Goal: Task Accomplishment & Management: Manage account settings

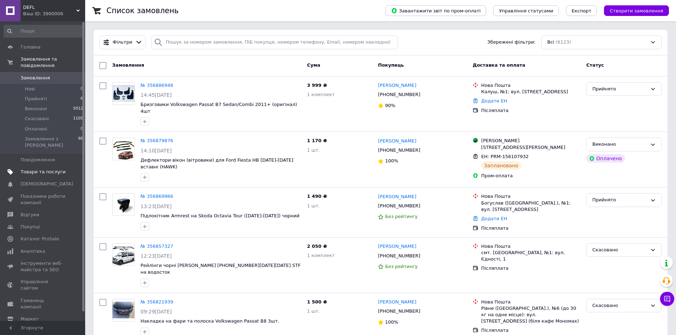
click at [62, 169] on span "Товари та послуги" at bounding box center [43, 172] width 45 height 6
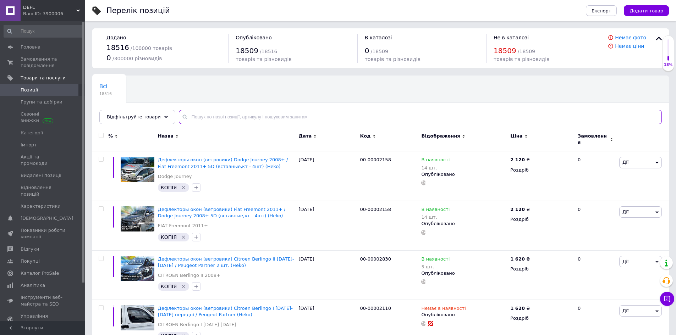
click at [305, 119] on input "text" at bounding box center [420, 117] width 483 height 14
paste input "00-00015529"
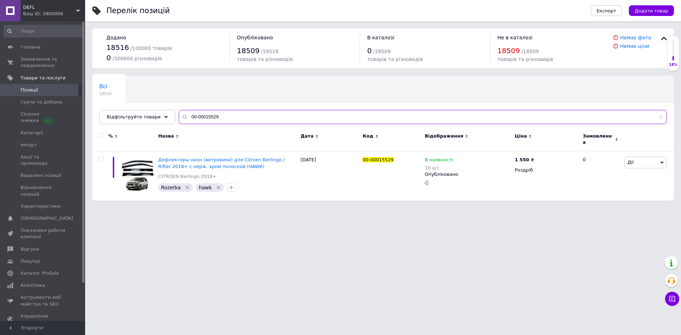
type input "00-00015529"
click at [381, 208] on html "DEFL Ваш ID: 3900006 Сайт DEFL Кабінет покупця Перевірити стан системи Сторінка…" at bounding box center [340, 104] width 681 height 208
drag, startPoint x: 201, startPoint y: 157, endPoint x: 646, endPoint y: 12, distance: 467.8
click at [646, 12] on span "Додати товар" at bounding box center [652, 10] width 34 height 5
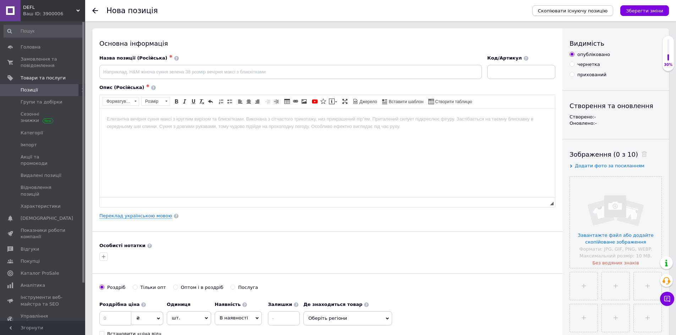
click at [580, 10] on span "Скопіювати існуючу позицію" at bounding box center [573, 10] width 70 height 5
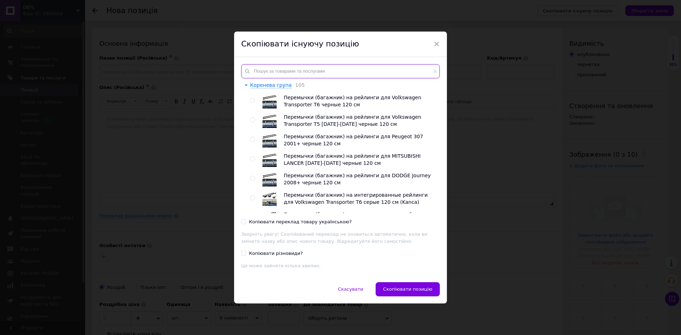
click at [297, 70] on input "text" at bounding box center [340, 71] width 199 height 14
paste input "00-00015529"
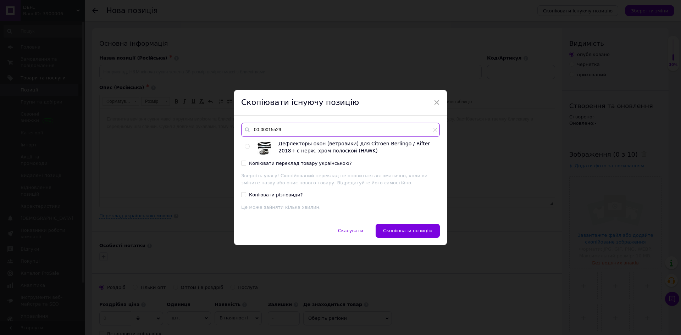
type input "00-00015529"
click at [242, 146] on div "Дефлекторы окон (ветровики) для Citroen Berlingo / Rifter 2018+ с нерж. хром по…" at bounding box center [340, 148] width 198 height 14
click at [248, 148] on input "radio" at bounding box center [247, 146] width 5 height 5
radio input "true"
drag, startPoint x: 241, startPoint y: 163, endPoint x: 265, endPoint y: 175, distance: 26.8
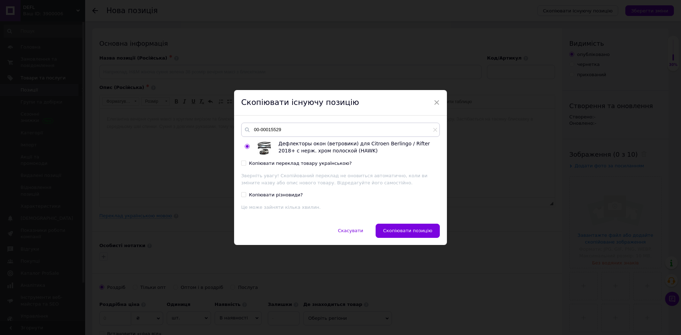
click at [241, 163] on input "Копіювати переклад товару українською?" at bounding box center [243, 163] width 5 height 5
checkbox input "true"
click at [416, 230] on span "Скопіювати позицію" at bounding box center [407, 230] width 49 height 5
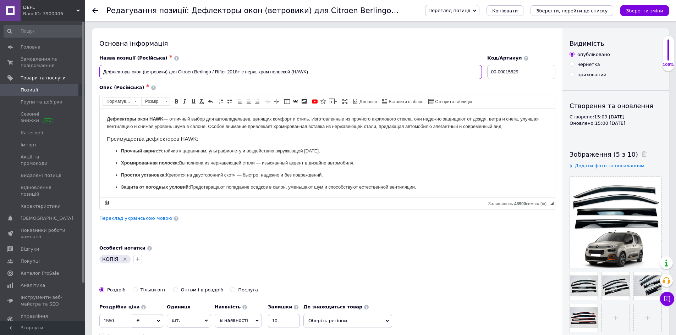
drag, startPoint x: 186, startPoint y: 75, endPoint x: 180, endPoint y: 73, distance: 6.8
click at [186, 75] on input "Дефлекторы окон (ветровики) для Citroen Berlingo / Rifter 2018+ с нерж. хром по…" at bounding box center [290, 72] width 383 height 14
drag, startPoint x: 179, startPoint y: 72, endPoint x: 226, endPoint y: 73, distance: 47.2
click at [226, 73] on input "Дефлекторы окон (ветровики) для Citroen Berlingo / Rifter 2018+ с нерж. хром по…" at bounding box center [290, 72] width 383 height 14
click at [229, 72] on input "Дефлекторы окон (ветровики) для Citroen Berlingo / Rifter 2018+ с нерж. хром по…" at bounding box center [290, 72] width 383 height 14
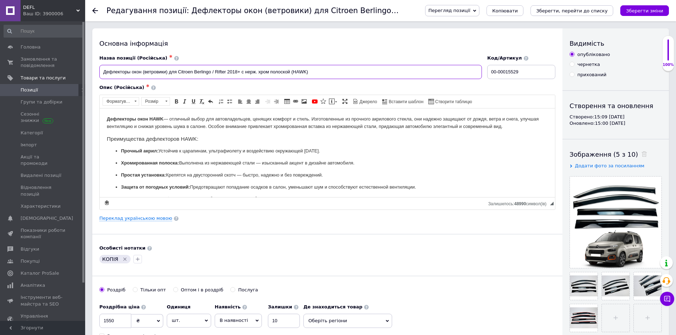
drag, startPoint x: 226, startPoint y: 73, endPoint x: 179, endPoint y: 73, distance: 46.9
click at [179, 73] on input "Дефлекторы окон (ветровики) для Citroen Berlingo / Rifter 2018+ с нерж. хром по…" at bounding box center [290, 72] width 383 height 14
click at [185, 73] on input "Дефлекторы окон (ветровики) для Citroen Berlingo / Rifter 2018+ с нерж. хром по…" at bounding box center [290, 72] width 383 height 14
drag, startPoint x: 179, startPoint y: 73, endPoint x: 226, endPoint y: 74, distance: 46.5
click at [226, 74] on input "Дефлекторы окон (ветровики) для Citroen Berlingo / Rifter 2018+ с нерж. хром по…" at bounding box center [290, 72] width 383 height 14
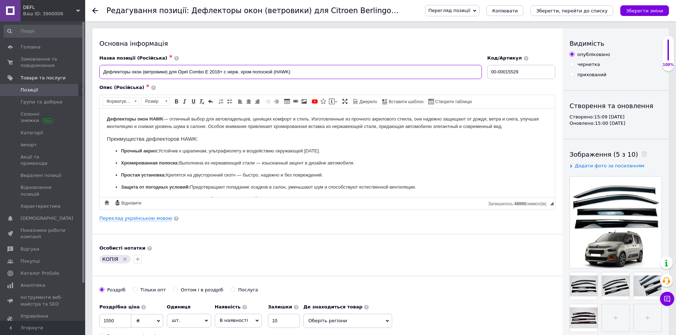
type input "Дефлекторы окон (ветровики) для Opel Combo E 2018+ с нерж. хром полоской (HAWK)"
click at [301, 270] on div "Основна інформація Назва позиції (Російська) ✱ Дефлекторы окон (ветровики) для …" at bounding box center [327, 226] width 470 height 396
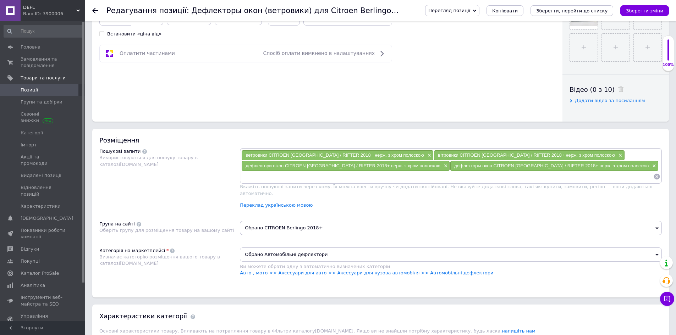
scroll to position [355, 0]
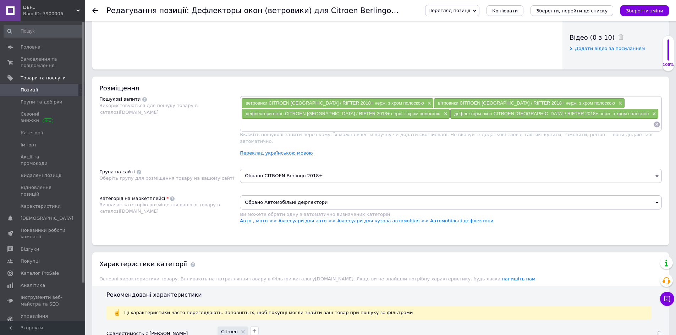
click at [281, 171] on span "Обрано CITROEN Berlingo 2018+" at bounding box center [451, 176] width 422 height 14
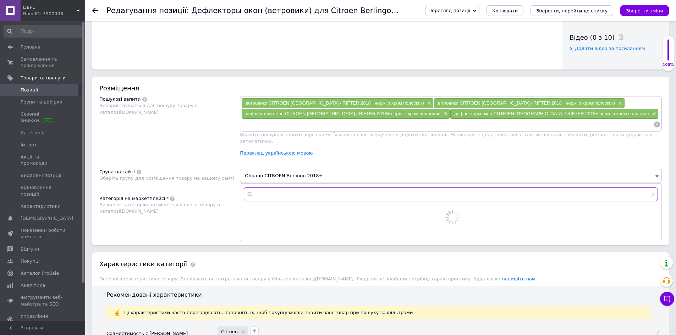
click at [284, 188] on input "text" at bounding box center [451, 194] width 414 height 14
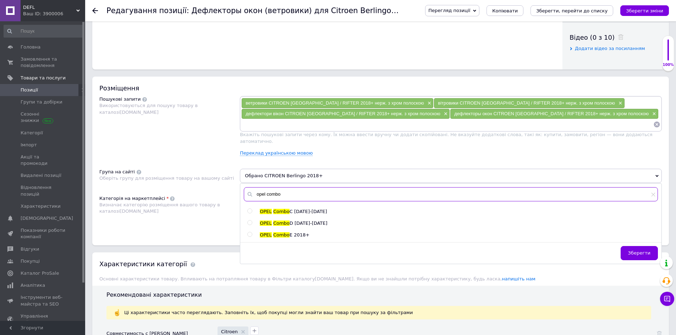
type input "opel combo"
click at [290, 232] on span "E 2018+" at bounding box center [300, 234] width 20 height 5
radio input "true"
click at [187, 219] on div "Категорія на маркетплейсі Визначає категорію розміщення вашого товару в каталоз…" at bounding box center [169, 214] width 141 height 36
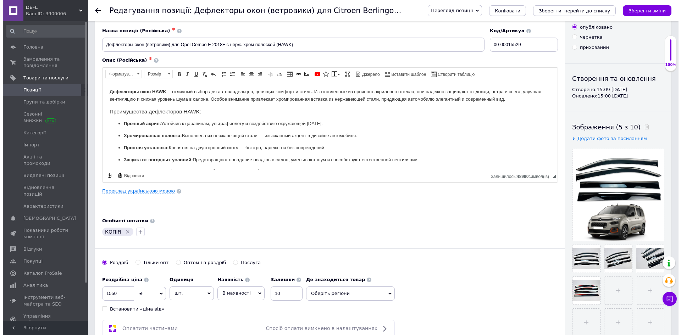
scroll to position [0, 0]
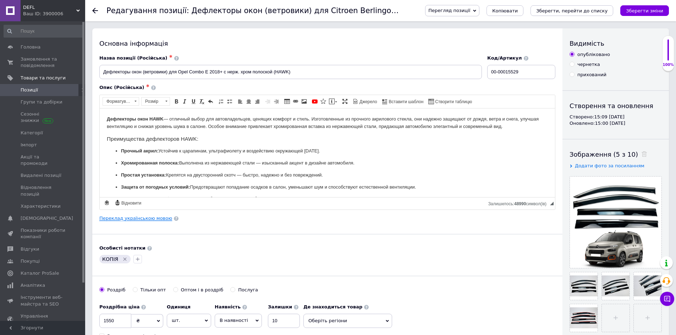
click at [138, 219] on link "Переклад українською мовою" at bounding box center [135, 219] width 73 height 6
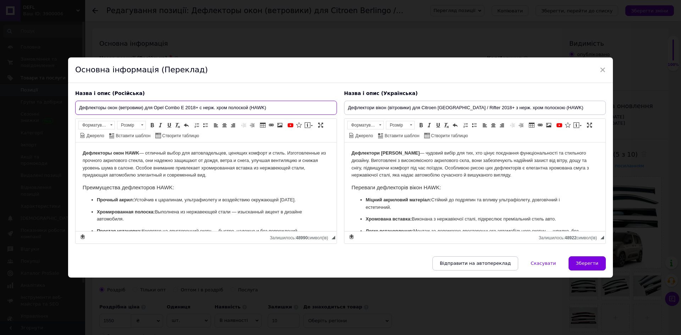
drag, startPoint x: 153, startPoint y: 106, endPoint x: 184, endPoint y: 106, distance: 30.9
click at [184, 106] on input "Дефлекторы окон (ветровики) для Opel Combo E 2018+ с нерж. хром полоской (HAWK)" at bounding box center [206, 108] width 262 height 14
drag, startPoint x: 422, startPoint y: 106, endPoint x: 468, endPoint y: 108, distance: 46.2
click at [468, 108] on input "Дефлектори вікон (вітровики) для Citroen [GEOGRAPHIC_DATA] / Rifter 2018+ з нер…" at bounding box center [475, 108] width 262 height 14
paste input "Opel Combo E"
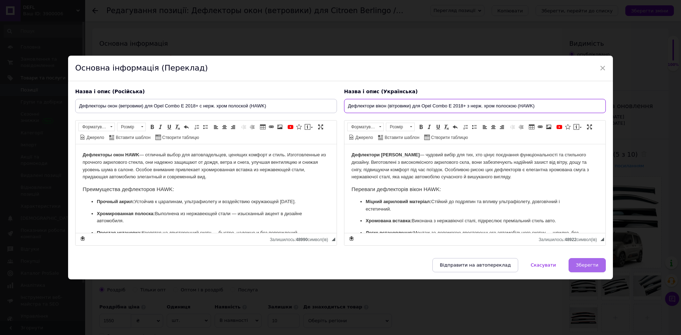
type input "Дефлектори вікон (вітровики) для Opel Combo E 2018+ з нерж. хром полоскою (HAWK)"
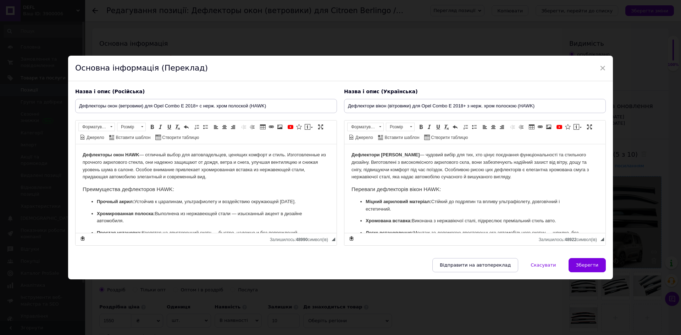
drag, startPoint x: 586, startPoint y: 267, endPoint x: 570, endPoint y: 252, distance: 21.9
click at [586, 267] on span "Зберегти" at bounding box center [587, 265] width 22 height 5
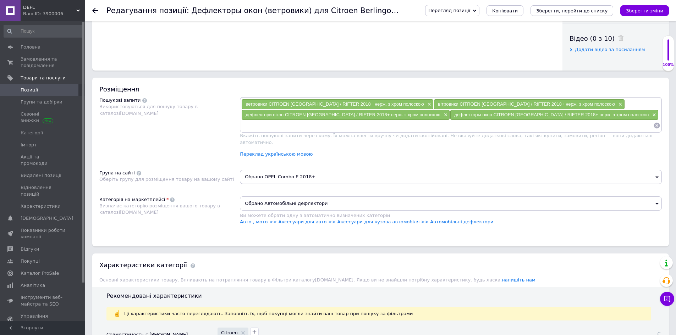
scroll to position [355, 0]
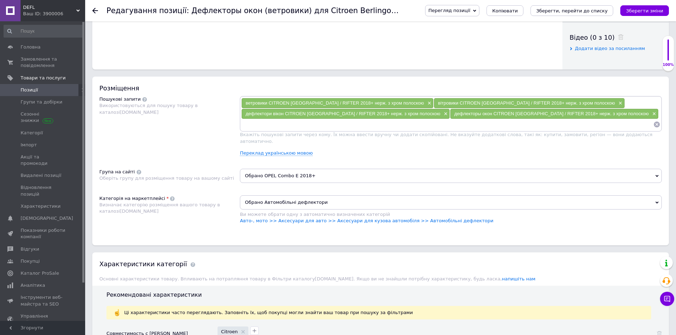
click at [334, 113] on span "дефлектори вікон CITROEN [GEOGRAPHIC_DATA] / RIFTER 2018+ нерж. з хром полоскою" at bounding box center [343, 113] width 195 height 5
click at [324, 124] on input at bounding box center [447, 124] width 412 height 11
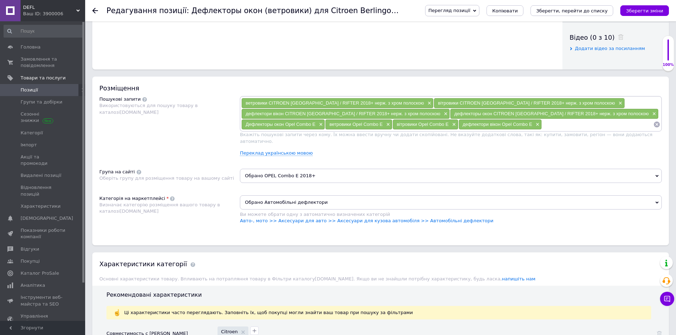
scroll to position [532, 0]
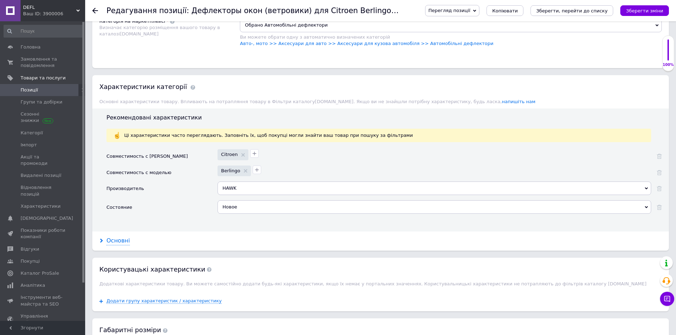
drag, startPoint x: 109, startPoint y: 233, endPoint x: 113, endPoint y: 235, distance: 4.6
click at [112, 235] on div "Основні" at bounding box center [380, 241] width 577 height 19
click at [113, 237] on div "Основні" at bounding box center [117, 241] width 23 height 8
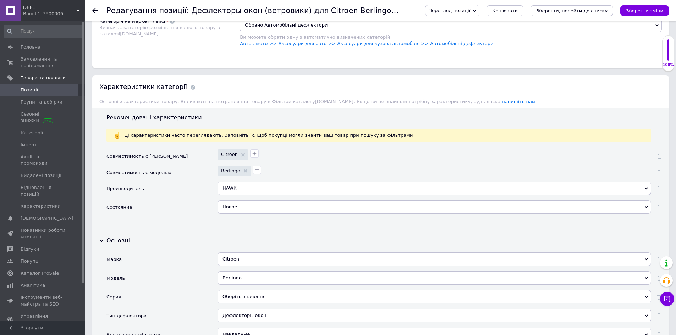
drag, startPoint x: 245, startPoint y: 252, endPoint x: 250, endPoint y: 252, distance: 5.3
click at [245, 253] on div "Citroen" at bounding box center [435, 259] width 434 height 13
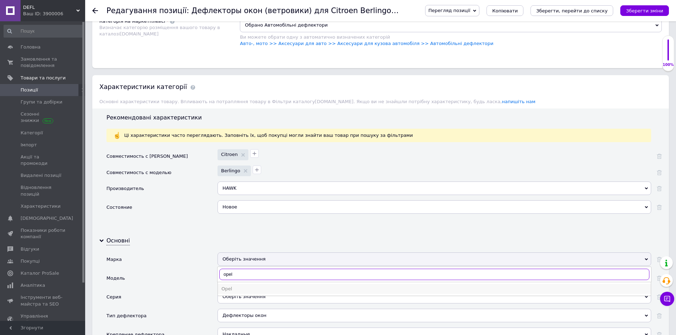
type input "opel"
click at [248, 286] on li "Opel" at bounding box center [434, 289] width 433 height 10
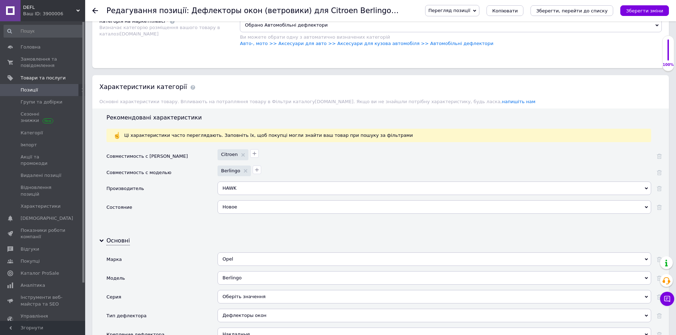
click at [247, 272] on div "Berlingo" at bounding box center [435, 278] width 434 height 13
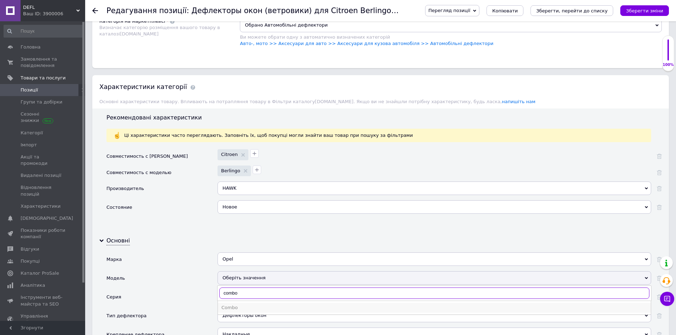
type input "combo"
click at [240, 305] on div "Combo" at bounding box center [434, 308] width 426 height 6
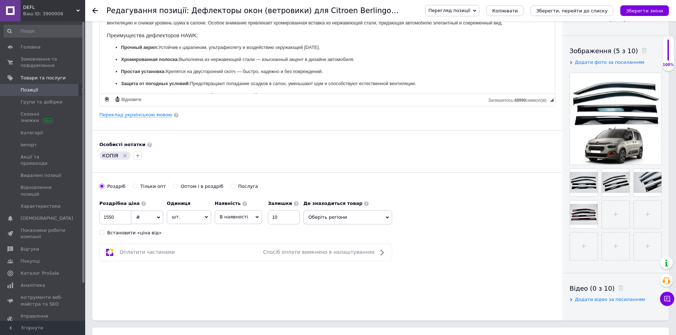
scroll to position [0, 0]
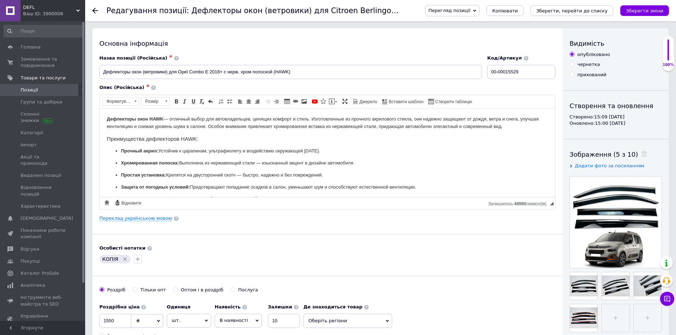
click at [522, 64] on div "Код/Артикул 00-00015529" at bounding box center [521, 67] width 68 height 24
click at [532, 72] on input "00-00015529" at bounding box center [521, 72] width 68 height 14
click at [526, 76] on input "00-00015529" at bounding box center [521, 72] width 68 height 14
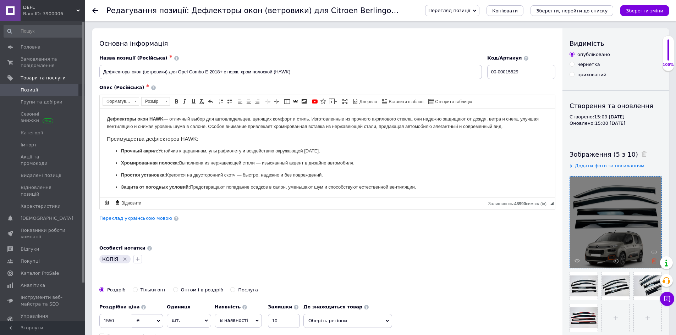
click at [652, 262] on icon at bounding box center [654, 260] width 5 height 5
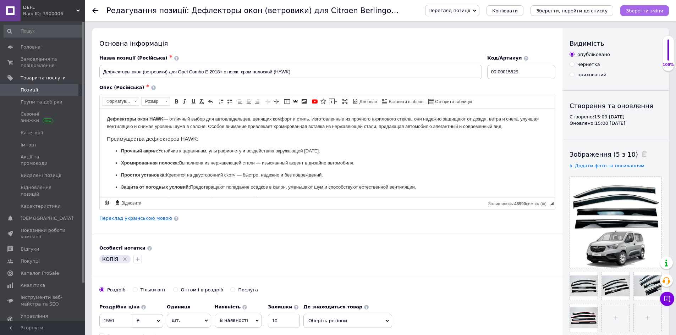
click at [638, 11] on icon "Зберегти зміни" at bounding box center [644, 10] width 37 height 5
click at [137, 221] on link "Переклад українською мовою" at bounding box center [135, 219] width 73 height 6
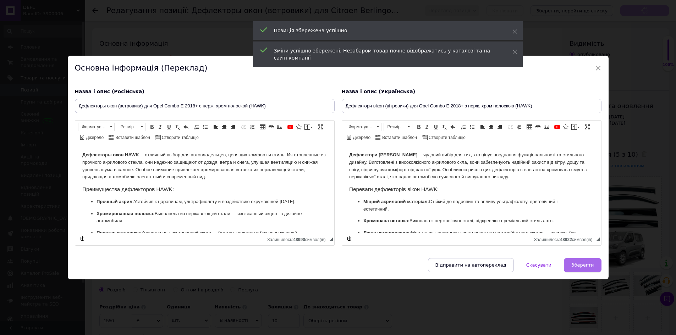
click at [591, 271] on button "Зберегти" at bounding box center [582, 265] width 37 height 14
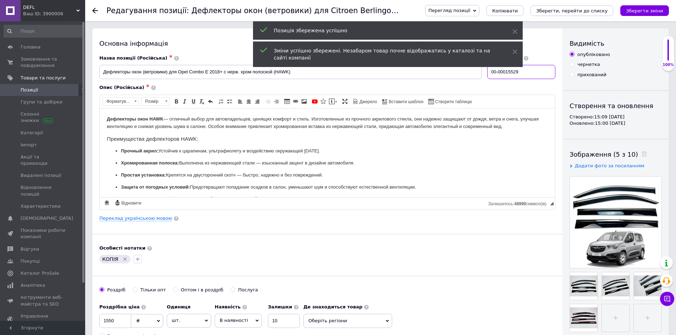
click at [532, 68] on input "00-00015529" at bounding box center [521, 72] width 68 height 14
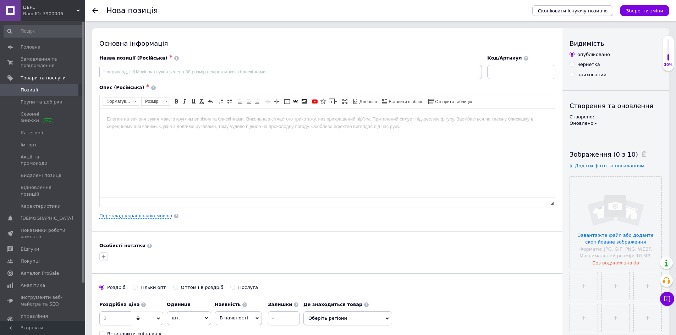
click at [587, 10] on span "Скопіювати існуючу позицію" at bounding box center [573, 10] width 70 height 5
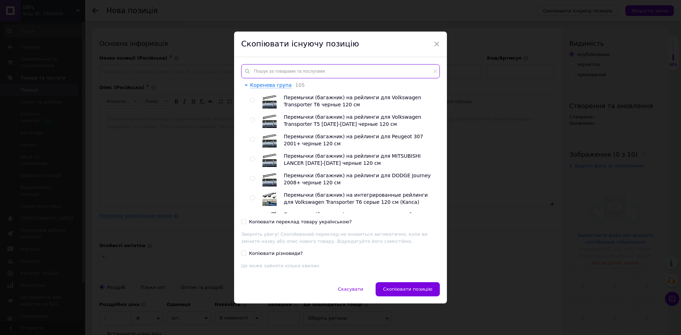
click at [308, 74] on input "text" at bounding box center [340, 71] width 199 height 14
paste input "00-00015529"
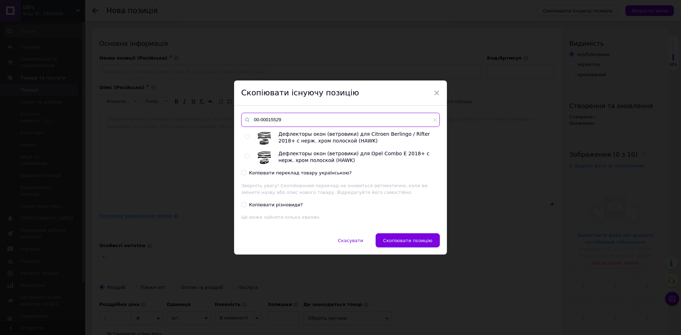
type input "00-00015529"
click at [247, 156] on input "radio" at bounding box center [247, 156] width 5 height 5
radio input "true"
click at [239, 171] on div "00-00015529 Дефлекторы окон (ветровики) для Citroen Berlingo / Rifter 2018+ с н…" at bounding box center [340, 170] width 213 height 128
click at [242, 173] on input "Копіювати переклад товару українською?" at bounding box center [243, 172] width 5 height 5
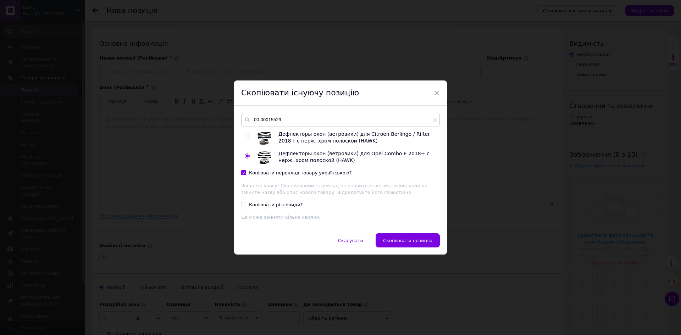
checkbox input "true"
click at [428, 239] on span "Скопіювати позицію" at bounding box center [407, 240] width 49 height 5
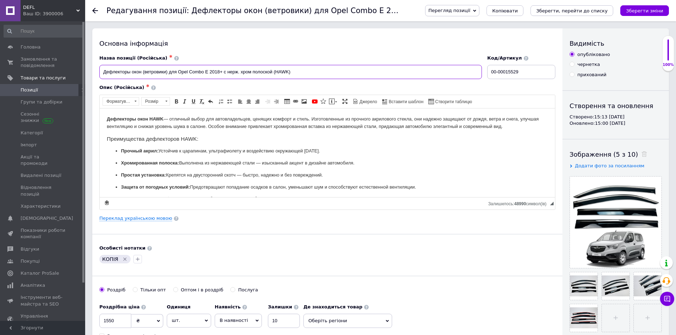
drag, startPoint x: 177, startPoint y: 71, endPoint x: 209, endPoint y: 71, distance: 32.3
click at [209, 71] on input "Дефлекторы окон (ветровики) для Opel Combo E 2018+ с нерж. хром полоской (HAWK)" at bounding box center [290, 72] width 383 height 14
type input "Дефлекторы окон (ветровики) для Peugeot Partner 2018+ с нерж. хром полоской (HA…"
click at [137, 217] on link "Переклад українською мовою" at bounding box center [135, 219] width 73 height 6
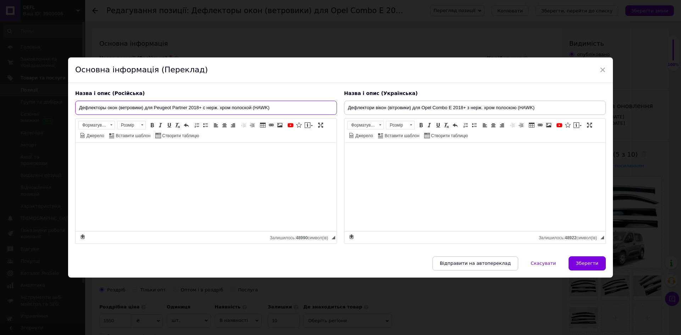
drag, startPoint x: 153, startPoint y: 106, endPoint x: 187, endPoint y: 107, distance: 33.7
click at [187, 107] on input "Дефлекторы окон (ветровики) для Peugeot Partner 2018+ с нерж. хром полоской (HA…" at bounding box center [206, 108] width 262 height 14
drag, startPoint x: 421, startPoint y: 106, endPoint x: 445, endPoint y: 108, distance: 24.9
click at [445, 108] on input "Дефлектори вікон (вітровики) для Opel Combo E 2018+ з нерж. хром полоскою (HAWK)" at bounding box center [475, 108] width 262 height 14
paste input "Peugeot Partner"
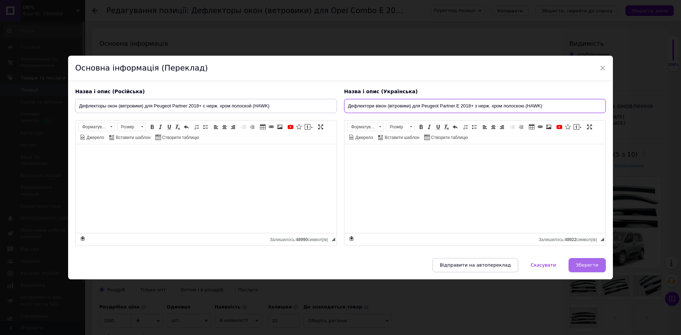
type input "Дефлектори вікон (вітровики) для Peugeot Partner E 2018+ з нерж. хром полоскою …"
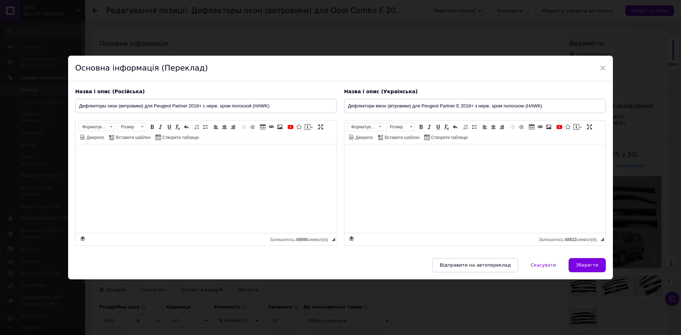
drag, startPoint x: 582, startPoint y: 270, endPoint x: 577, endPoint y: 264, distance: 7.8
click at [582, 270] on button "Зберегти" at bounding box center [587, 265] width 37 height 14
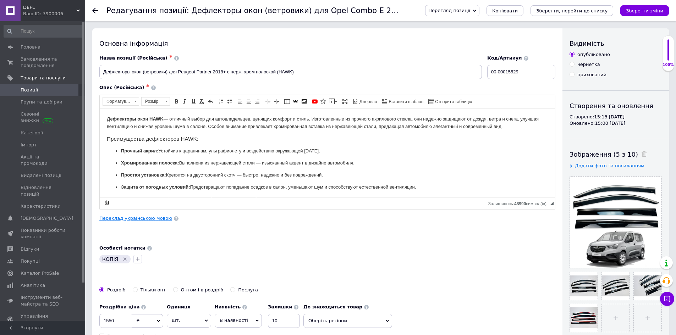
click at [146, 219] on link "Переклад українською мовою" at bounding box center [135, 219] width 73 height 6
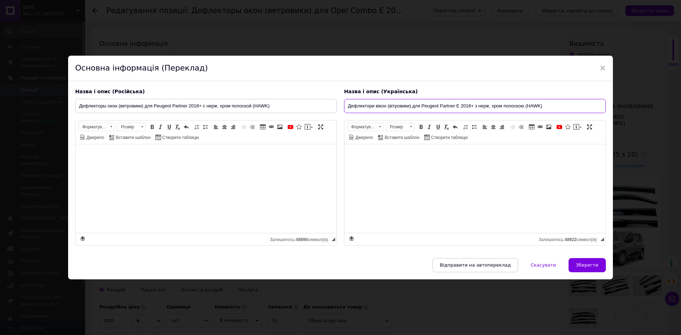
click at [459, 104] on input "Дефлектори вікон (вітровики) для Peugeot Partner E 2018+ з нерж. хром полоскою …" at bounding box center [475, 106] width 262 height 14
drag, startPoint x: 422, startPoint y: 105, endPoint x: 455, endPoint y: 104, distance: 33.0
click at [455, 104] on input "Дефлектори вікон (вітровики) для Peugeot Partner 2018+ з нерж. хром полоскою (H…" at bounding box center [475, 106] width 262 height 14
type input "Дефлектори вікон (вітровики) для Peugeot Partner 2018+ з нерж. хром полоскою (H…"
click at [574, 257] on div "Назва і опис (Російська) Дефлекторы окон (ветровики) для Peugeot Partner 2018+ …" at bounding box center [340, 169] width 545 height 177
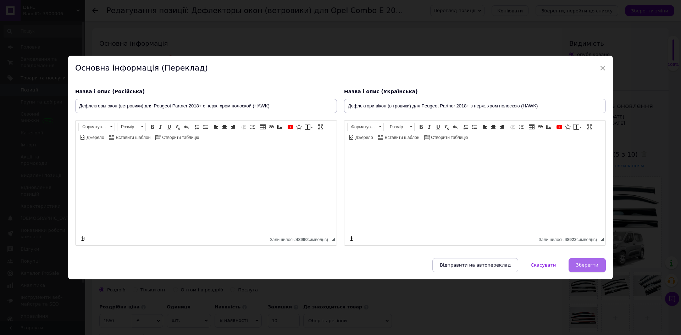
click at [577, 263] on button "Зберегти" at bounding box center [587, 265] width 37 height 14
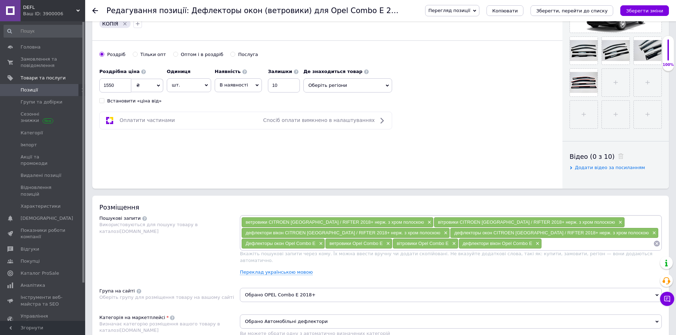
scroll to position [319, 0]
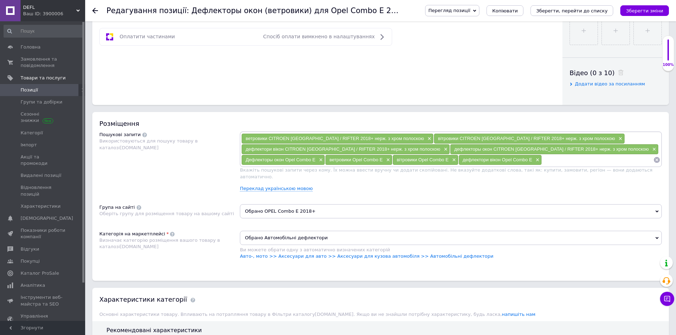
click at [587, 157] on input at bounding box center [597, 160] width 111 height 11
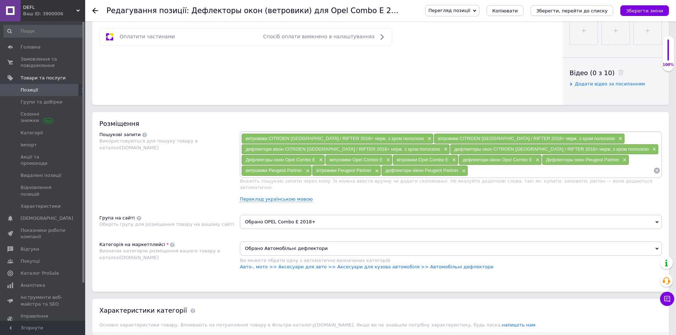
drag, startPoint x: 301, startPoint y: 212, endPoint x: 302, endPoint y: 223, distance: 11.4
click at [301, 215] on span "Обрано OPEL Combo E 2018+" at bounding box center [451, 222] width 422 height 14
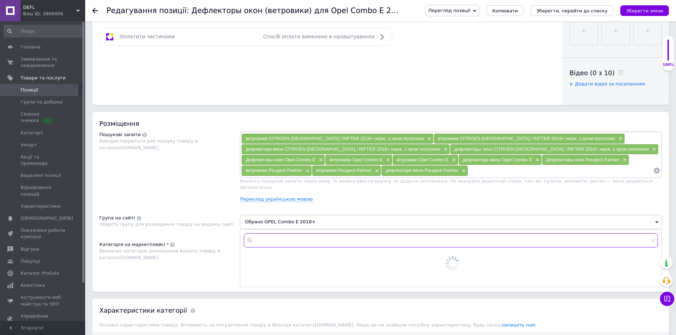
click at [305, 235] on input "text" at bounding box center [451, 241] width 414 height 14
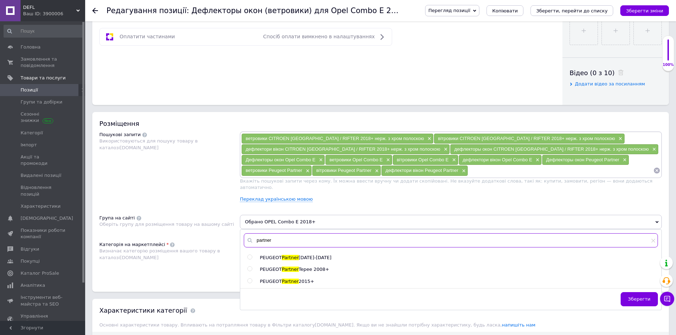
type input "partner"
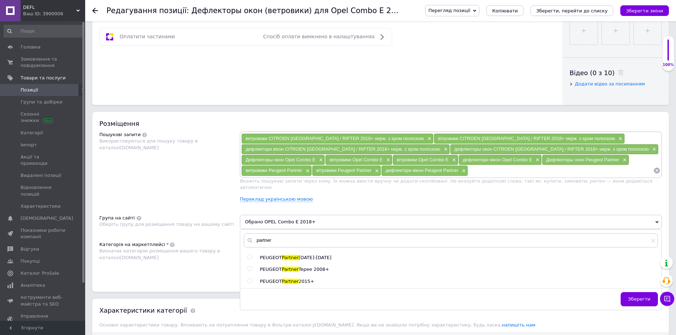
click at [290, 279] on span "Partner" at bounding box center [290, 281] width 17 height 5
radio input "true"
click at [180, 229] on div "Розміщення Пошукові запити Використовуються для пошуку товару в каталозі [DOMAI…" at bounding box center [380, 202] width 577 height 180
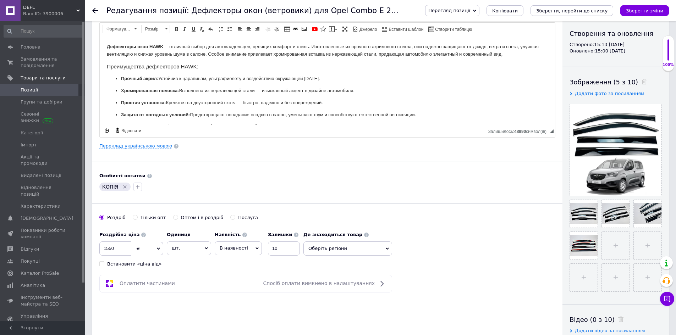
scroll to position [0, 0]
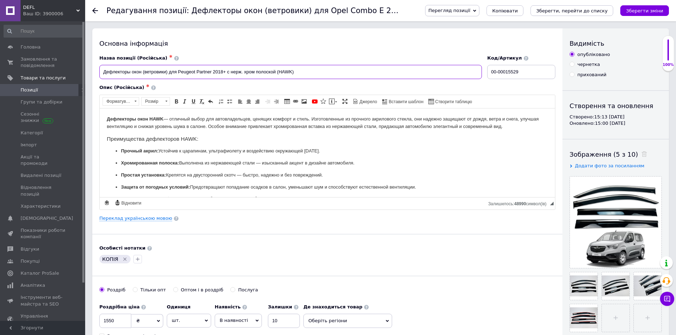
click at [211, 71] on input "Дефлекторы окон (ветровики) для Peugeot Partner 2018+ с нерж. хром полоской (HA…" at bounding box center [290, 72] width 383 height 14
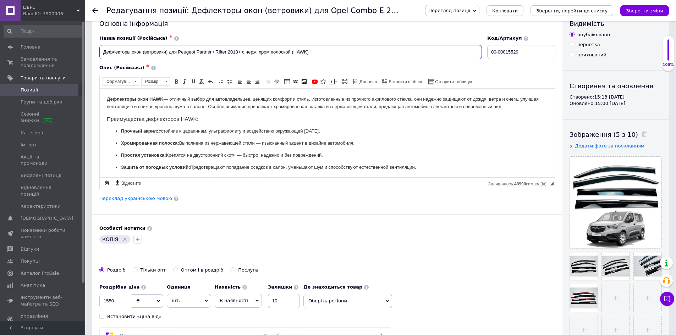
scroll to position [35, 0]
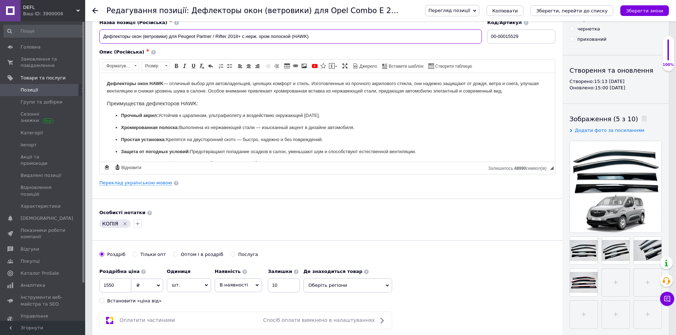
type input "Дефлекторы окон (ветровики) для Peugeot Partner / Rifter 2018+ с нерж. хром пол…"
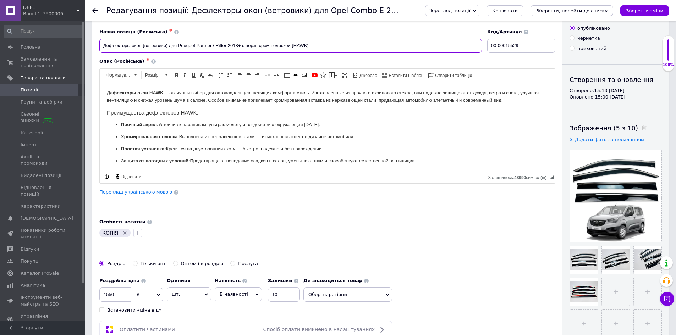
scroll to position [0, 0]
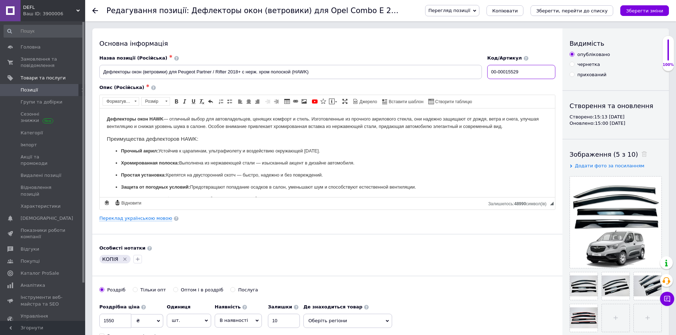
click at [528, 71] on input "00-00015529" at bounding box center [521, 72] width 68 height 14
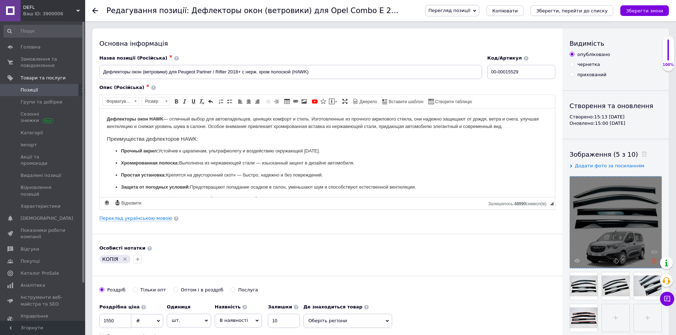
click at [654, 261] on use at bounding box center [654, 260] width 5 height 5
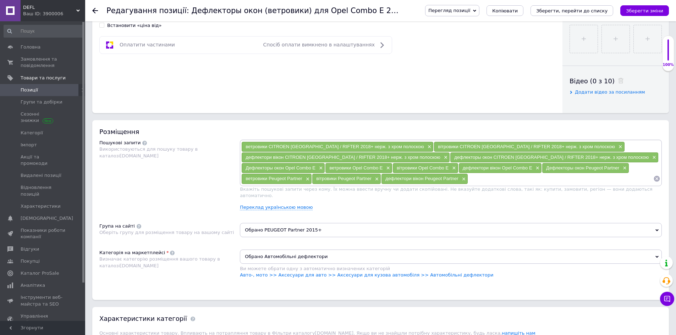
scroll to position [355, 0]
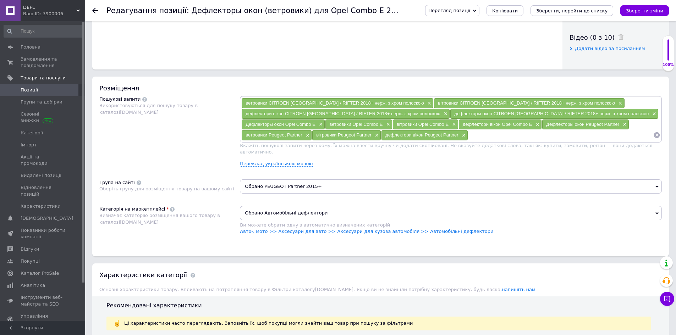
click at [316, 184] on span "Обрано PEUGEOT Partner 2015+" at bounding box center [451, 187] width 422 height 14
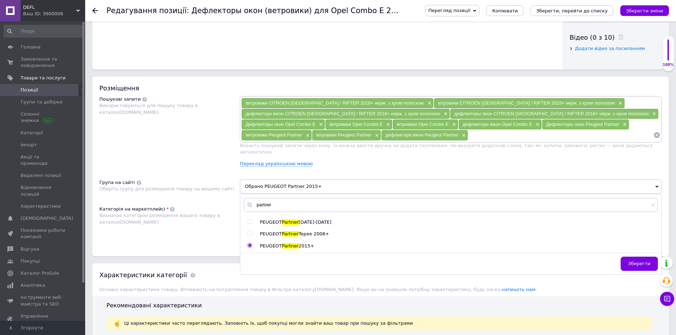
click at [364, 163] on div "ветровики CITROEN [GEOGRAPHIC_DATA] / RIFTER 2018+ нерж. з хром полоскою × вітр…" at bounding box center [451, 134] width 422 height 76
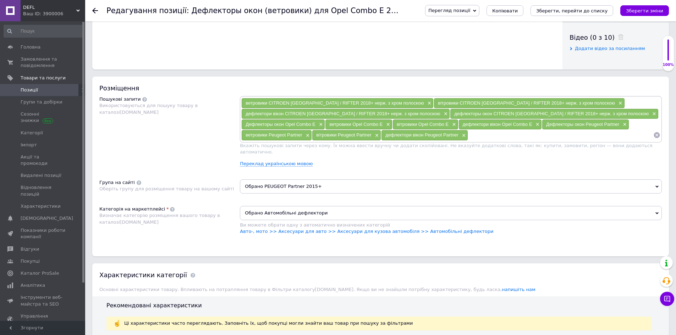
click at [512, 134] on input at bounding box center [560, 135] width 185 height 11
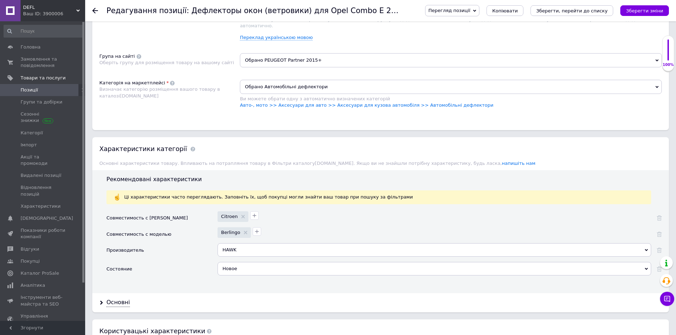
scroll to position [497, 0]
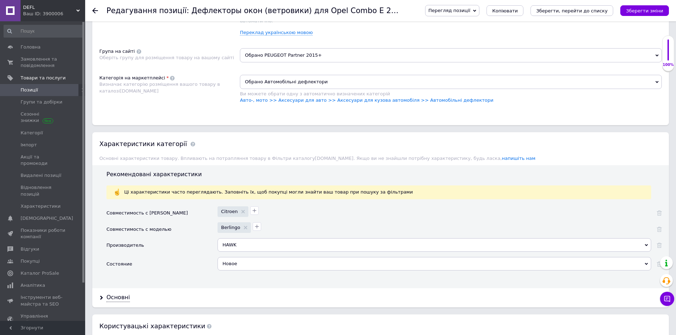
drag, startPoint x: 119, startPoint y: 291, endPoint x: 220, endPoint y: 259, distance: 106.9
click at [119, 294] on div "Основні" at bounding box center [117, 298] width 23 height 8
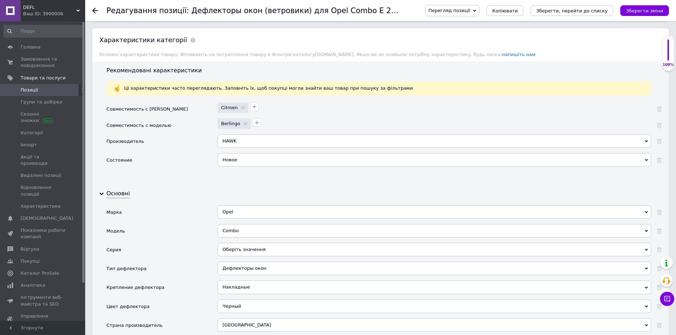
scroll to position [603, 0]
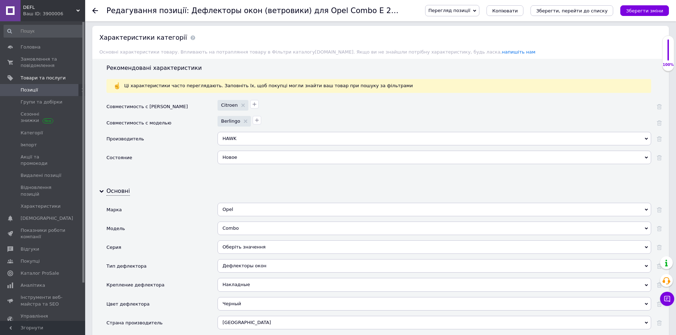
click at [239, 210] on div "Opel Opel" at bounding box center [435, 212] width 434 height 19
click at [245, 206] on div "Opel" at bounding box center [435, 209] width 434 height 13
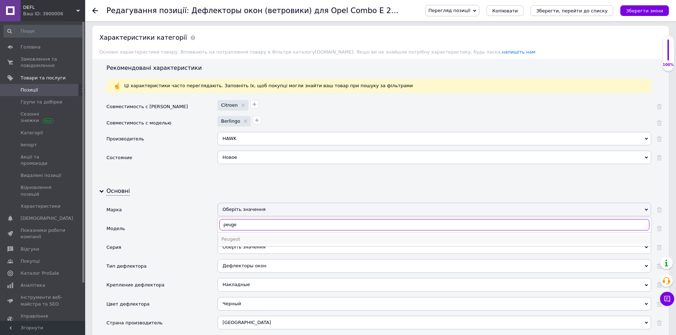
type input "peuge"
click at [244, 236] on div "Peugeot" at bounding box center [434, 239] width 426 height 6
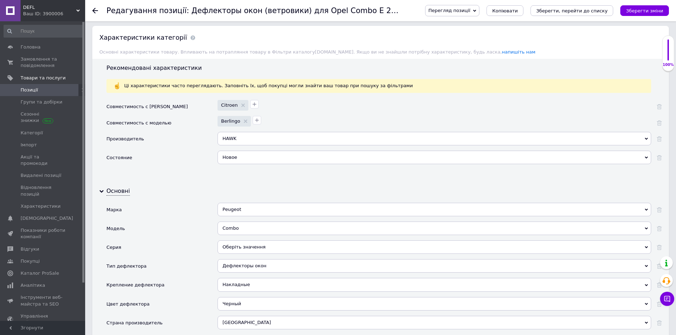
click at [248, 226] on div "Combo" at bounding box center [435, 228] width 434 height 13
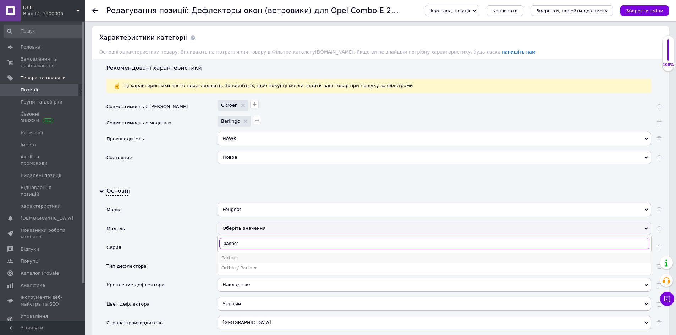
type input "partner"
click at [243, 255] on div "Partner" at bounding box center [434, 258] width 426 height 6
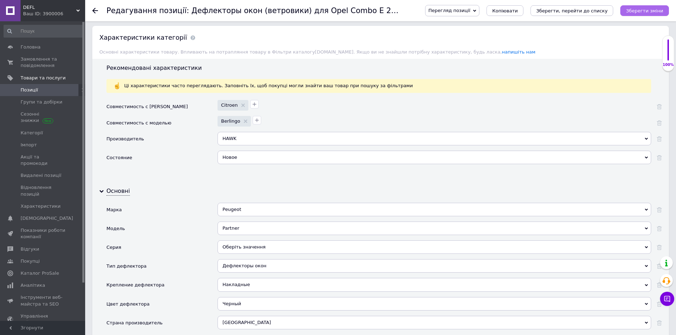
click at [646, 5] on button "Зберегти зміни" at bounding box center [644, 10] width 49 height 11
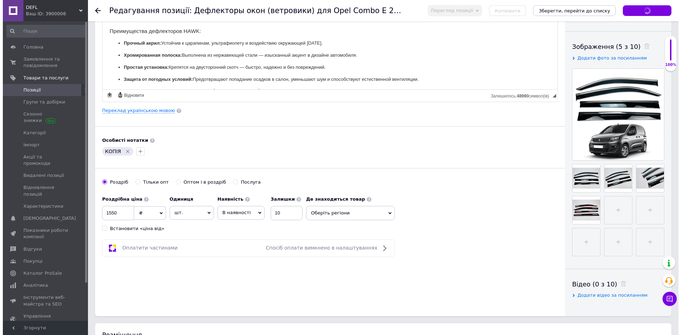
scroll to position [0, 0]
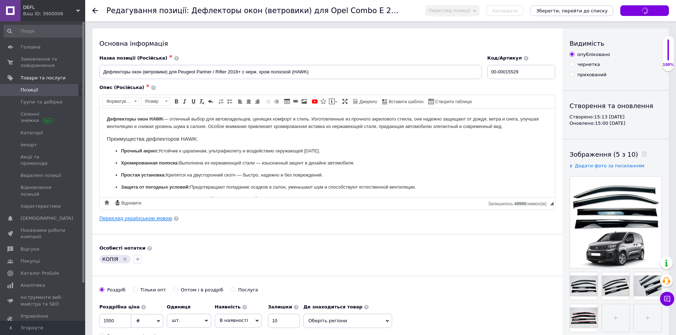
click at [129, 215] on div "Основна інформація Назва позиції (Російська) ✱ Дефлекторы окон (ветровики) для …" at bounding box center [327, 226] width 470 height 396
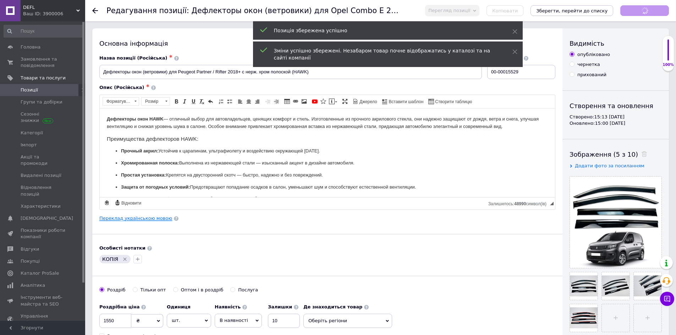
click at [129, 218] on link "Переклад українською мовою" at bounding box center [135, 219] width 73 height 6
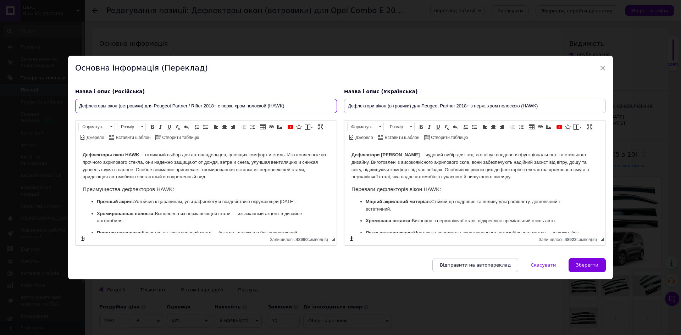
drag, startPoint x: 203, startPoint y: 105, endPoint x: 188, endPoint y: 106, distance: 14.6
click at [188, 106] on input "Дефлекторы окон (ветровики) для Peugeot Partner / Rifter 2018+ с нерж. хром пол…" at bounding box center [206, 106] width 262 height 14
click at [461, 104] on input "Дефлектори вікон (вітровики) для Peugeot Partner 2018+ з нерж. хром полоскою (H…" at bounding box center [475, 106] width 262 height 14
click at [458, 107] on input "Дефлектори вікон (вітровики) для Peugeot Partner 2018+ з нерж. хром полоскою (H…" at bounding box center [475, 106] width 262 height 14
click at [456, 107] on input "Дефлектори вікон (вітровики) для Peugeot Partner 2018+ з нерж. хром полоскою (H…" at bounding box center [475, 106] width 262 height 14
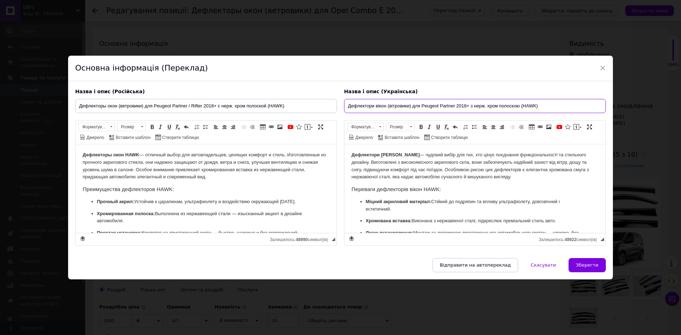
paste input "/ Rifter"
type input "Дефлектори вікон (вітровики) для Peugeot Partner / Rifter 2018+ з нерж. хром по…"
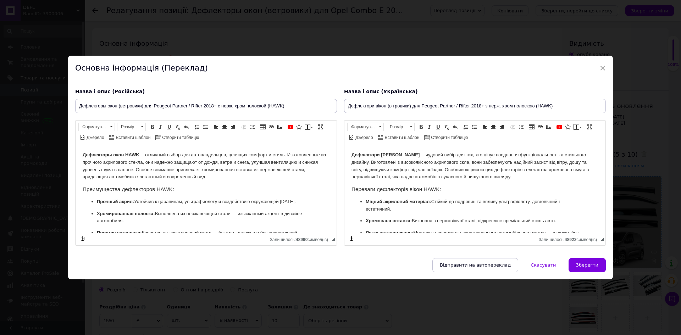
drag, startPoint x: 594, startPoint y: 268, endPoint x: 593, endPoint y: 256, distance: 12.4
click at [594, 267] on span "Зберегти" at bounding box center [587, 265] width 22 height 5
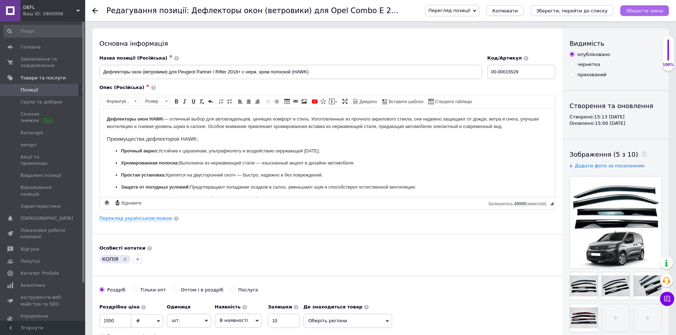
click at [639, 13] on icon "Зберегти зміни" at bounding box center [644, 10] width 37 height 5
click at [45, 96] on link "Групи та добірки" at bounding box center [43, 102] width 87 height 12
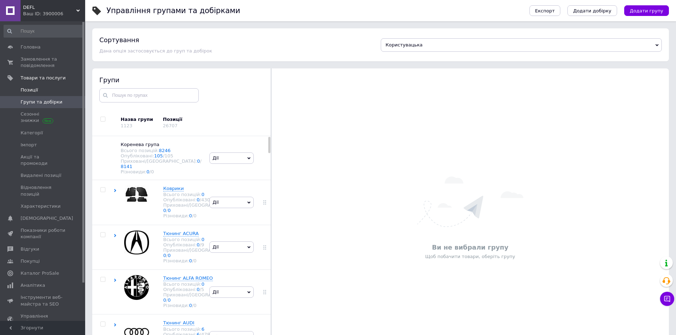
click at [38, 90] on span "Позиції" at bounding box center [43, 90] width 45 height 6
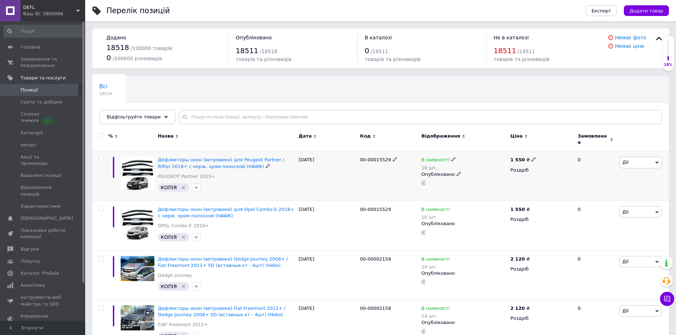
click at [393, 157] on icon at bounding box center [395, 159] width 4 height 4
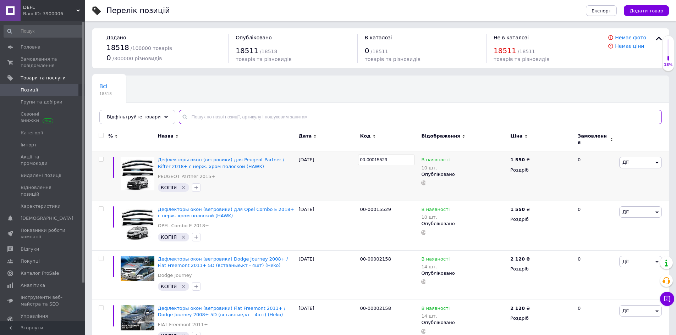
click at [319, 115] on input "text" at bounding box center [420, 117] width 483 height 14
paste input "00-00015529"
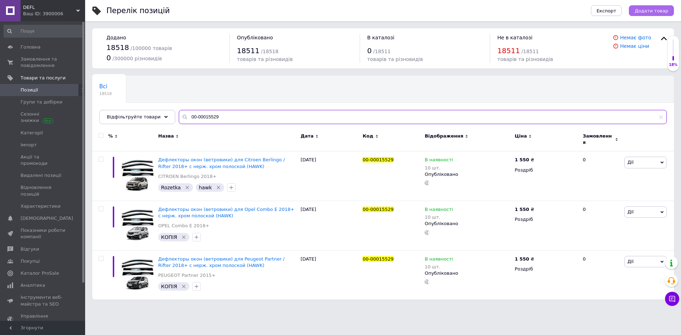
type input "00-00015529"
click at [649, 10] on span "Додати товар" at bounding box center [652, 10] width 34 height 5
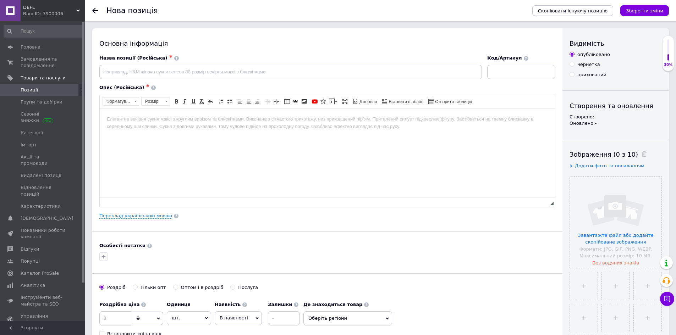
click at [593, 11] on span "Скопіювати існуючу позицію" at bounding box center [573, 10] width 70 height 5
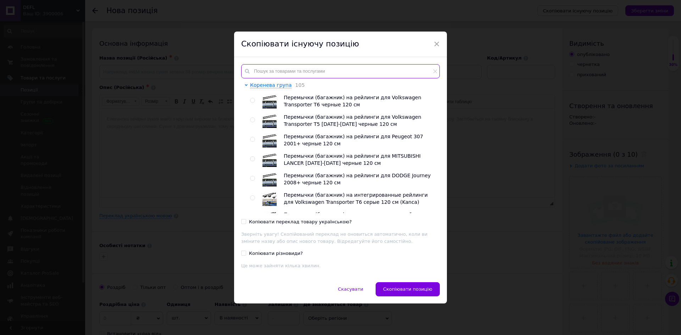
click at [360, 76] on input "text" at bounding box center [340, 71] width 199 height 14
paste input "00-00015529"
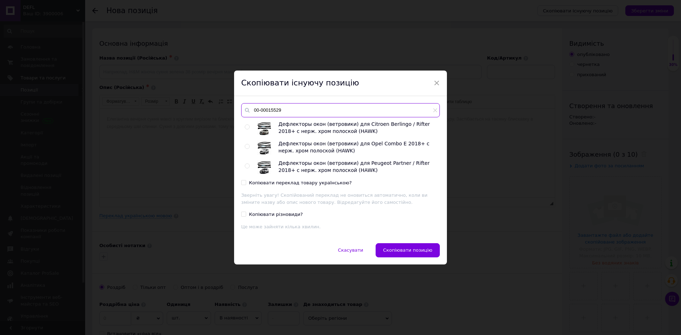
type input "00-00015529"
click at [246, 165] on input "radio" at bounding box center [247, 166] width 5 height 5
radio input "true"
click at [243, 182] on input "Копіювати переклад товару українською?" at bounding box center [243, 182] width 5 height 5
checkbox input "true"
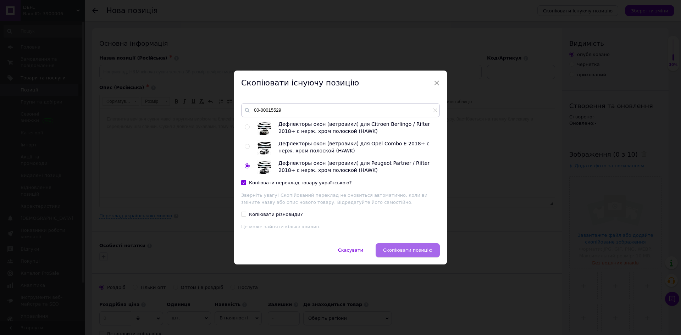
click at [413, 244] on button "Скопіювати позицію" at bounding box center [408, 250] width 64 height 14
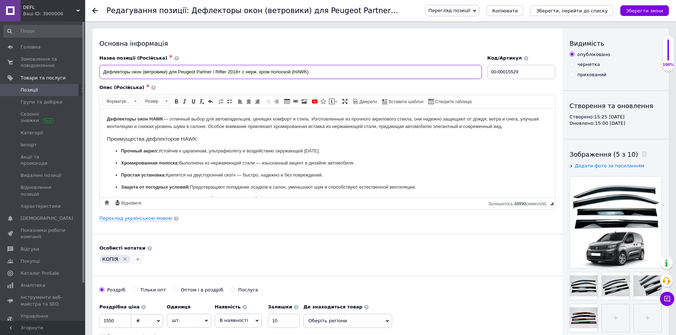
drag, startPoint x: 179, startPoint y: 72, endPoint x: 226, endPoint y: 71, distance: 47.9
click at [226, 71] on input "Дефлекторы окон (ветровики) для Peugeot Partner / Rifter 2018+ с нерж. хром пол…" at bounding box center [290, 72] width 383 height 14
drag, startPoint x: 179, startPoint y: 71, endPoint x: 216, endPoint y: 73, distance: 37.3
click at [216, 73] on input "Дефлекторы окон (ветровики) для Toyota Proace City 2018+ с нерж. хром полоской …" at bounding box center [290, 72] width 383 height 14
type input "Дефлекторы окон (ветровики) для Toyota Proace City 2018+ с нерж. хром полоской …"
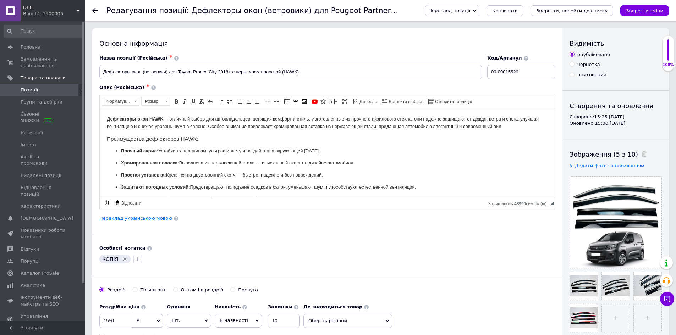
click at [147, 219] on link "Переклад українською мовою" at bounding box center [135, 219] width 73 height 6
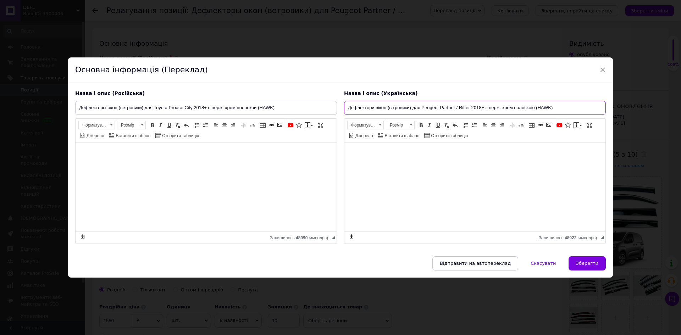
drag, startPoint x: 421, startPoint y: 106, endPoint x: 469, endPoint y: 108, distance: 47.9
click at [469, 108] on input "Дефлектори вікон (вітровики) для Peugeot Partner / Rifter 2018+ з нерж. хром по…" at bounding box center [475, 108] width 262 height 14
paste input "Toyota Proace City"
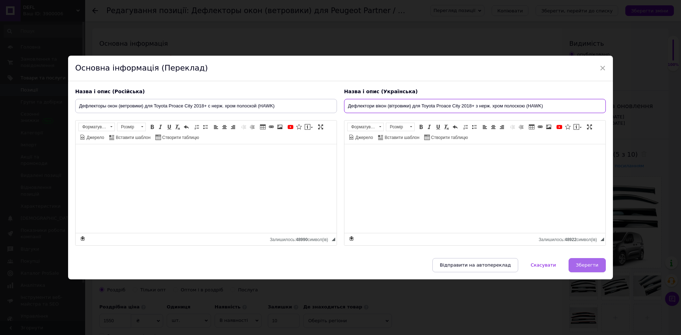
type input "Дефлектори вікон (вітровики) для Toyota Proace City 2018+ з нерж. хром полоскою…"
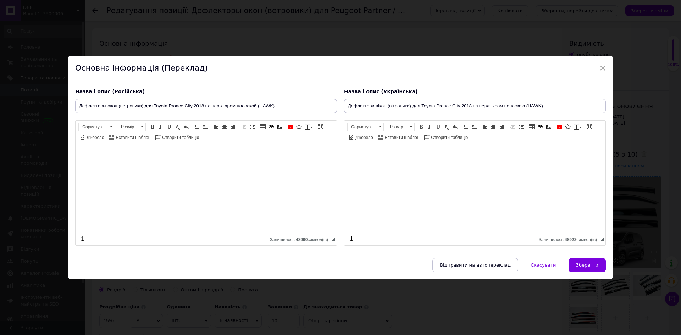
drag, startPoint x: 587, startPoint y: 269, endPoint x: 574, endPoint y: 259, distance: 17.0
click at [587, 269] on button "Зберегти" at bounding box center [587, 265] width 37 height 14
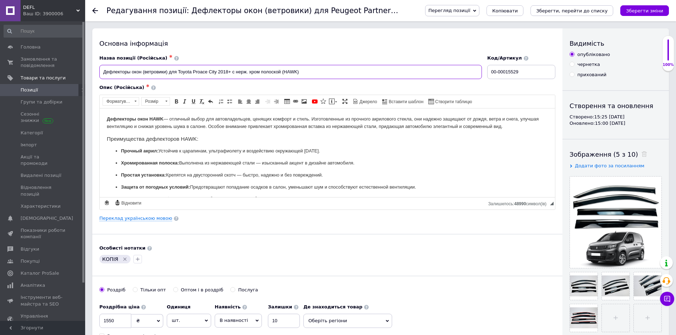
drag, startPoint x: 179, startPoint y: 72, endPoint x: 217, endPoint y: 71, distance: 37.3
click at [217, 71] on input "Дефлекторы окон (ветровики) для Toyota Proace City 2018+ с нерж. хром полоской …" at bounding box center [290, 72] width 383 height 14
click at [180, 70] on input "Дефлекторы окон (ветровики) для Toyota Proace City 2018+ с нерж. хром полоской …" at bounding box center [290, 72] width 383 height 14
drag, startPoint x: 178, startPoint y: 70, endPoint x: 216, endPoint y: 71, distance: 38.0
click at [216, 71] on input "Дефлекторы окон (ветровики) для Toyota Proace City 2018+ с нерж. хром полоской …" at bounding box center [290, 72] width 383 height 14
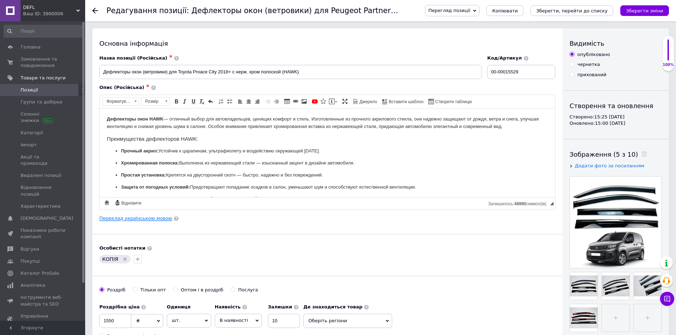
click at [154, 221] on link "Переклад українською мовою" at bounding box center [135, 219] width 73 height 6
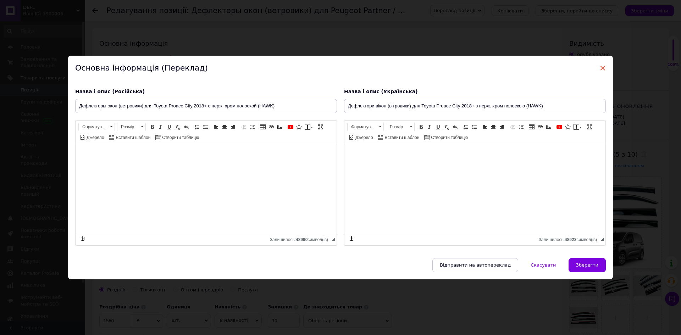
click at [600, 70] on span "×" at bounding box center [603, 68] width 6 height 12
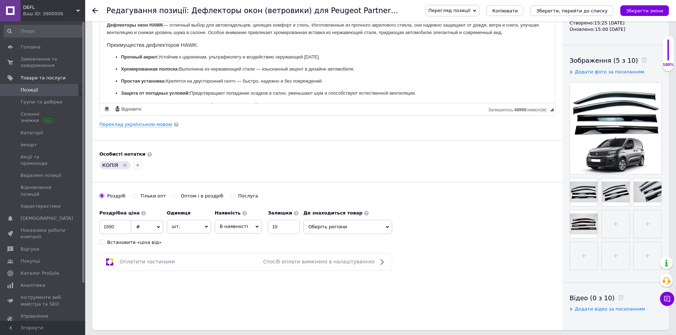
scroll to position [213, 0]
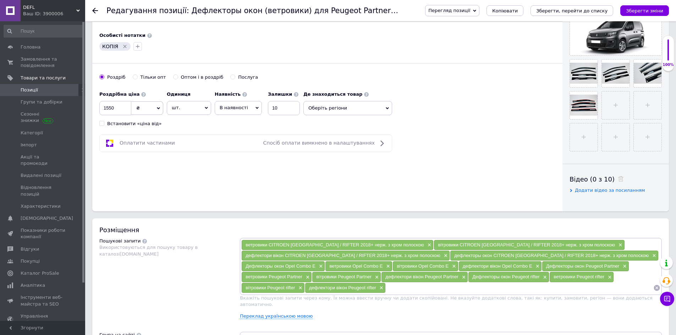
click at [446, 301] on span "Вкажіть пошукові запити через кому. Їх можна ввести вручну чи додати скопійован…" at bounding box center [446, 302] width 412 height 12
click at [439, 291] on input at bounding box center [520, 288] width 268 height 11
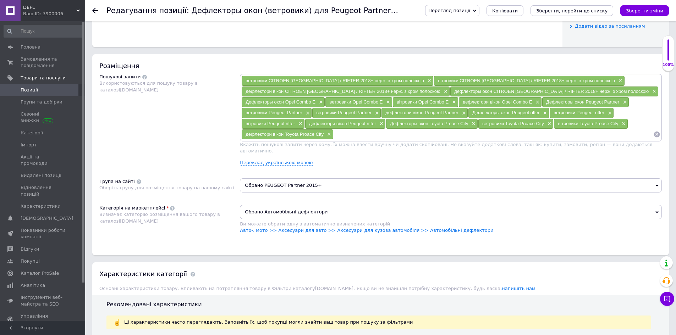
scroll to position [390, 0]
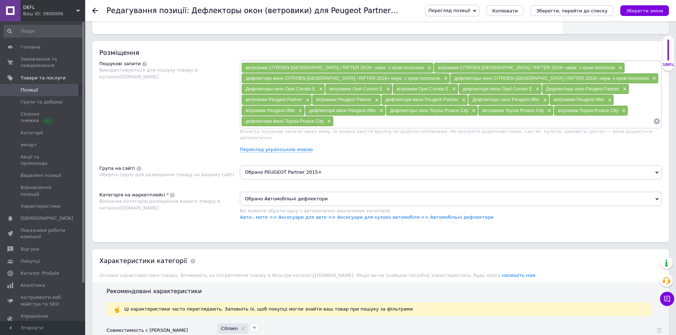
click at [301, 167] on span "Обрано PEUGEOT Partner 2015+" at bounding box center [451, 172] width 422 height 14
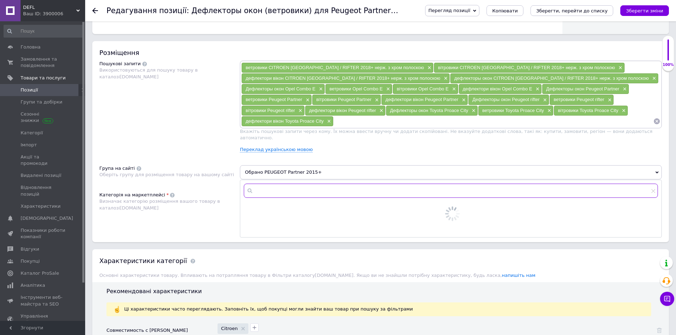
click at [306, 185] on input "text" at bounding box center [451, 191] width 414 height 14
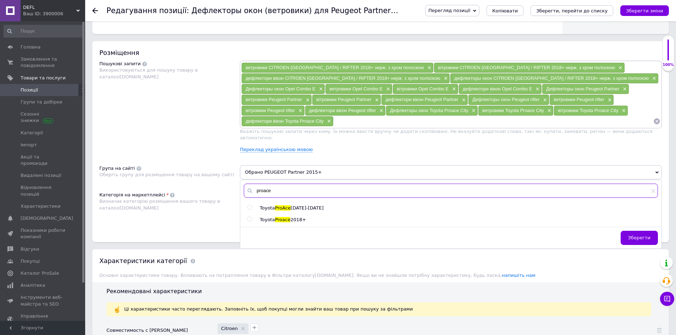
type input "proace"
click at [299, 217] on span "2018+" at bounding box center [298, 219] width 16 height 5
radio input "true"
click at [624, 233] on div "Зберегти" at bounding box center [450, 240] width 421 height 18
click at [632, 235] on span "Зберегти" at bounding box center [639, 237] width 22 height 5
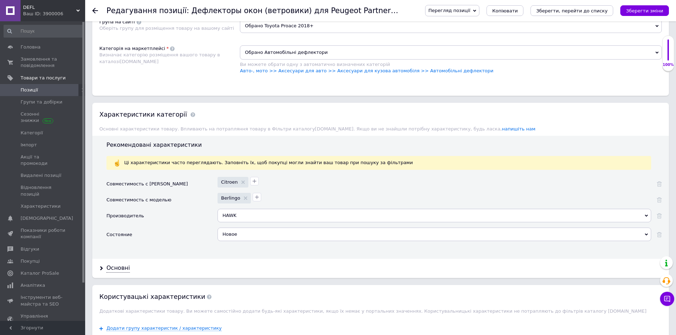
scroll to position [568, 0]
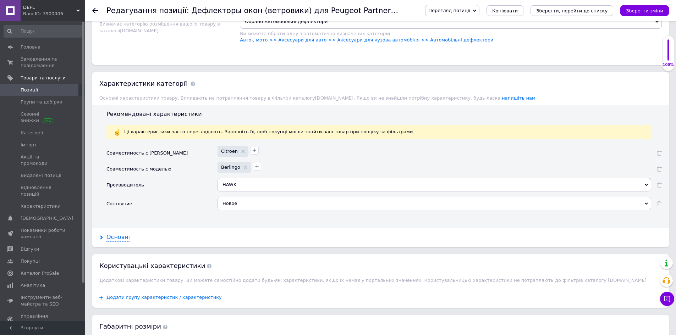
click at [113, 234] on div "Основні" at bounding box center [117, 238] width 23 height 8
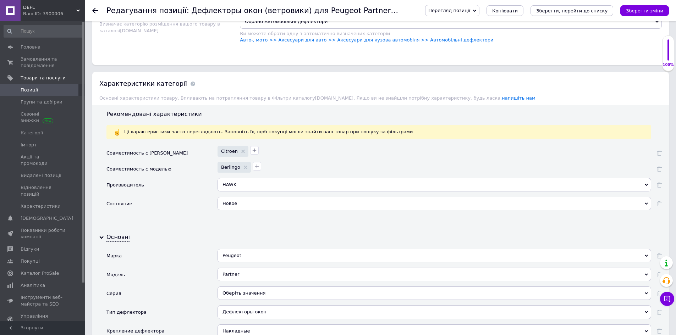
click at [263, 254] on div "Peugeot" at bounding box center [435, 255] width 434 height 13
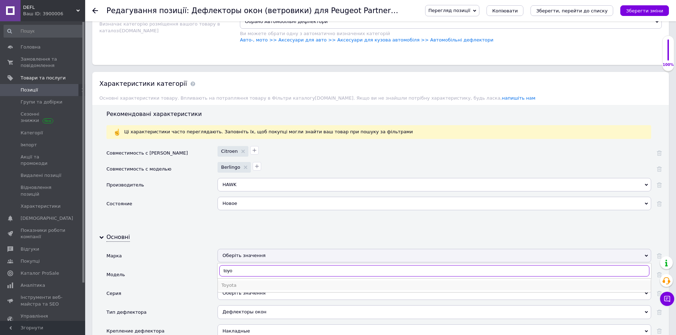
type input "toyo"
drag, startPoint x: 241, startPoint y: 276, endPoint x: 239, endPoint y: 269, distance: 7.3
click at [240, 281] on li "Toyota" at bounding box center [434, 286] width 433 height 10
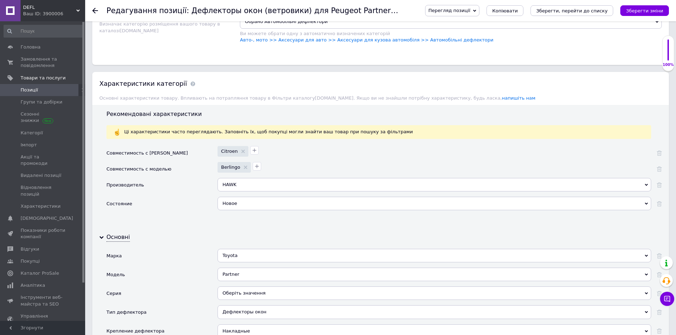
click at [239, 268] on div "Partner" at bounding box center [435, 274] width 434 height 13
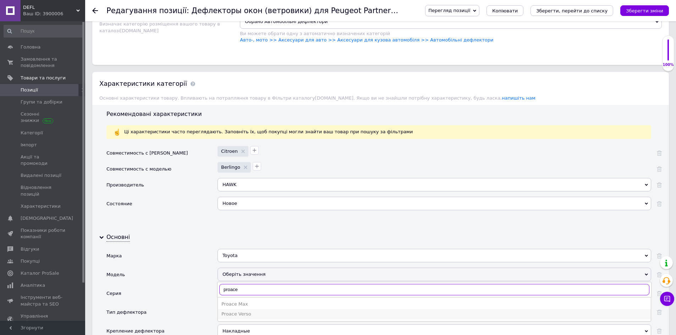
type input "proace"
drag, startPoint x: 248, startPoint y: 309, endPoint x: 257, endPoint y: 305, distance: 9.8
click at [248, 311] on div "Proace Verso" at bounding box center [434, 314] width 426 height 6
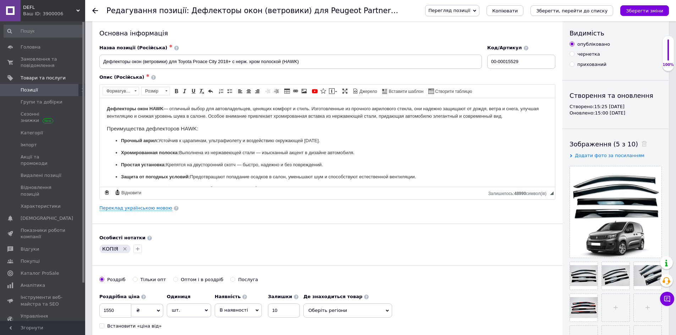
scroll to position [0, 0]
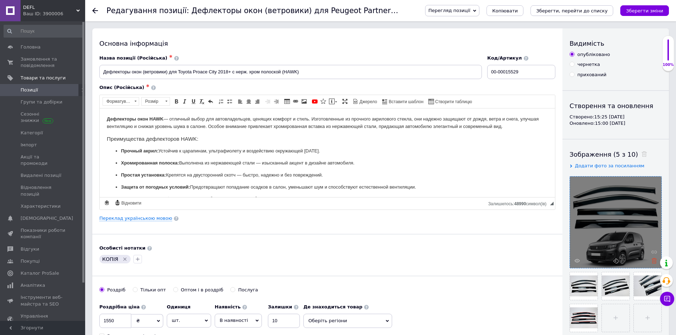
click at [652, 260] on icon at bounding box center [654, 260] width 5 height 5
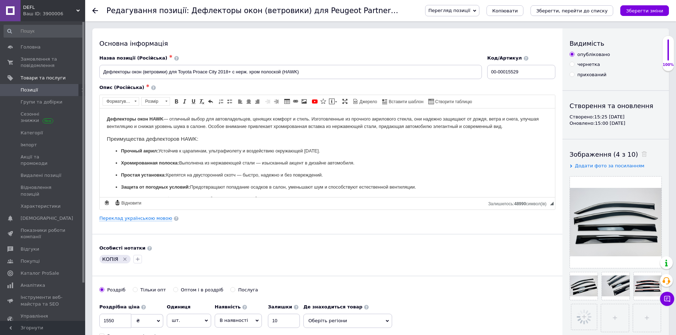
click at [532, 237] on div "Основна інформація Назва позиції (Російська) ✱ Дефлекторы окон (ветровики) для …" at bounding box center [327, 226] width 470 height 396
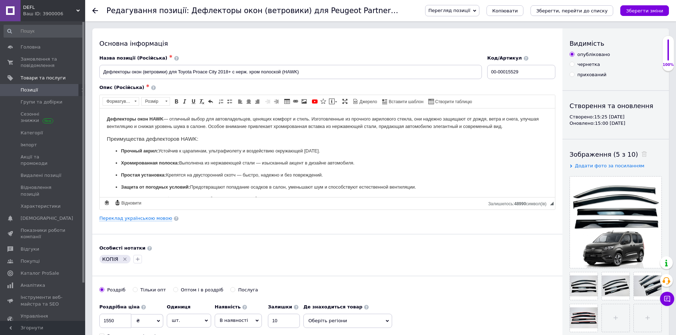
click at [657, 10] on icon "Зберегти зміни" at bounding box center [644, 10] width 37 height 5
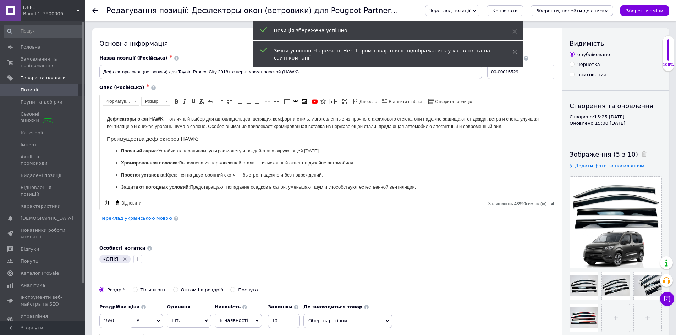
click at [41, 89] on span "Позиції" at bounding box center [43, 90] width 45 height 6
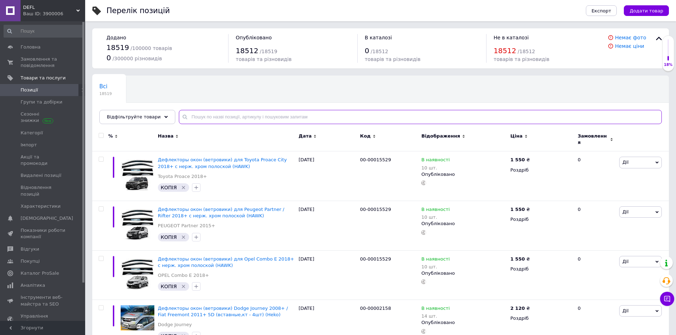
click at [261, 116] on input "text" at bounding box center [420, 117] width 483 height 14
paste input "00-00015531"
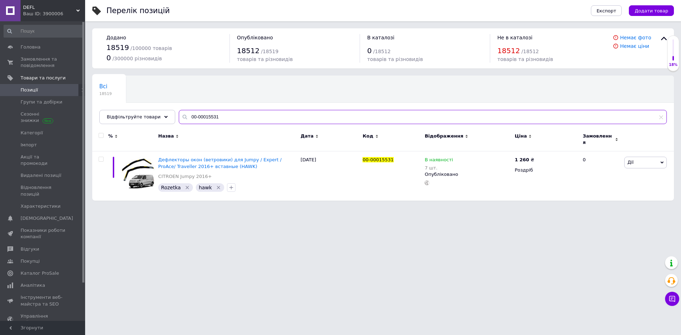
type input "00-00015531"
drag, startPoint x: 364, startPoint y: 156, endPoint x: 387, endPoint y: 154, distance: 22.5
click at [381, 157] on span "00-00015531" at bounding box center [378, 159] width 31 height 5
click at [397, 157] on div "00-00015531" at bounding box center [392, 160] width 59 height 6
click at [396, 158] on use at bounding box center [398, 160] width 4 height 4
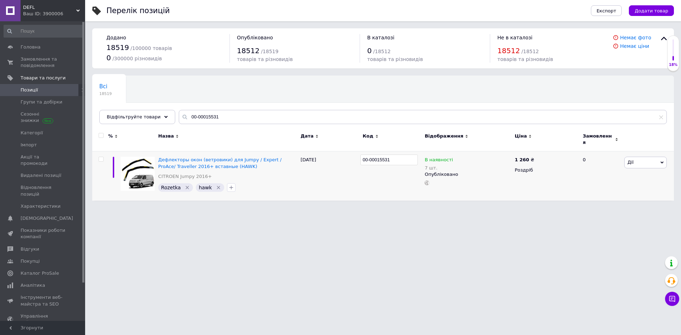
click at [456, 208] on html "DEFL Ваш ID: 3900006 Сайт DEFL Кабінет покупця Перевірити стан системи Сторінка…" at bounding box center [340, 104] width 681 height 208
click at [647, 13] on span "Додати товар" at bounding box center [652, 10] width 34 height 5
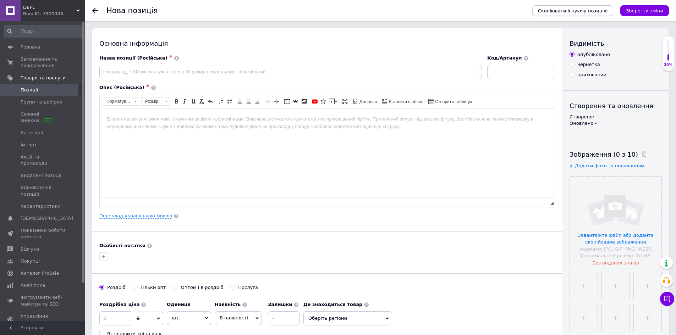
click at [585, 10] on span "Скопіювати існуючу позицію" at bounding box center [573, 10] width 70 height 5
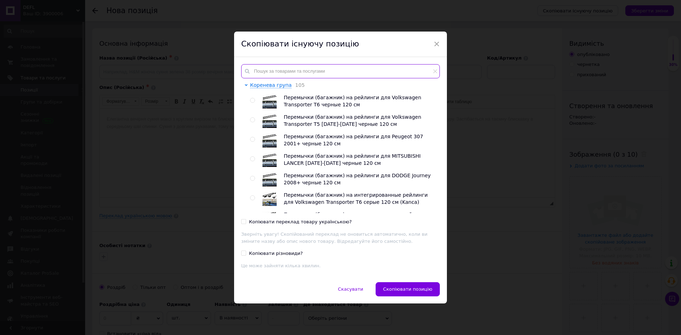
click at [336, 73] on input "text" at bounding box center [340, 71] width 199 height 14
paste input "00-00015531"
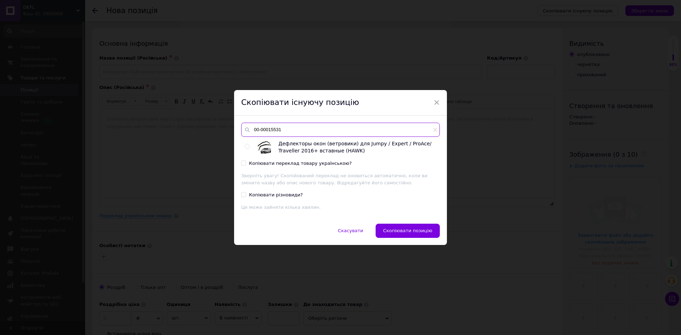
type input "00-00015531"
click at [246, 146] on input "radio" at bounding box center [247, 146] width 5 height 5
radio input "true"
click at [243, 162] on input "Копіювати переклад товару українською?" at bounding box center [243, 163] width 5 height 5
checkbox input "true"
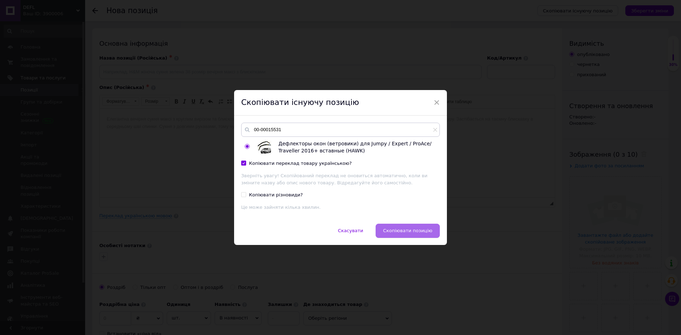
click at [411, 227] on button "Скопіювати позицію" at bounding box center [408, 231] width 64 height 14
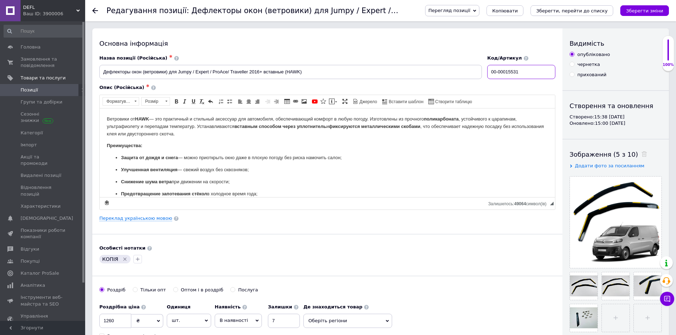
click at [517, 66] on input "00-00015531" at bounding box center [521, 72] width 68 height 14
drag, startPoint x: 195, startPoint y: 71, endPoint x: 220, endPoint y: 72, distance: 24.5
click at [179, 72] on input "Дефлекторы окон (ветровики) для Jumpy / Expert / ProAce/ Traveller 2016+ вставн…" at bounding box center [290, 72] width 383 height 14
drag, startPoint x: 210, startPoint y: 70, endPoint x: 248, endPoint y: 73, distance: 37.7
click at [248, 73] on input "Дефлекторы окон (ветровики) для Peugeot Expert / ProAce/ Traveller 2016+ вставн…" at bounding box center [290, 72] width 383 height 14
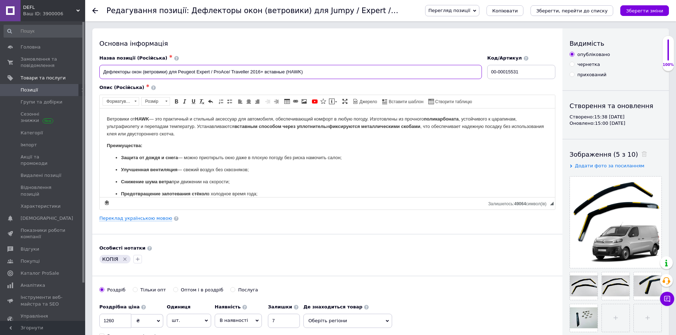
drag, startPoint x: 249, startPoint y: 72, endPoint x: 211, endPoint y: 69, distance: 38.1
click at [211, 69] on input "Дефлекторы окон (ветровики) для Peugeot Expert / ProAce/ Traveller 2016+ вставн…" at bounding box center [290, 72] width 383 height 14
drag, startPoint x: 178, startPoint y: 73, endPoint x: 223, endPoint y: 73, distance: 45.4
click at [223, 73] on input "Дефлекторы окон (ветровики) для Peugeot Expert 2016+ вставные (HAWK)" at bounding box center [290, 72] width 383 height 14
type input "Дефлекторы окон (ветровики) для Peugeot Expert 2016+ вставные (HAWK)"
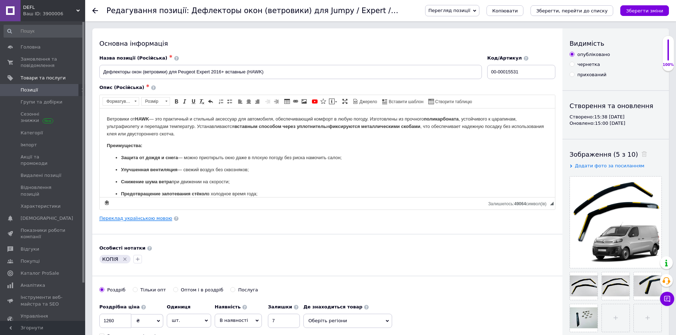
click at [144, 217] on link "Переклад українською мовою" at bounding box center [135, 219] width 73 height 6
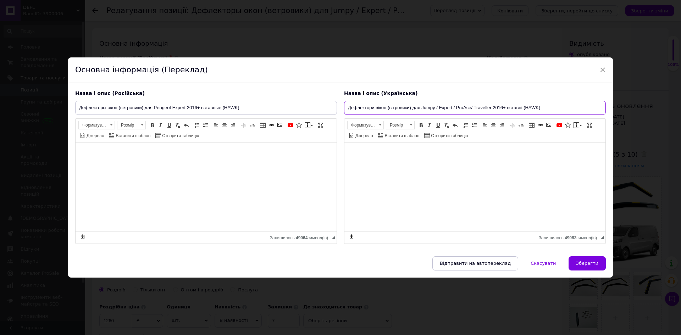
drag, startPoint x: 420, startPoint y: 107, endPoint x: 491, endPoint y: 109, distance: 70.3
click at [491, 109] on input "Дефлектори вікон (вітровики) для Jumpy / Expert / ProAce/ Traveller 2016+ встав…" at bounding box center [475, 108] width 262 height 14
paste input "Peugeot Expert 2016+"
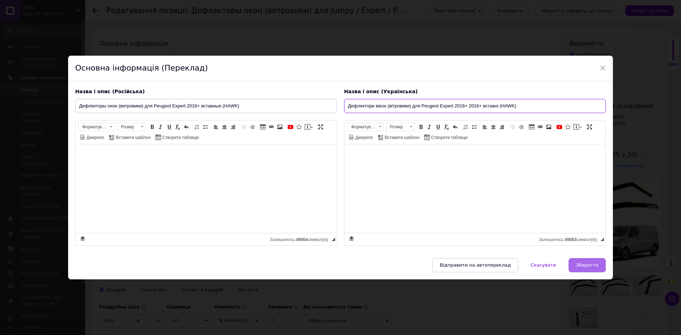
type input "Дефлектори вікон (вітровики) для Peugeot Expert 2016+ 2016+ вставні (HAWK)"
click at [589, 264] on span "Зберегти" at bounding box center [587, 265] width 22 height 5
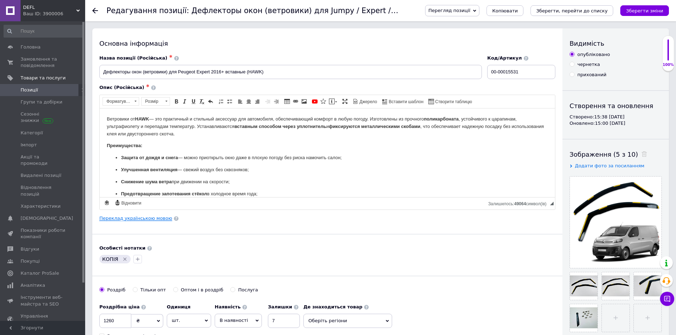
click at [150, 218] on link "Переклад українською мовою" at bounding box center [135, 219] width 73 height 6
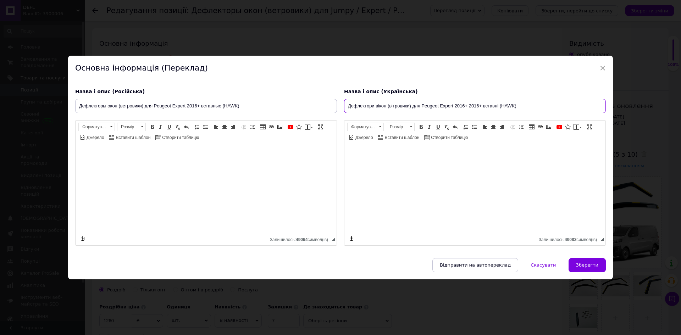
click at [482, 107] on input "Дефлектори вікон (вітровики) для Peugeot Expert 2016+ 2016+ вставні (HAWK)" at bounding box center [475, 106] width 262 height 14
type input "Дефлектори вікон (вітровики) для Peugeot Expert 2016+ вставні (HAWK)"
click at [590, 266] on span "Зберегти" at bounding box center [587, 265] width 22 height 5
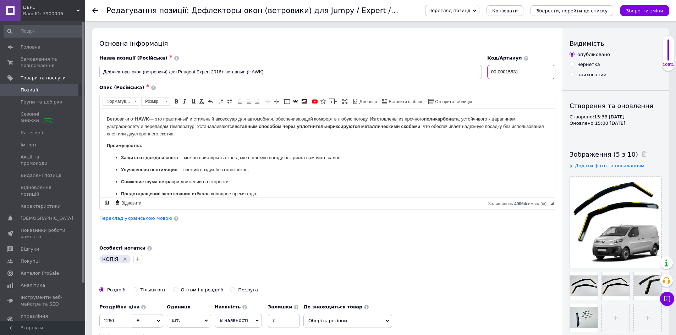
click at [519, 71] on input "00-00015531" at bounding box center [521, 72] width 68 height 14
click at [532, 71] on input "00-00015531" at bounding box center [521, 72] width 68 height 14
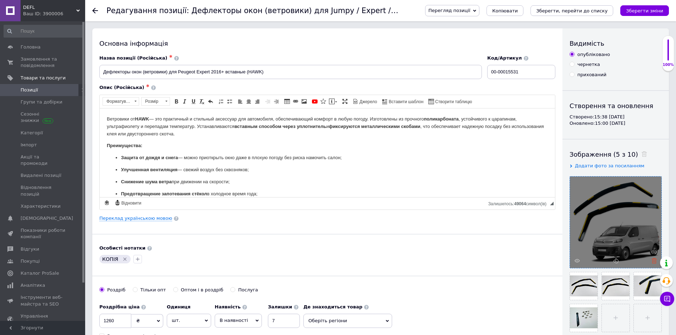
click at [653, 259] on use at bounding box center [654, 260] width 5 height 5
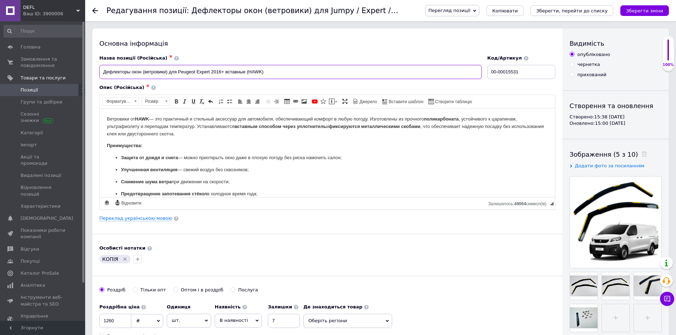
click at [181, 72] on input "Дефлекторы окон (ветровики) для Peugeot Expert 2016+ вставные (HAWK)" at bounding box center [290, 72] width 383 height 14
drag, startPoint x: 178, startPoint y: 73, endPoint x: 210, endPoint y: 72, distance: 32.0
click at [210, 72] on input "Дефлекторы окон (ветровики) для Peugeot Expert 2016+ вставные (HAWK)" at bounding box center [290, 72] width 383 height 14
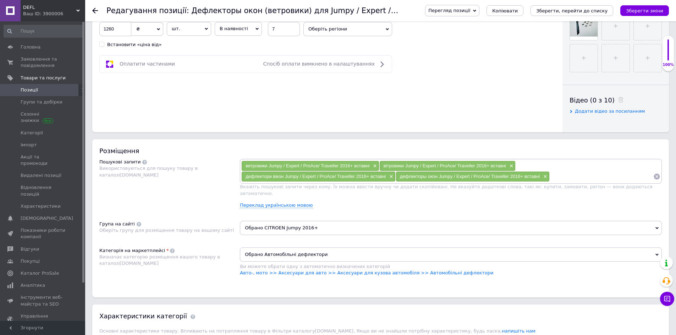
scroll to position [319, 0]
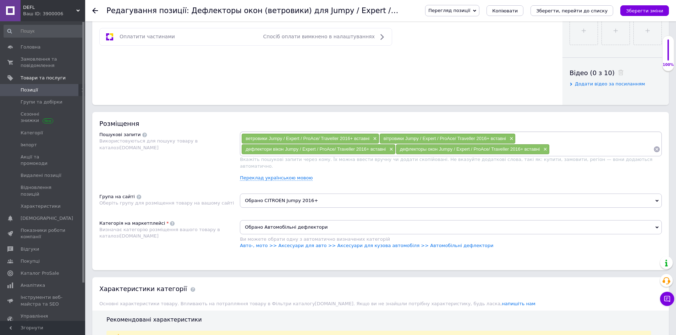
click at [576, 154] on input at bounding box center [602, 149] width 104 height 11
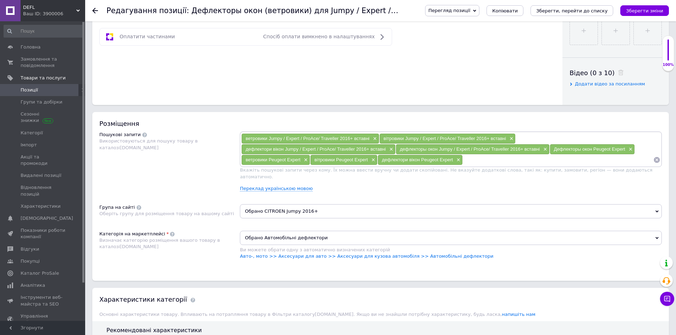
click at [299, 210] on span "Обрано CITROEN Jumpy 2016+" at bounding box center [451, 211] width 422 height 14
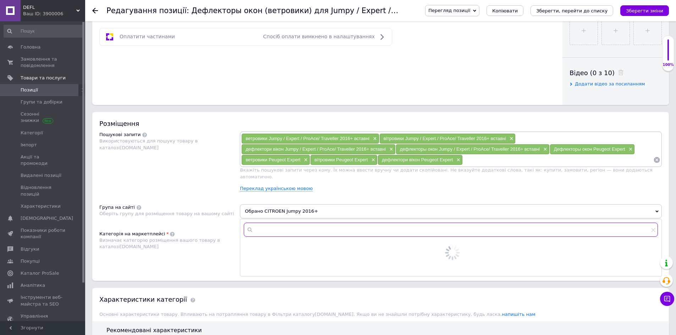
click at [298, 226] on input "text" at bounding box center [451, 230] width 414 height 14
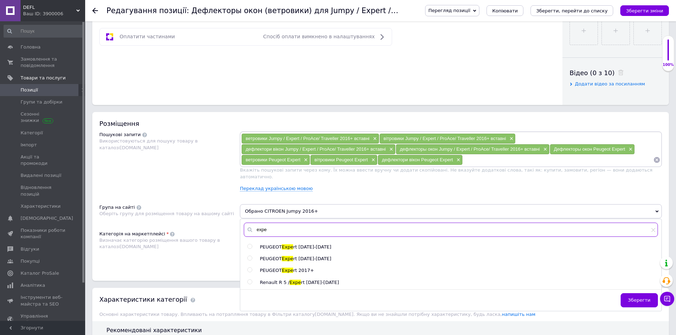
type input "expe"
click at [293, 268] on span "rt 2017+" at bounding box center [303, 270] width 21 height 5
radio input "true"
click at [192, 238] on div "Визначає категорію розміщення вашого товару в каталозі [DOMAIN_NAME]" at bounding box center [167, 243] width 137 height 13
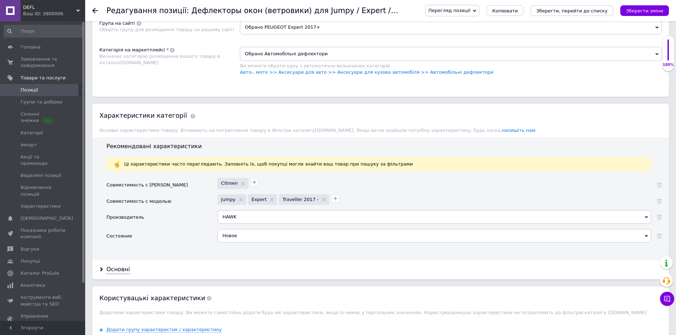
scroll to position [532, 0]
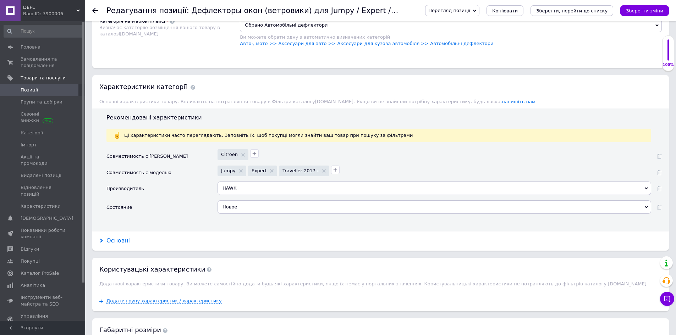
click at [124, 239] on div "Основні" at bounding box center [117, 241] width 23 height 8
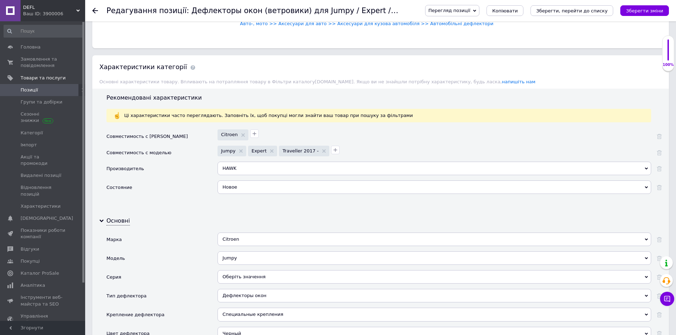
scroll to position [568, 0]
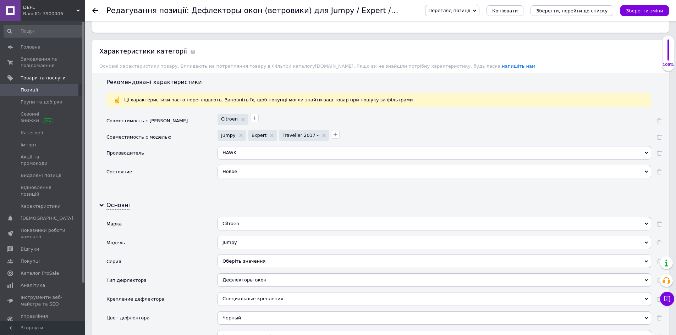
click at [251, 217] on div "Citroen" at bounding box center [435, 223] width 434 height 13
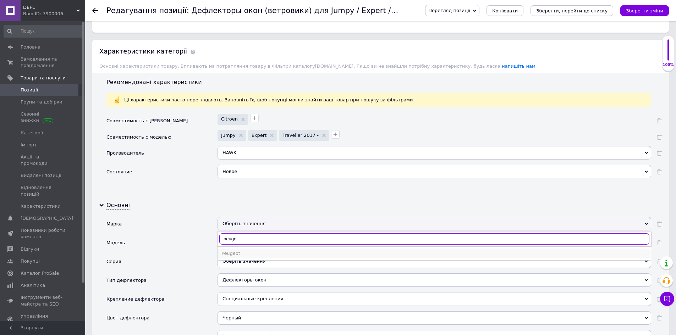
type input "peuge"
click at [248, 251] on div "Peugeot" at bounding box center [434, 254] width 426 height 6
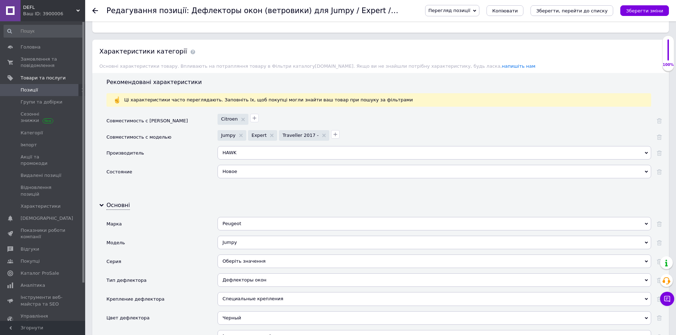
click at [245, 236] on div "Jumpy" at bounding box center [435, 242] width 434 height 13
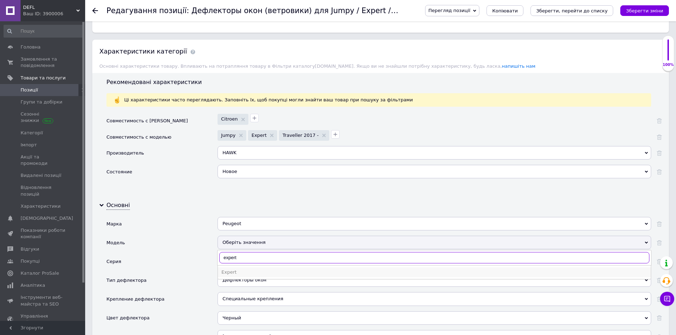
type input "expert"
click at [240, 269] on div "Expert" at bounding box center [434, 272] width 426 height 6
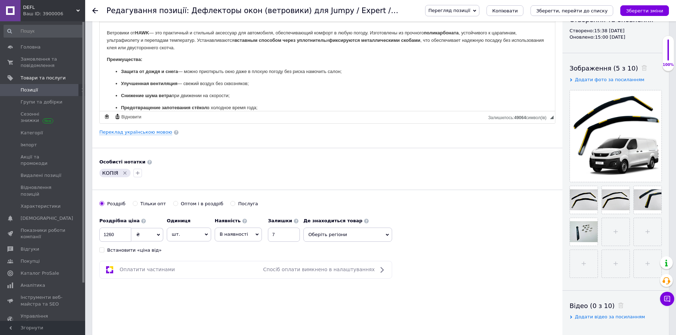
scroll to position [35, 0]
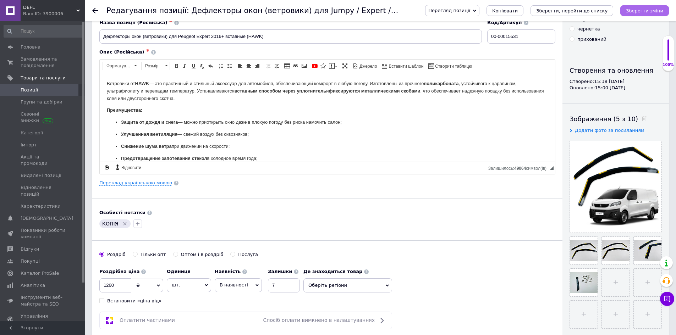
click at [641, 10] on icon "Зберегти зміни" at bounding box center [644, 10] width 37 height 5
click at [518, 12] on span "Копіювати" at bounding box center [505, 10] width 26 height 5
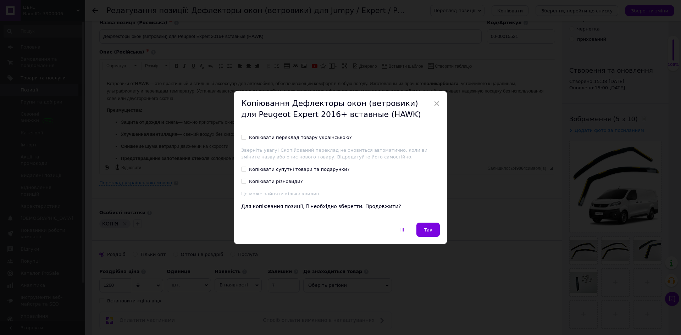
click at [283, 139] on div "Копіювати переклад товару українською?" at bounding box center [300, 138] width 103 height 6
click at [246, 139] on input "Копіювати переклад товару українською?" at bounding box center [243, 137] width 5 height 5
checkbox input "true"
click at [430, 229] on span "Так" at bounding box center [428, 230] width 9 height 5
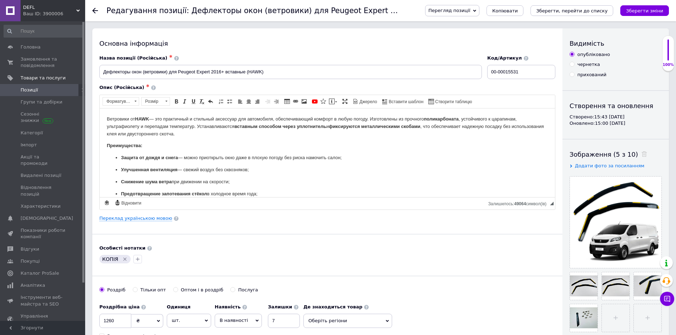
drag, startPoint x: 329, startPoint y: 181, endPoint x: 332, endPoint y: 185, distance: 4.5
click at [329, 181] on p "Снижение шума ветра при движении на скорости;" at bounding box center [327, 181] width 413 height 7
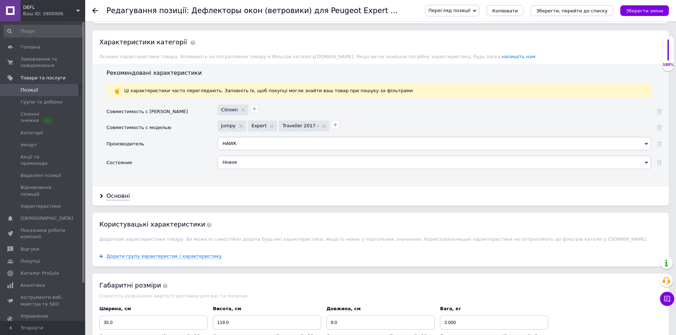
scroll to position [603, 0]
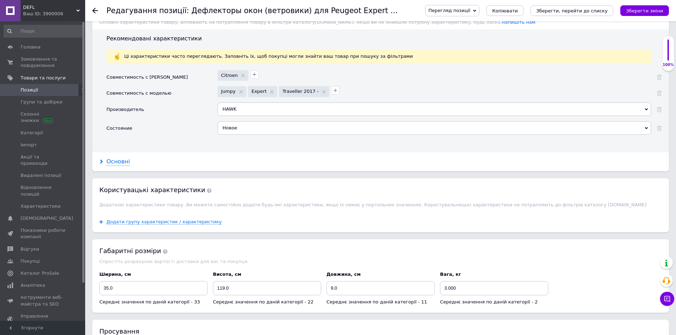
click at [123, 158] on div "Основні" at bounding box center [117, 162] width 23 height 8
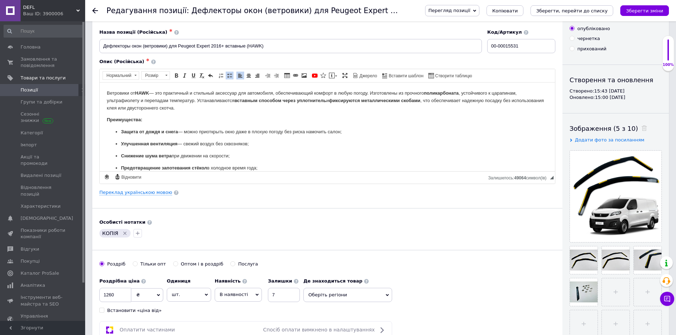
scroll to position [0, 0]
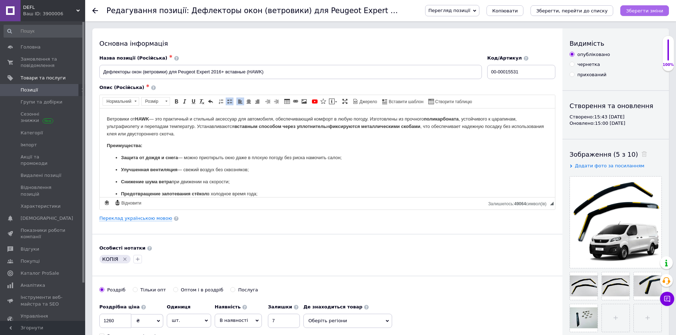
click at [647, 14] on button "Зберегти зміни" at bounding box center [644, 10] width 49 height 11
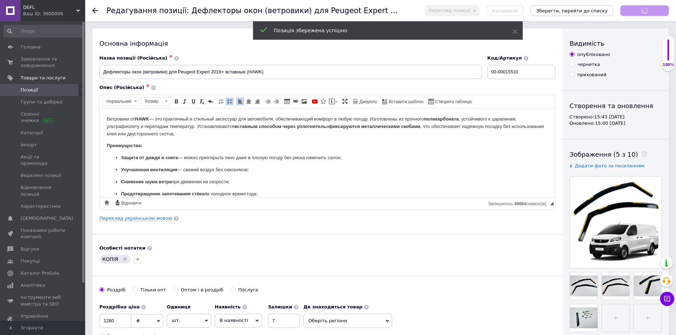
click at [28, 90] on span "Позиції" at bounding box center [29, 90] width 17 height 6
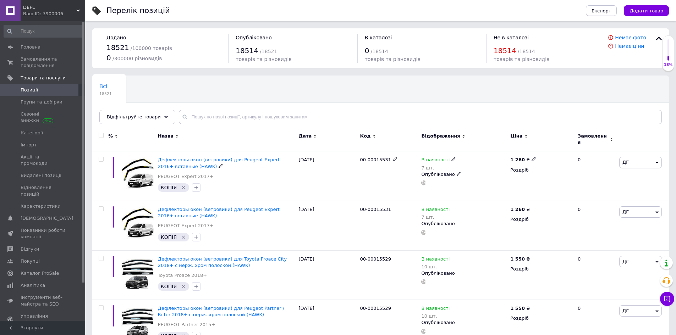
click at [235, 157] on span "Дефлекторы окон (ветровики) для Peugeot Expert 2016+ вставные (HAWK)" at bounding box center [219, 163] width 122 height 12
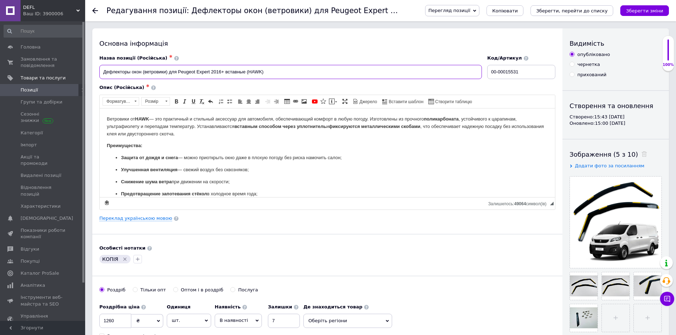
drag, startPoint x: 178, startPoint y: 71, endPoint x: 211, endPoint y: 75, distance: 32.9
click at [211, 75] on input "Дефлекторы окон (ветровики) для Peugeot Expert 2016+ вставные (HAWK)" at bounding box center [290, 72] width 383 height 14
drag, startPoint x: 179, startPoint y: 73, endPoint x: 198, endPoint y: 74, distance: 19.2
click at [201, 75] on input "Дефлекторы окон (ветровики) для Toyota ProAce 2016+ вставные (HAWK)" at bounding box center [290, 72] width 383 height 14
click at [183, 70] on input "Дефлекторы окон (ветровики) для Toyota ProAce 2016+ вставные (HAWK)" at bounding box center [290, 72] width 383 height 14
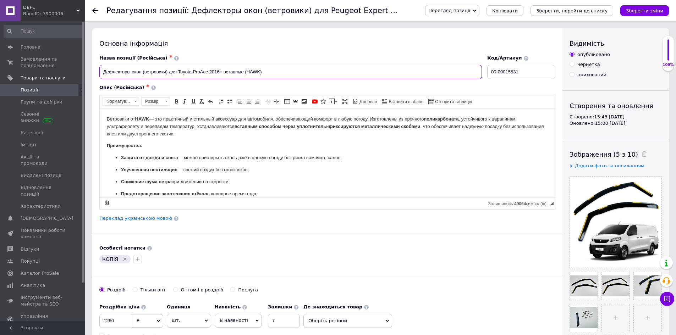
drag, startPoint x: 179, startPoint y: 72, endPoint x: 208, endPoint y: 73, distance: 29.5
click at [208, 73] on input "Дефлекторы окон (ветровики) для Toyota ProAce 2016+ вставные (HAWK)" at bounding box center [290, 72] width 383 height 14
type input "Дефлекторы окон (ветровики) для Toyota ProAce 2016+ вставные (HAWK)"
click at [146, 218] on link "Переклад українською мовою" at bounding box center [135, 219] width 73 height 6
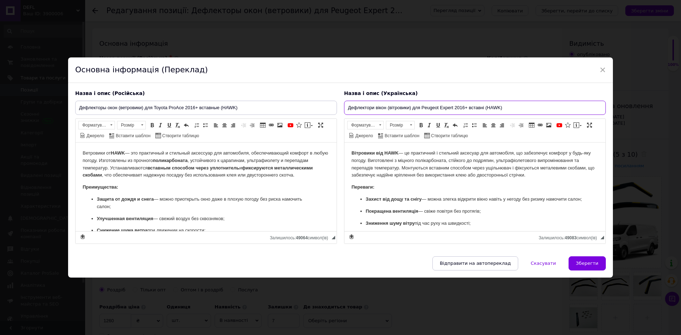
drag, startPoint x: 421, startPoint y: 107, endPoint x: 454, endPoint y: 108, distance: 32.3
click at [454, 108] on input "Дефлектори вікон (вітровики) для Peugeot Expert 2016+ вставні (HAWK)" at bounding box center [475, 108] width 262 height 14
paste input "Toyota ProAce"
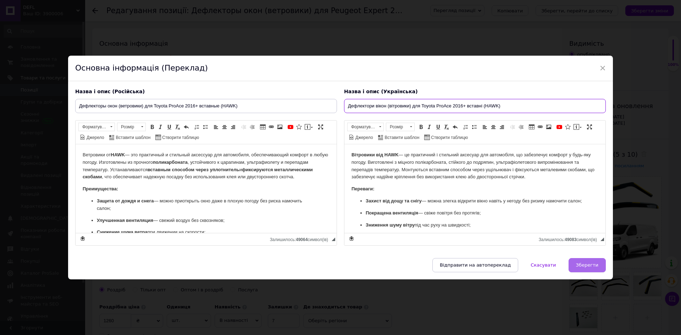
type input "Дефлектори вікон (вітровики) для Toyota ProAce 2016+ вставні (HAWK)"
drag, startPoint x: 587, startPoint y: 263, endPoint x: 575, endPoint y: 257, distance: 13.7
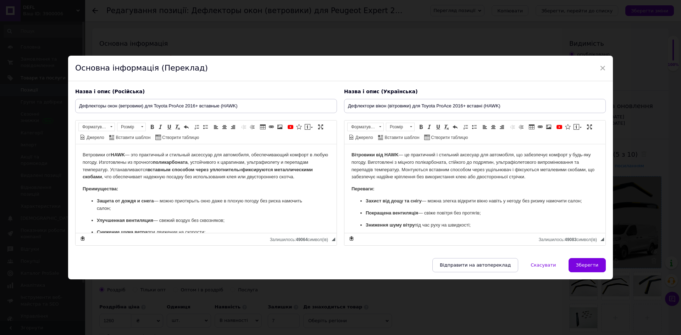
click at [587, 263] on span "Зберегти" at bounding box center [587, 265] width 22 height 5
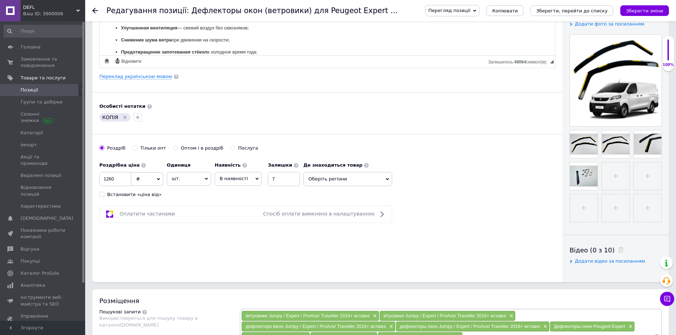
scroll to position [284, 0]
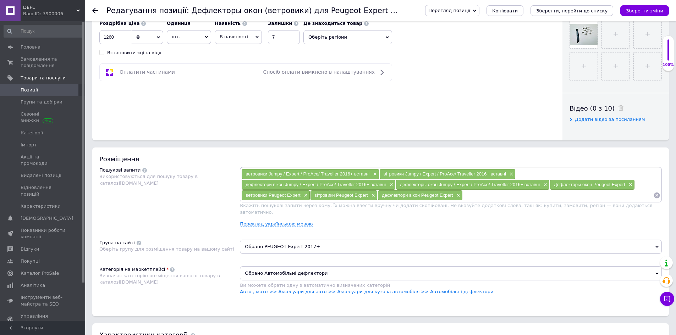
click at [490, 201] on div "ветровики Jumpy / Expert / ProAce/ Traveller 2016+ вставні × вітровики Jumpy / …" at bounding box center [451, 184] width 422 height 35
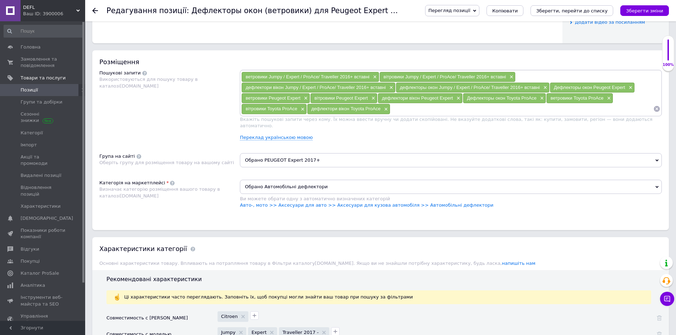
scroll to position [390, 0]
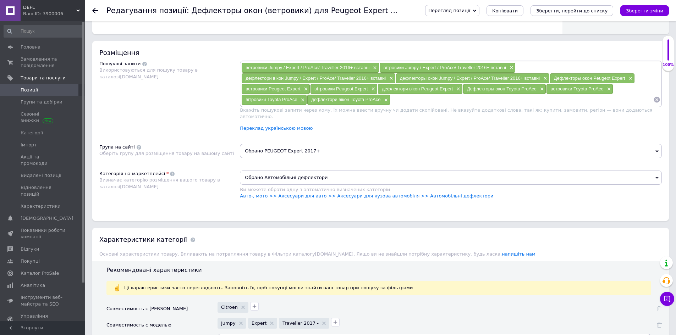
click at [286, 144] on span "Обрано PEUGEOT Expert 2017+" at bounding box center [451, 151] width 422 height 14
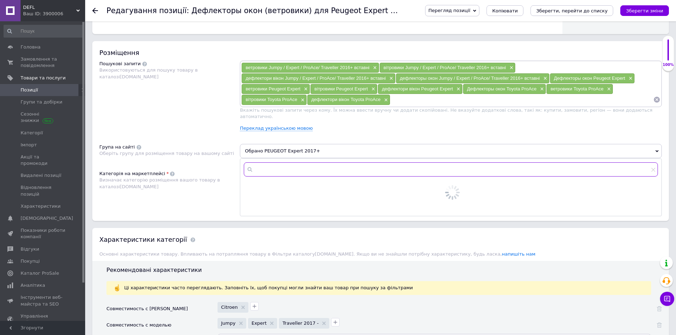
drag, startPoint x: 288, startPoint y: 160, endPoint x: 296, endPoint y: 156, distance: 9.2
click at [289, 163] on input "text" at bounding box center [451, 170] width 414 height 14
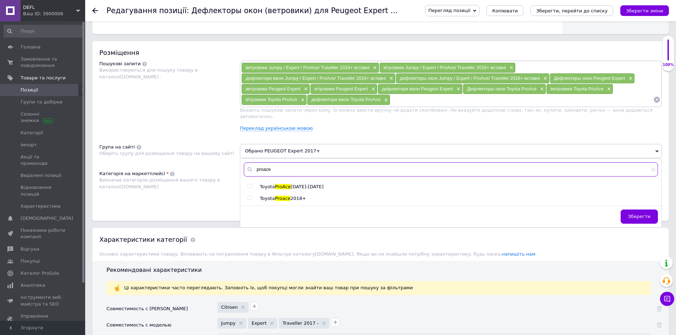
type input "proace"
click at [295, 196] on span "2018+" at bounding box center [298, 198] width 16 height 5
radio input "true"
click at [217, 196] on div "Категорія на маркетплейсі Визначає категорію розміщення вашого товару в каталоз…" at bounding box center [169, 189] width 141 height 36
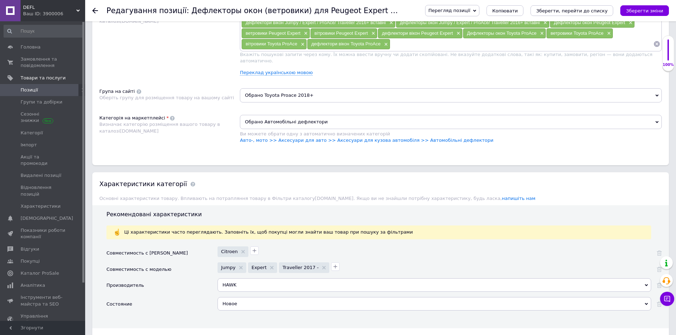
scroll to position [532, 0]
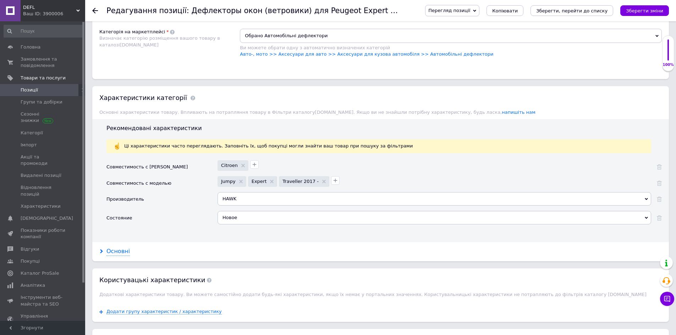
click at [121, 248] on div "Основні" at bounding box center [117, 252] width 23 height 8
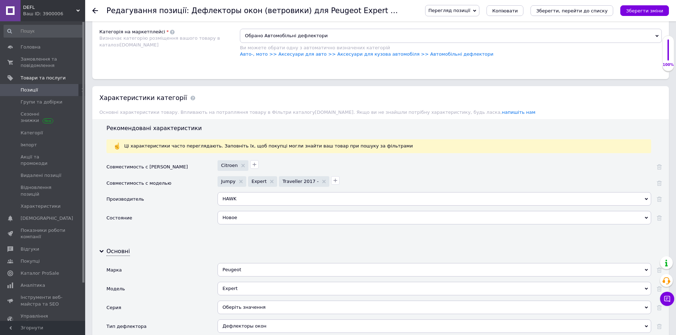
click at [273, 263] on div "Peugeot" at bounding box center [435, 269] width 434 height 13
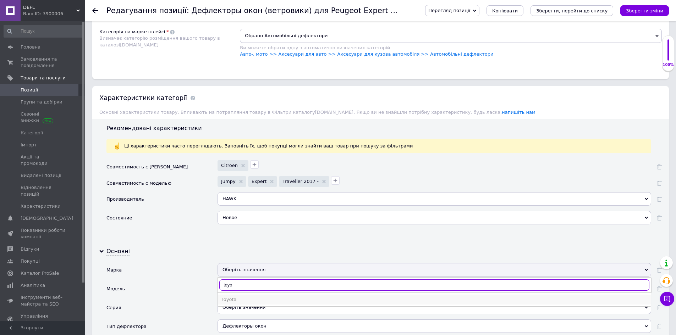
type input "toyo"
click at [242, 297] on div "Toyota" at bounding box center [434, 300] width 426 height 6
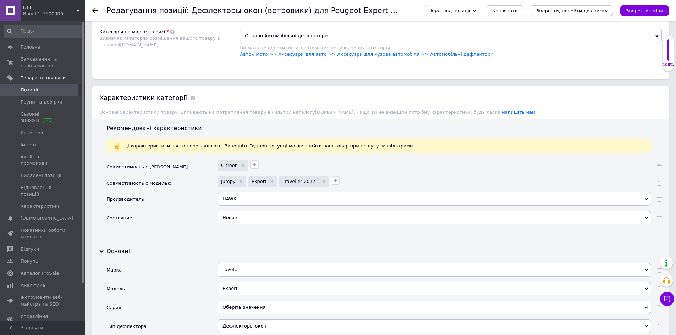
click at [248, 282] on div "Expert" at bounding box center [435, 288] width 434 height 13
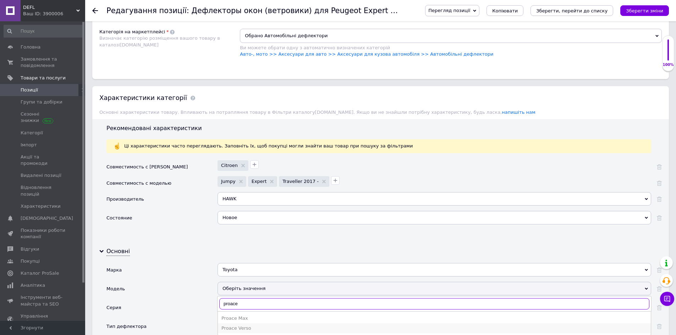
type input "proace"
click at [238, 325] on div "Proace Verso" at bounding box center [434, 328] width 426 height 6
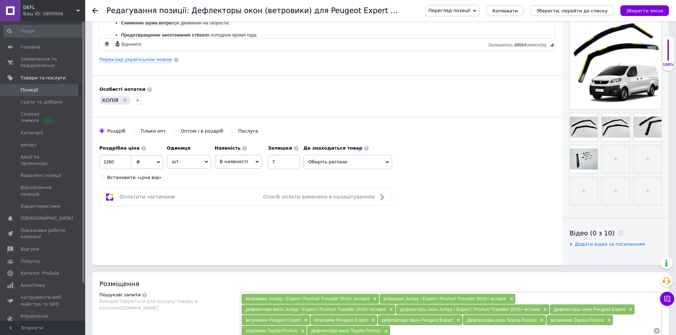
scroll to position [0, 0]
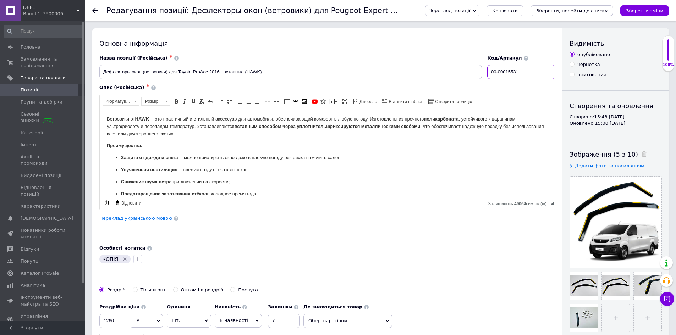
click at [505, 70] on input "00-00015531" at bounding box center [521, 72] width 68 height 14
click at [535, 73] on input "00-00015531" at bounding box center [521, 72] width 68 height 14
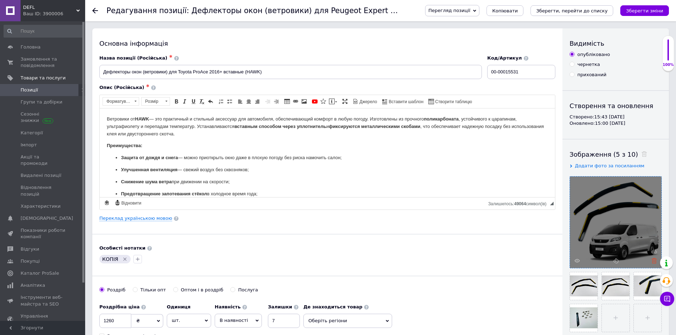
click at [656, 263] on icon at bounding box center [654, 260] width 5 height 5
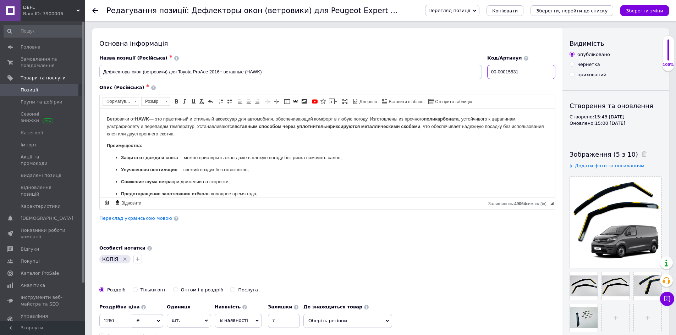
click at [530, 73] on input "00-00015531" at bounding box center [521, 72] width 68 height 14
click at [637, 17] on div "Перегляд позиції Зберегти та переглянути на сайті Зберегти та переглянути на ма…" at bounding box center [540, 10] width 258 height 21
click at [631, 12] on button "Зберегти зміни" at bounding box center [644, 10] width 49 height 11
drag, startPoint x: 533, startPoint y: 72, endPoint x: 559, endPoint y: 67, distance: 25.7
click at [533, 71] on input "00-00015531" at bounding box center [521, 72] width 68 height 14
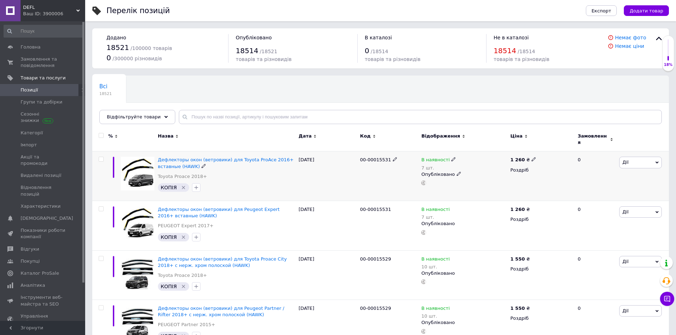
click at [183, 185] on icon "Видалити мітку" at bounding box center [184, 188] width 6 height 6
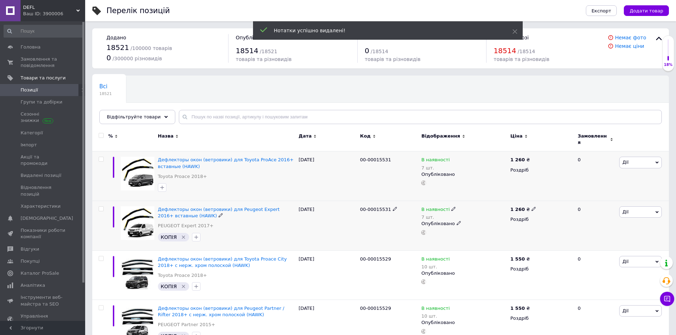
click at [181, 235] on icon "Видалити мітку" at bounding box center [184, 238] width 6 height 6
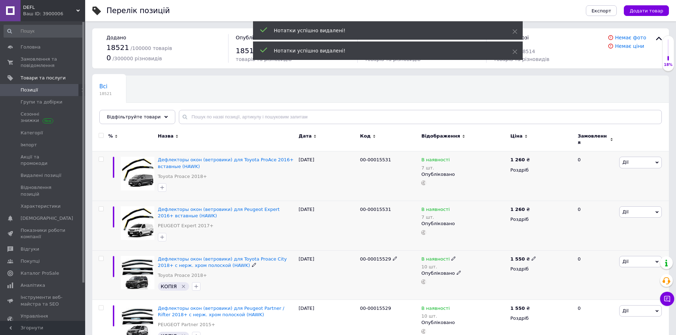
click at [181, 284] on icon "Видалити мітку" at bounding box center [184, 287] width 6 height 6
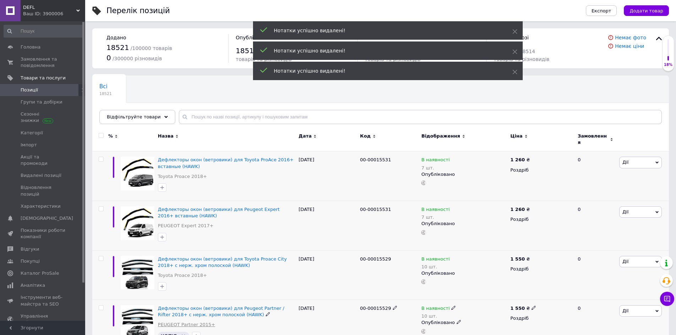
scroll to position [106, 0]
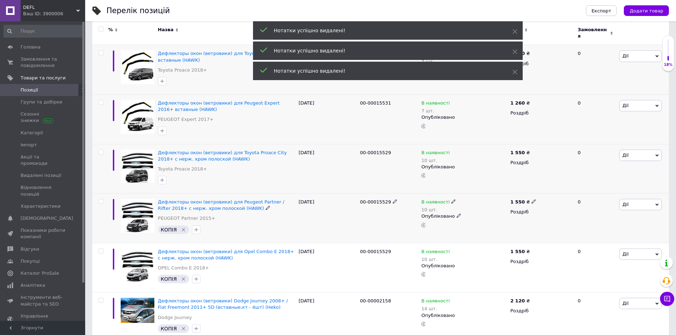
click at [181, 227] on icon "Видалити мітку" at bounding box center [184, 230] width 6 height 6
click at [183, 276] on icon "Видалити мітку" at bounding box center [184, 279] width 6 height 6
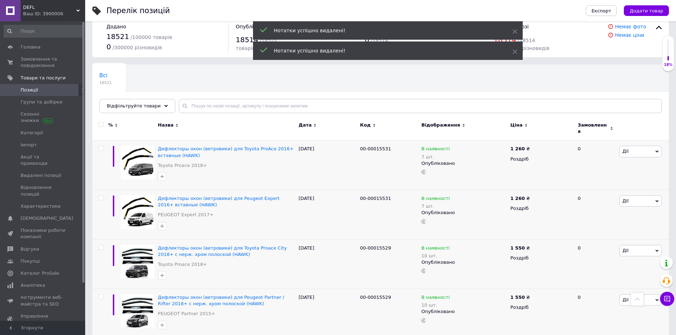
scroll to position [0, 0]
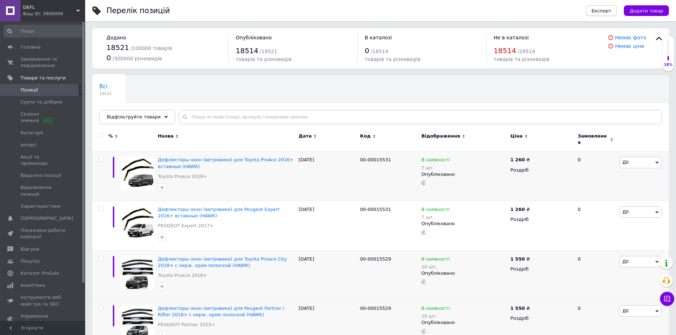
click at [611, 12] on span "Експорт" at bounding box center [602, 10] width 20 height 5
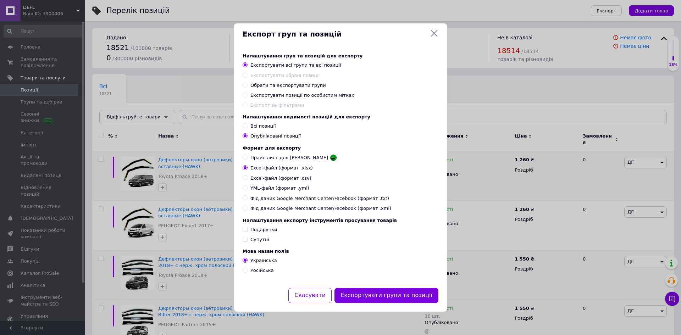
drag, startPoint x: 434, startPoint y: 32, endPoint x: 534, endPoint y: 9, distance: 102.5
click at [434, 32] on icon at bounding box center [434, 33] width 9 height 9
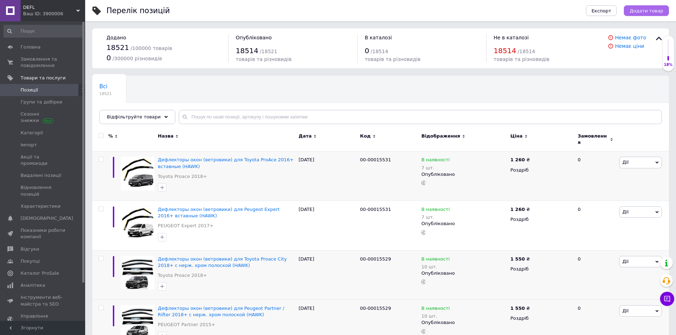
click at [641, 13] on span "Додати товар" at bounding box center [647, 10] width 34 height 5
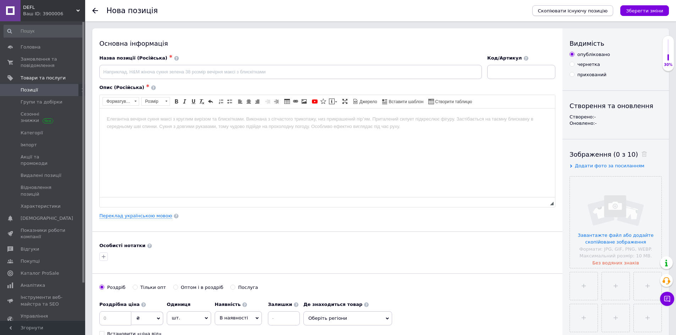
click at [586, 6] on button "Скопіювати існуючу позицію" at bounding box center [572, 10] width 81 height 11
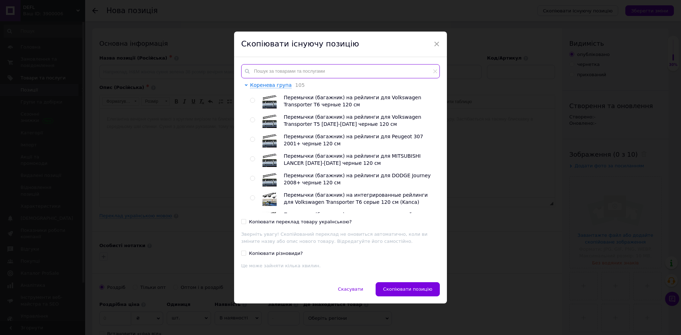
click at [344, 71] on input "text" at bounding box center [340, 71] width 199 height 14
paste input "00-00015531"
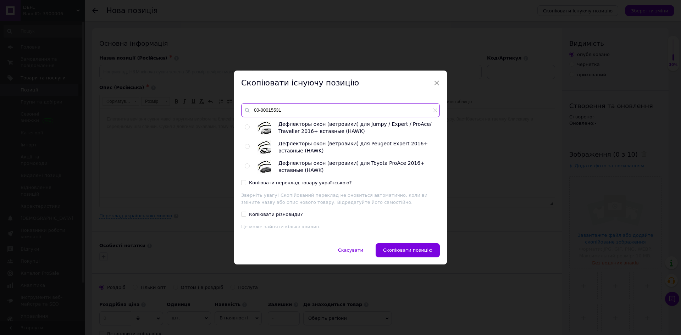
type input "00-00015531"
click at [247, 168] on input "radio" at bounding box center [247, 166] width 5 height 5
radio input "true"
click at [260, 184] on div "Копіювати переклад товару українською?" at bounding box center [300, 183] width 103 height 6
click at [246, 184] on input "Копіювати переклад товару українською?" at bounding box center [243, 182] width 5 height 5
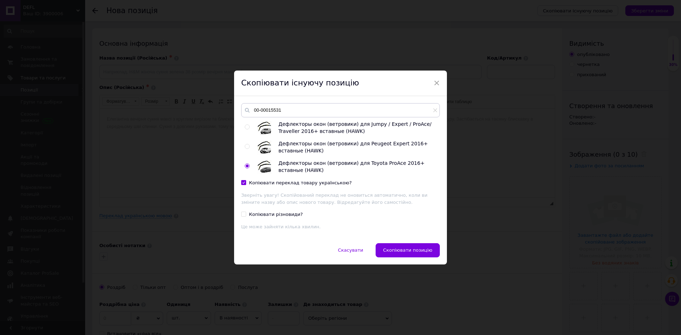
checkbox input "true"
click at [409, 251] on span "Скопіювати позицію" at bounding box center [407, 250] width 49 height 5
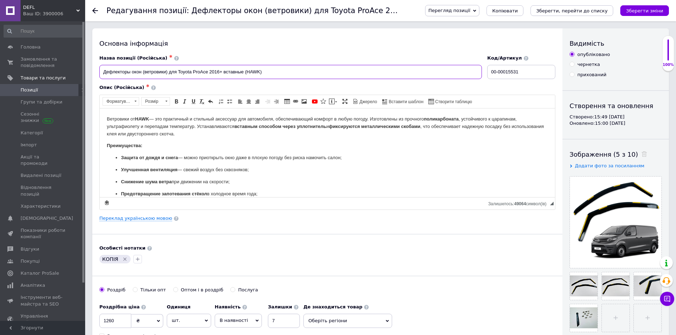
drag, startPoint x: 178, startPoint y: 70, endPoint x: 208, endPoint y: 66, distance: 30.4
click at [208, 66] on input "Дефлекторы окон (ветровики) для Toyota ProAce 2016+ вставные (HAWK)" at bounding box center [290, 72] width 383 height 14
type input "Дефлекторы окон (ветровики) для Opel Vivaro 2016+ вставные (HAWK)"
click at [138, 223] on div "Основна інформація Назва позиції (Російська) ✱ Дефлекторы окон (ветровики) для …" at bounding box center [327, 226] width 470 height 396
click at [139, 219] on link "Переклад українською мовою" at bounding box center [135, 219] width 73 height 6
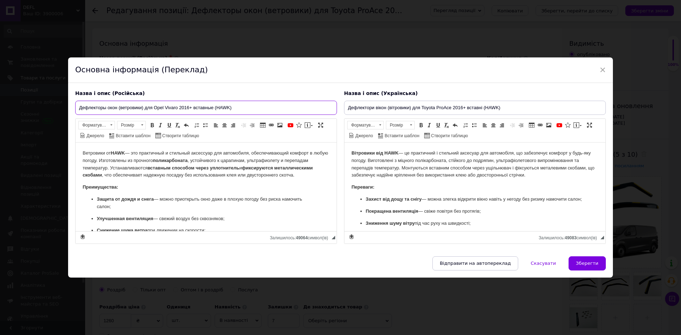
drag, startPoint x: 155, startPoint y: 107, endPoint x: 177, endPoint y: 108, distance: 21.3
click at [177, 108] on input "Дефлекторы окон (ветровики) для Opel Vivaro 2016+ вставные (HAWK)" at bounding box center [206, 108] width 262 height 14
drag, startPoint x: 422, startPoint y: 108, endPoint x: 449, endPoint y: 110, distance: 26.3
click at [449, 110] on input "Дефлектори вікон (вітровики) для Toyota ProAce 2016+ вставні (HAWK)" at bounding box center [475, 108] width 262 height 14
drag, startPoint x: 421, startPoint y: 106, endPoint x: 451, endPoint y: 108, distance: 30.2
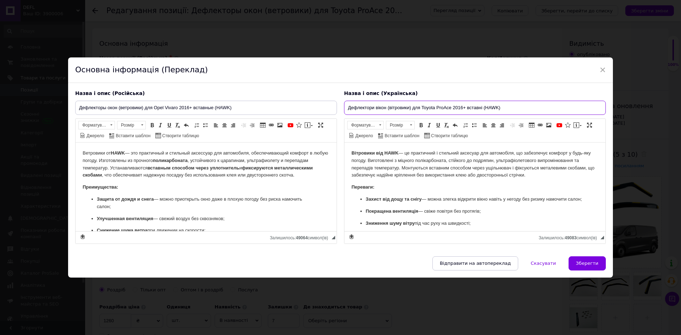
click at [451, 108] on input "Дефлектори вікон (вітровики) для Toyota ProAce 2016+ вставні (HAWK)" at bounding box center [475, 108] width 262 height 14
paste input "Opel Vivaro"
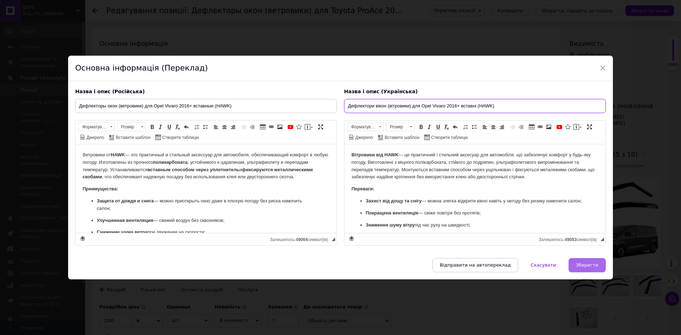
type input "Дефлектори вікон (вітровики) для Opel Vivaro 2016+ вставні (HAWK)"
click at [591, 270] on button "Зберегти" at bounding box center [587, 265] width 37 height 14
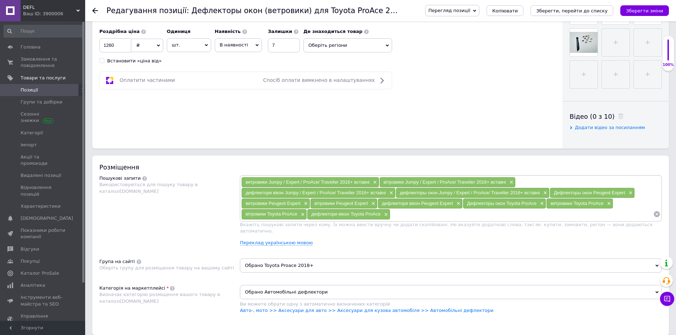
scroll to position [390, 0]
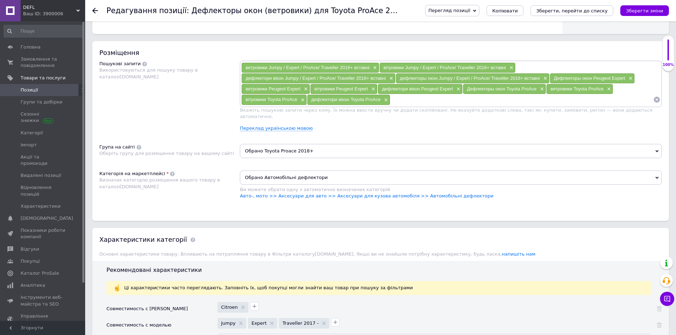
click at [308, 148] on span "Обрано Toyota Proace 2018+" at bounding box center [451, 151] width 422 height 14
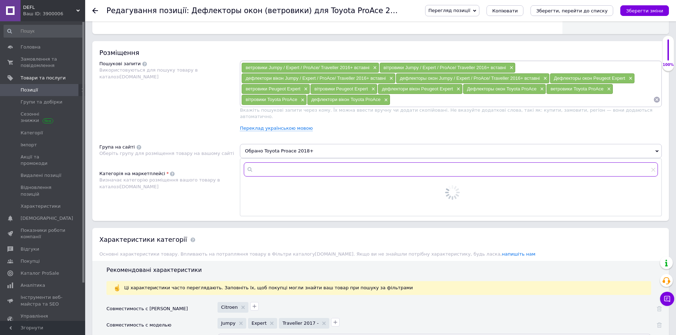
click at [310, 163] on input "text" at bounding box center [451, 170] width 414 height 14
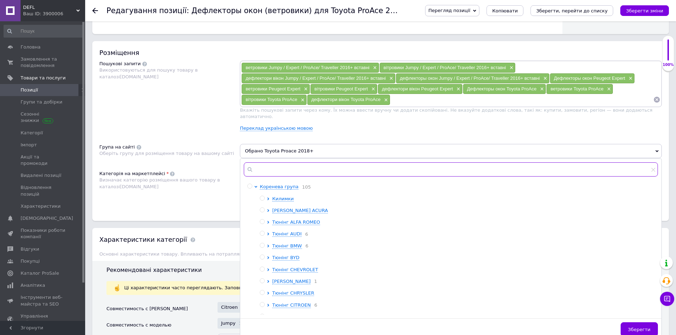
type input "c"
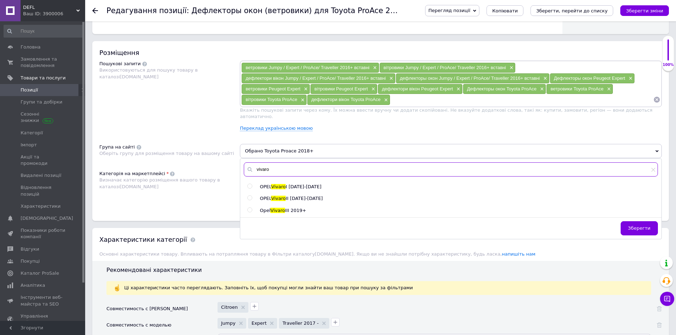
type input "vivaro"
click at [302, 196] on span "II [DATE]-[DATE]" at bounding box center [304, 198] width 37 height 5
radio input "true"
click at [633, 229] on button "Зберегти" at bounding box center [639, 228] width 37 height 14
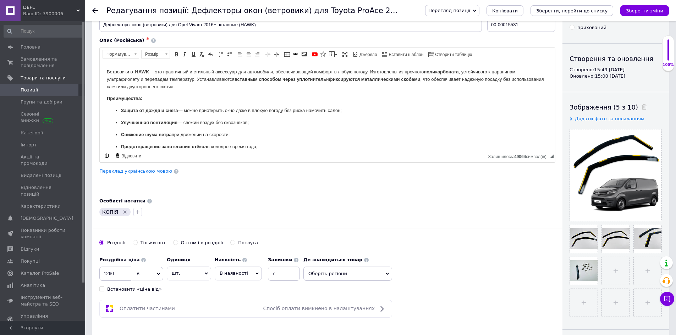
scroll to position [0, 0]
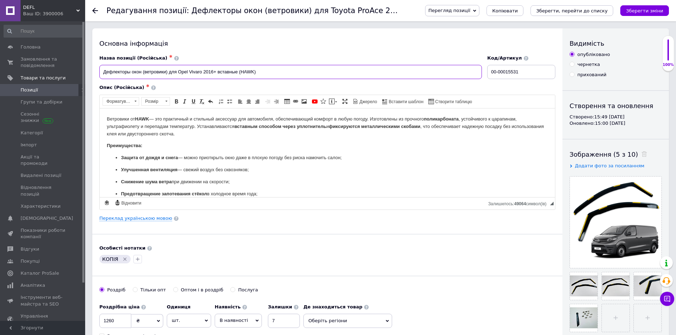
drag, startPoint x: 178, startPoint y: 71, endPoint x: 215, endPoint y: 71, distance: 37.3
click at [215, 71] on input "Дефлекторы окон (ветровики) для Opel Vivaro 2016+ вставные (HAWK)" at bounding box center [290, 72] width 383 height 14
paste input "PEL Vivaro III 2019->/ OPEL Zafira Life 2019->"
drag, startPoint x: 223, startPoint y: 72, endPoint x: 227, endPoint y: 72, distance: 3.9
click at [225, 72] on input "Дефлекторы окон (ветровики) для OPEL Vivaro III 2019->/ OPEL Zafira Life 2019->…" at bounding box center [290, 72] width 383 height 14
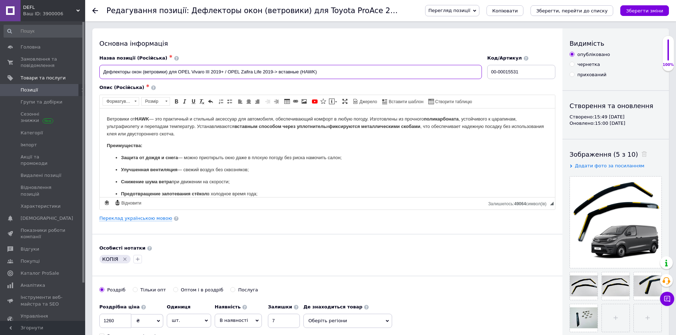
drag, startPoint x: 276, startPoint y: 73, endPoint x: 291, endPoint y: 71, distance: 15.5
click at [276, 73] on input "Дефлекторы окон (ветровики) для OPEL Vivaro III 2019+ / OPEL Zafira Life 2019->…" at bounding box center [290, 72] width 383 height 14
type input "Дефлекторы окон (ветровики) для OPEL Vivaro III 2019+ / OPEL Zafira Life 2019+ …"
click at [141, 220] on link "Переклад українською мовою" at bounding box center [135, 219] width 73 height 6
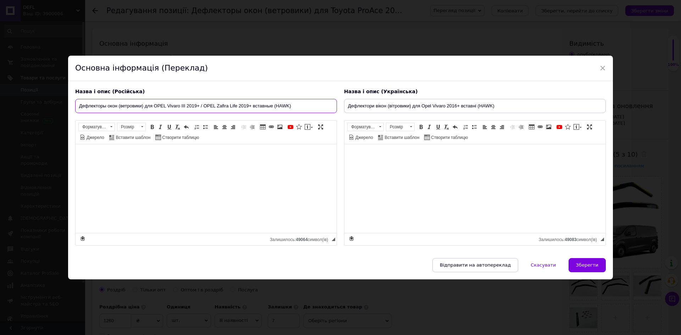
drag, startPoint x: 154, startPoint y: 107, endPoint x: 251, endPoint y: 106, distance: 96.6
click at [251, 106] on input "Дефлекторы окон (ветровики) для OPEL Vivaro III 2019+ / OPEL Zafira Life 2019+ …" at bounding box center [206, 106] width 262 height 14
drag, startPoint x: 420, startPoint y: 105, endPoint x: 426, endPoint y: 105, distance: 5.7
click at [426, 105] on input "Дефлектори вікон (вітровики) для Opel Vivaro 2016+ вставні (HAWK)" at bounding box center [475, 106] width 262 height 14
click at [425, 105] on input "Дефлектори вікон (вітровики) для Opel Vivaro 2016+ вставні (HAWK)" at bounding box center [475, 106] width 262 height 14
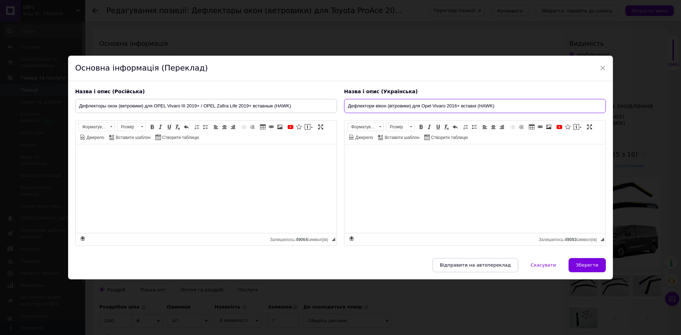
drag, startPoint x: 422, startPoint y: 107, endPoint x: 460, endPoint y: 106, distance: 38.3
click at [460, 106] on input "Дефлектори вікон (вітровики) для Opel Vivaro 2016+ вставні (HAWK)" at bounding box center [475, 106] width 262 height 14
paste input "PEL Vivaro III 2019+ / OPEL Zafira Life 2019+"
type input "Дефлектори вікон (вітровики) для OPEL Vivaro III 2019+ / OPEL Zafira Life 2019+…"
click at [592, 269] on button "Зберегти" at bounding box center [587, 265] width 37 height 14
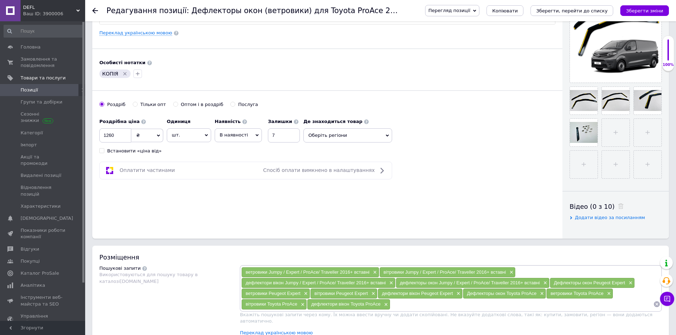
scroll to position [355, 0]
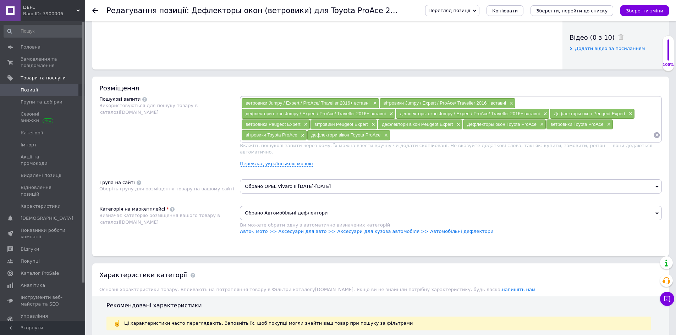
click at [306, 180] on span "Обрано OPEL Vivaro II [DATE]-[DATE]" at bounding box center [451, 187] width 422 height 14
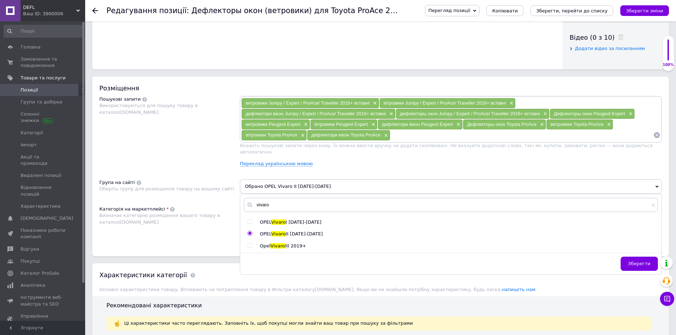
drag, startPoint x: 290, startPoint y: 243, endPoint x: 289, endPoint y: 240, distance: 3.9
click at [289, 243] on div "vivaro OPEL Vivaro I [DATE]-[DATE] OPEL Vivaro II [DATE]-[DATE] Opel Vivaro III…" at bounding box center [450, 235] width 421 height 80
click at [289, 243] on span "III 2019+" at bounding box center [295, 245] width 21 height 5
radio input "false"
radio input "true"
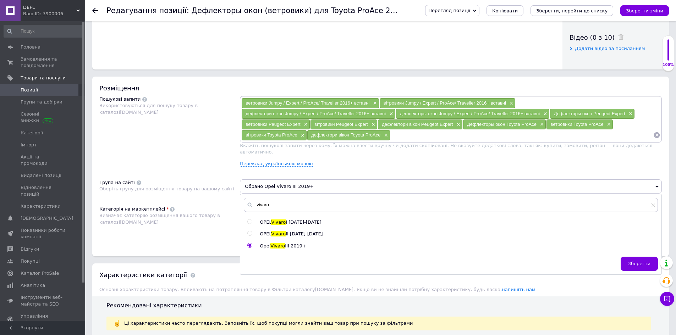
click at [199, 240] on div "Розміщення Пошукові запити Використовуються для пошуку товару в каталозі [DOMAI…" at bounding box center [380, 167] width 577 height 180
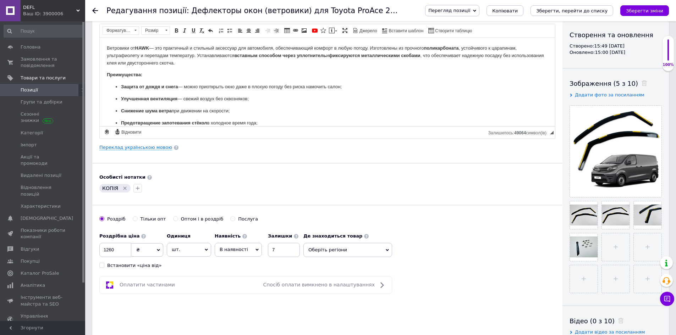
scroll to position [0, 0]
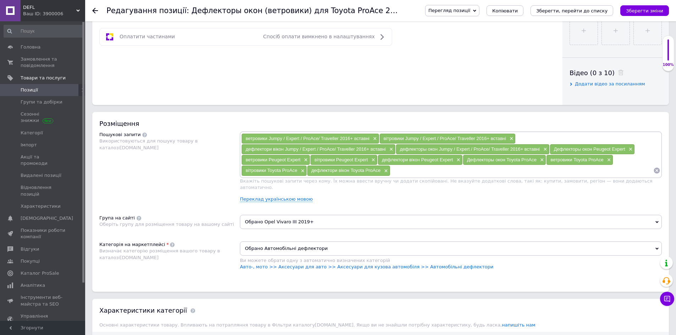
drag, startPoint x: 405, startPoint y: 174, endPoint x: 398, endPoint y: 177, distance: 7.8
click at [405, 174] on input at bounding box center [521, 170] width 263 height 11
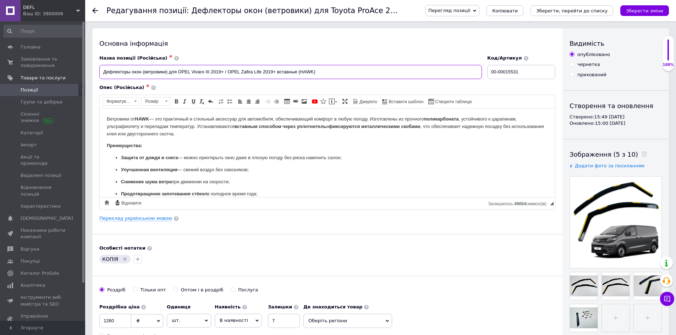
drag, startPoint x: 227, startPoint y: 72, endPoint x: 262, endPoint y: 71, distance: 34.8
click at [262, 71] on input "Дефлекторы окон (ветровики) для OPEL Vivaro III 2019+ / OPEL Zafira Life 2019+ …" at bounding box center [290, 72] width 383 height 14
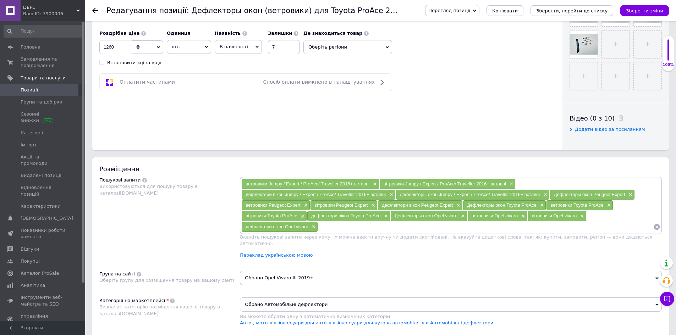
scroll to position [319, 0]
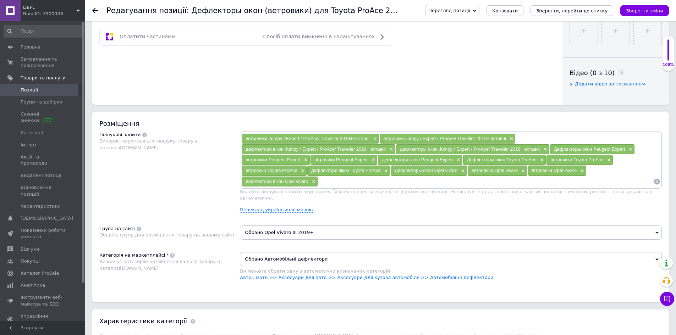
click at [373, 187] on div "ветровики Jumpy / Expert / ProAce/ Traveller 2016+ вставні × вітровики Jumpy / …" at bounding box center [451, 160] width 422 height 57
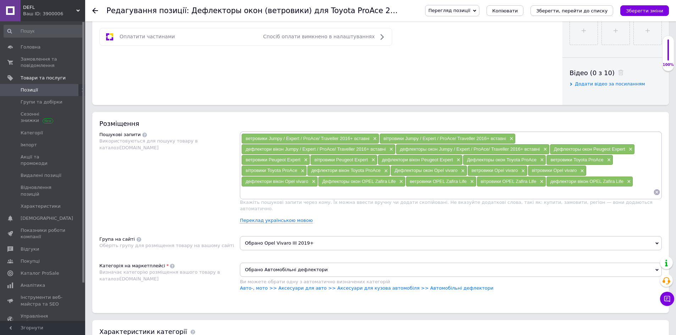
click at [354, 192] on input at bounding box center [447, 192] width 412 height 11
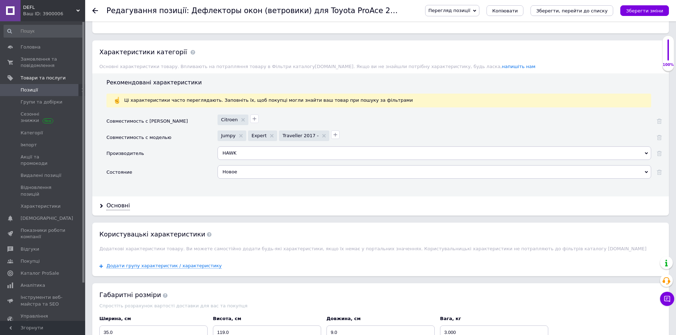
scroll to position [603, 0]
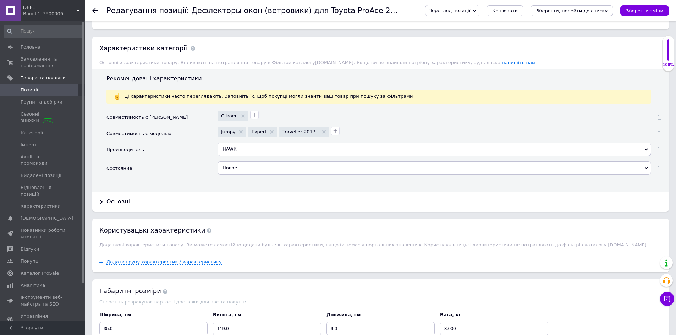
drag, startPoint x: 118, startPoint y: 197, endPoint x: 157, endPoint y: 192, distance: 39.4
click at [119, 198] on div "Основні" at bounding box center [117, 202] width 23 height 8
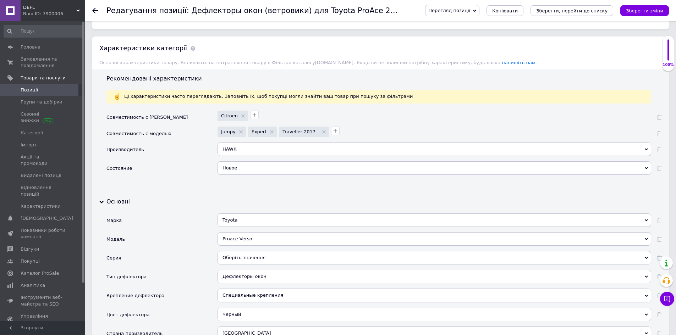
click at [275, 214] on div "Toyota" at bounding box center [435, 220] width 434 height 13
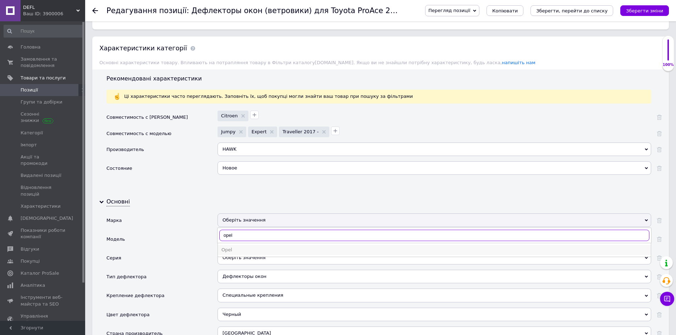
type input "opel"
click at [231, 247] on div "Opel" at bounding box center [434, 250] width 426 height 6
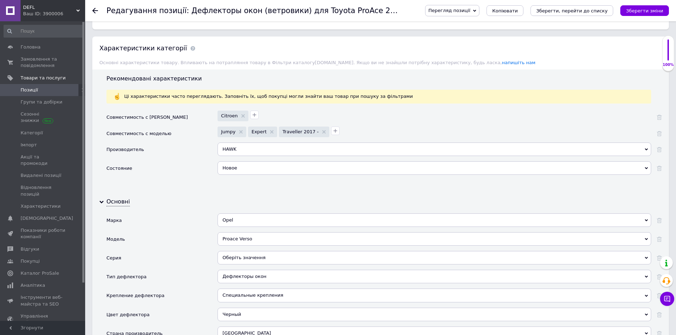
click at [245, 232] on div "Proace Verso" at bounding box center [435, 238] width 434 height 13
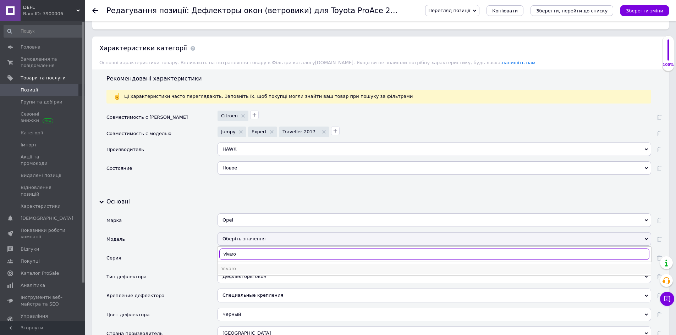
type input "vivaro"
click at [244, 266] on div "Vivaro" at bounding box center [434, 269] width 426 height 6
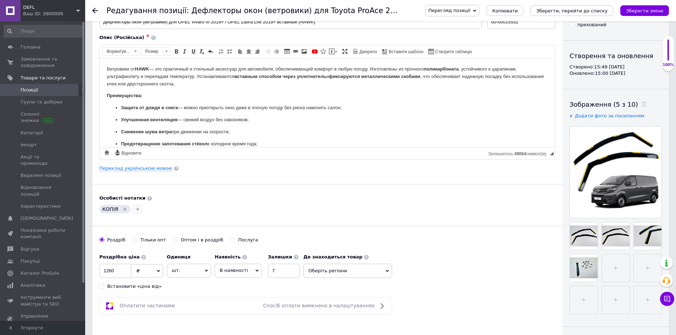
scroll to position [0, 0]
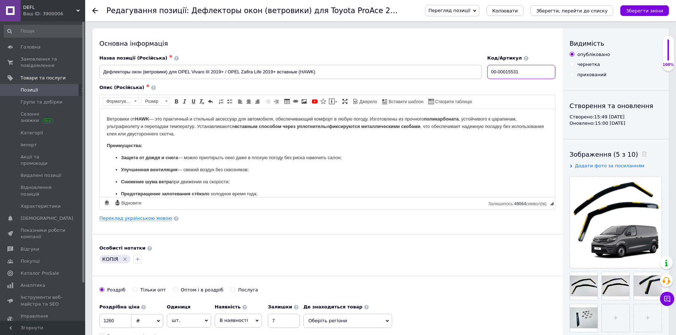
click at [525, 72] on input "00-00015531" at bounding box center [521, 72] width 68 height 14
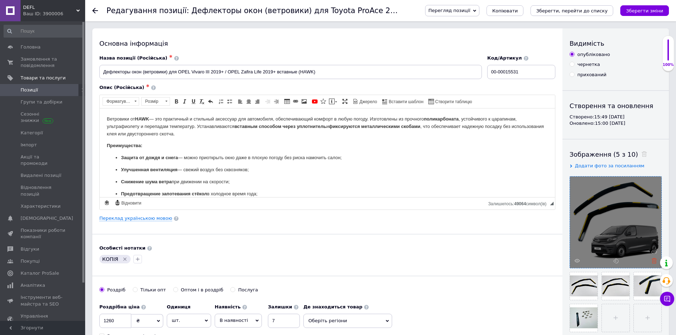
click at [654, 261] on use at bounding box center [654, 260] width 5 height 5
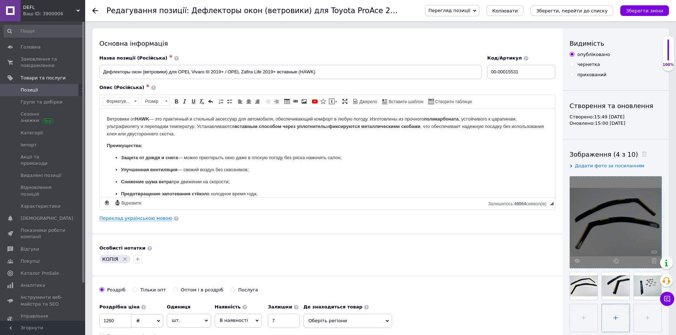
click at [603, 318] on input "file" at bounding box center [616, 319] width 28 height 28
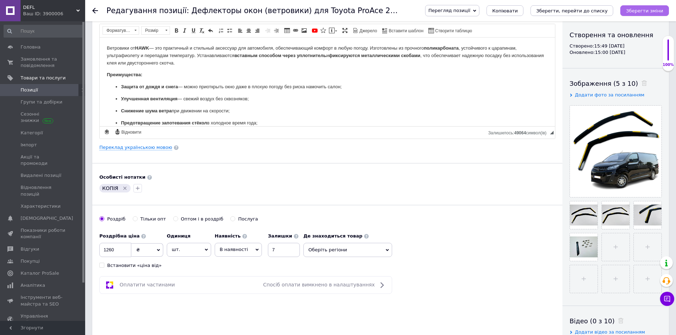
click at [646, 10] on icon "Зберегти зміни" at bounding box center [644, 10] width 37 height 5
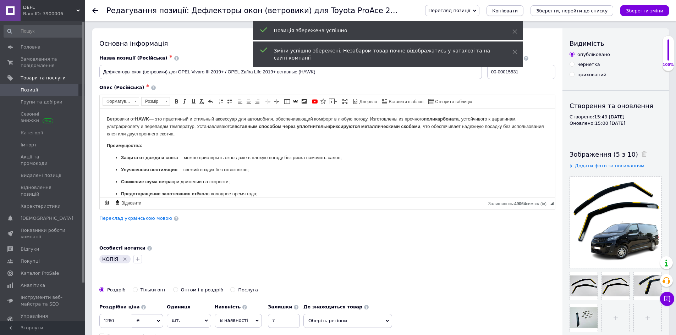
click at [518, 11] on span "Копіювати" at bounding box center [505, 10] width 26 height 5
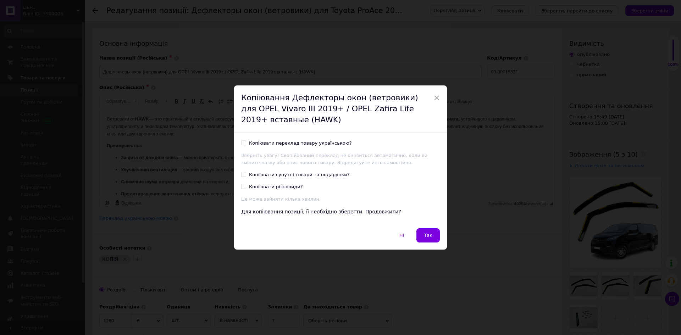
click at [295, 144] on div "Копіювати переклад товару українською?" at bounding box center [300, 143] width 103 height 6
click at [246, 144] on input "Копіювати переклад товару українською?" at bounding box center [243, 143] width 5 height 5
checkbox input "true"
click at [431, 236] on span "Так" at bounding box center [428, 235] width 9 height 5
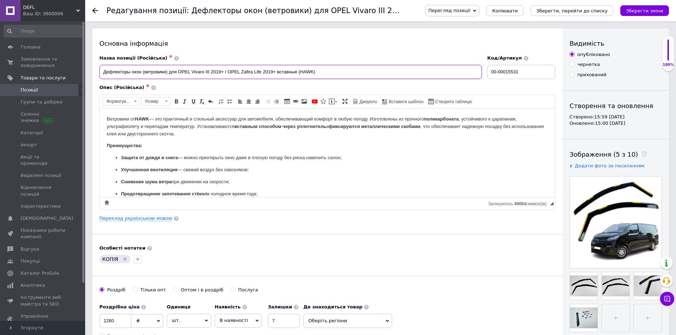
drag, startPoint x: 177, startPoint y: 71, endPoint x: 275, endPoint y: 71, distance: 98.0
click at [275, 71] on input "Дефлекторы окон (ветровики) для OPEL Vivaro III 2019+ / OPEL Zafira Life 2019+ …" at bounding box center [290, 72] width 383 height 14
paste input "FIAT Scudo III 2022"
type input "Дефлекторы окон (ветровики) для FIAT Scudo III 2022+ вставные (HAWK)"
click at [157, 220] on link "Переклад українською мовою" at bounding box center [135, 219] width 73 height 6
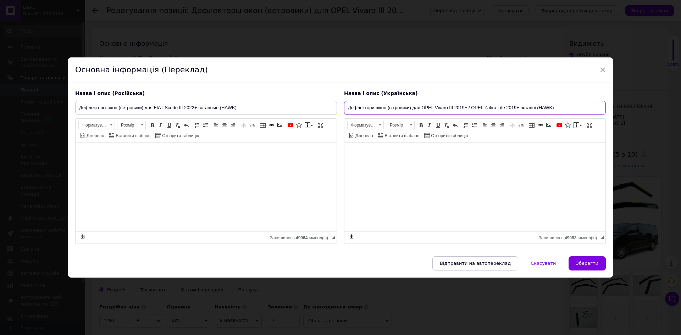
drag, startPoint x: 422, startPoint y: 106, endPoint x: 518, endPoint y: 109, distance: 95.9
click at [518, 109] on input "Дефлектори вікон (вітровики) для OPEL Vivaro III 2019+ / OPEL Zafira Life 2019+…" at bounding box center [475, 108] width 262 height 14
paste input "FIAT Scudo III 2022"
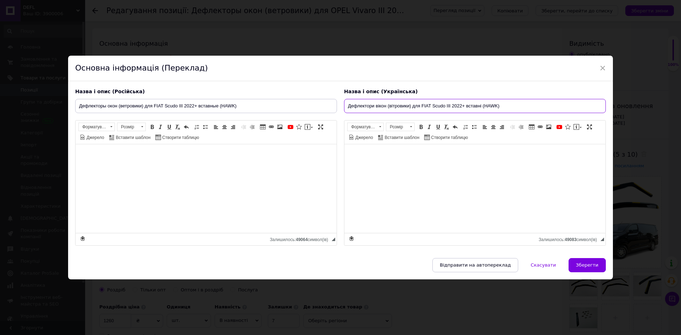
type input "Дефлектори вікон (вітровики) для FIAT Scudo III 2022+ вставні (HAWK)"
click at [587, 264] on span "Зберегти" at bounding box center [587, 265] width 22 height 5
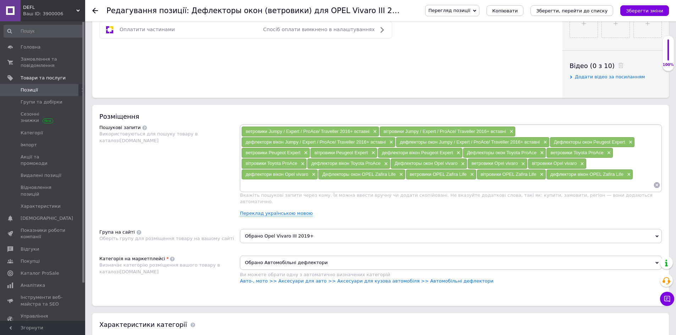
scroll to position [355, 0]
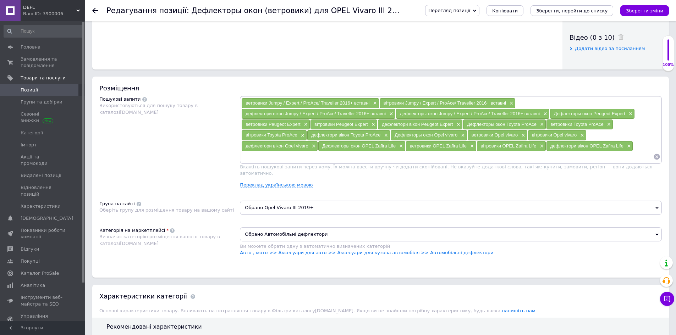
drag, startPoint x: 297, startPoint y: 154, endPoint x: 283, endPoint y: 182, distance: 31.4
click at [297, 154] on input at bounding box center [447, 157] width 412 height 11
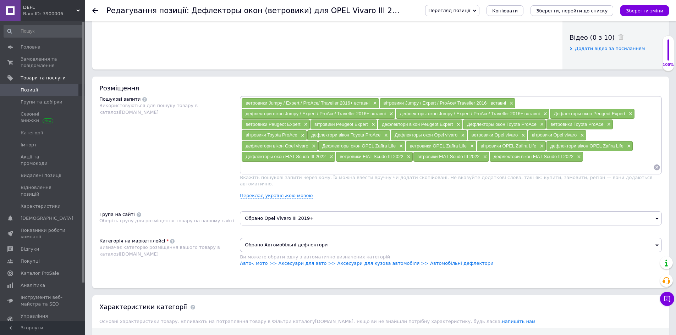
click at [280, 215] on span "Обрано Opel Vivaro III 2019+" at bounding box center [451, 219] width 422 height 14
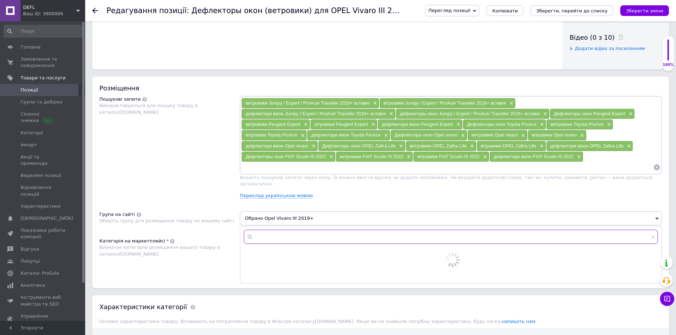
click at [281, 230] on input "text" at bounding box center [451, 237] width 414 height 14
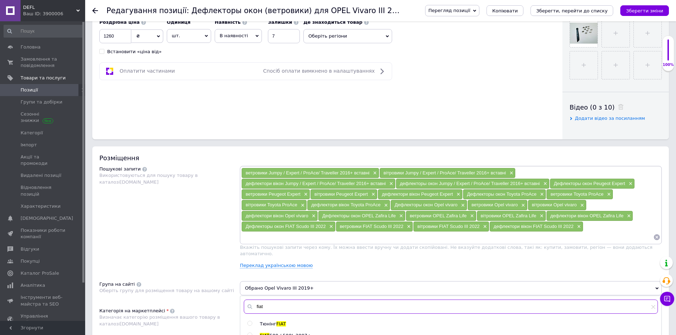
scroll to position [284, 0]
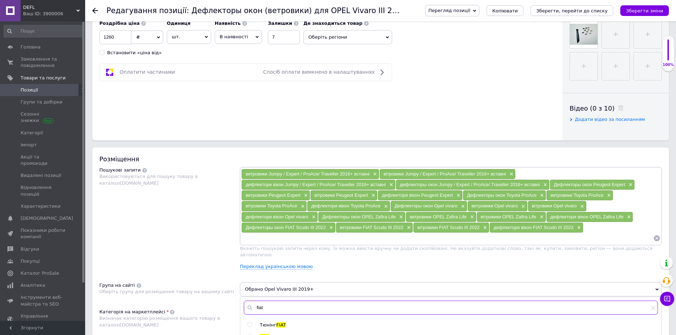
type input "fiat"
click at [273, 323] on span "Тюнінг" at bounding box center [268, 325] width 16 height 5
radio input "true"
click at [212, 264] on div "Пошукові запити Використовуються для пошуку товару в каталозі [DOMAIN_NAME]" at bounding box center [169, 221] width 141 height 108
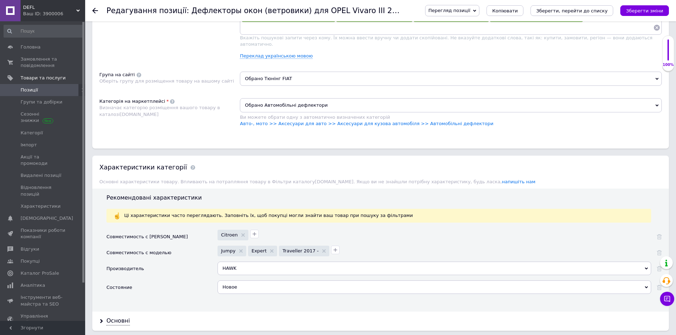
scroll to position [532, 0]
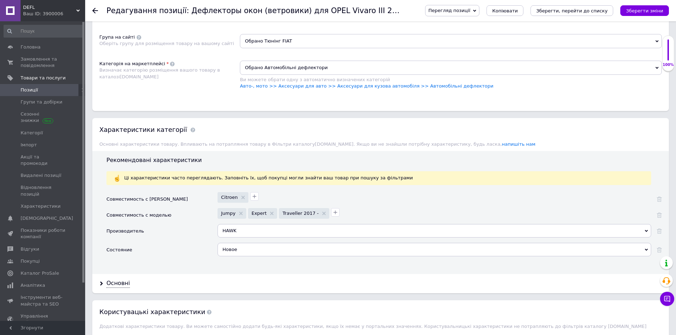
drag, startPoint x: 115, startPoint y: 280, endPoint x: 139, endPoint y: 281, distance: 24.5
click at [114, 280] on div "Основні" at bounding box center [117, 284] width 23 height 8
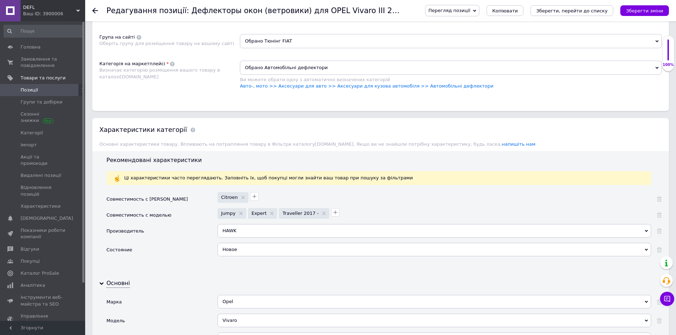
click at [257, 299] on div "Opel" at bounding box center [435, 301] width 434 height 13
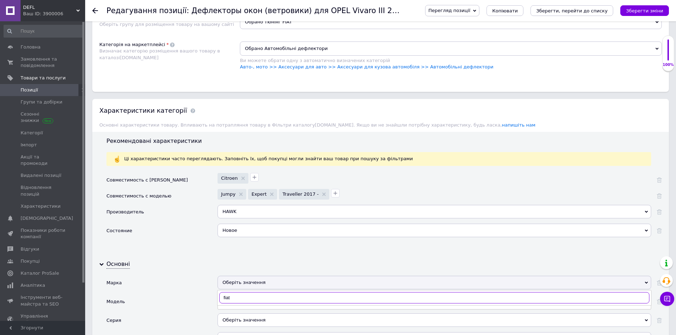
scroll to position [603, 0]
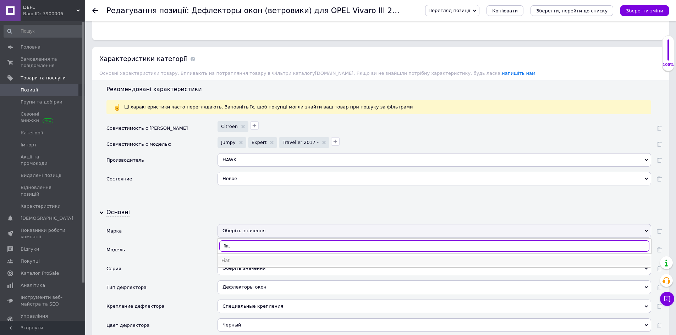
type input "fiat"
click at [232, 258] on div "Fiat" at bounding box center [434, 261] width 426 height 6
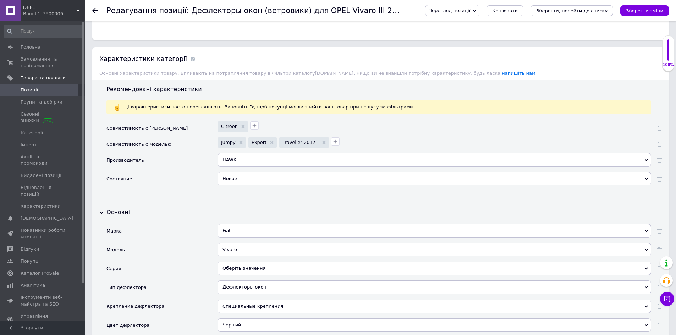
click at [248, 243] on div "Vivaro" at bounding box center [435, 249] width 434 height 13
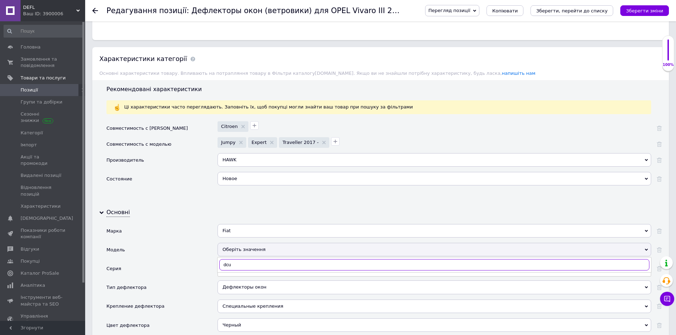
drag, startPoint x: 228, startPoint y: 260, endPoint x: 205, endPoint y: 257, distance: 23.2
click at [209, 258] on div "Марка Fiat Opel Acura Alfa Romeo Asia Aston [PERSON_NAME] Audi BAW Bentley BMW …" at bounding box center [383, 304] width 555 height 160
type input "scu"
click at [240, 276] on div "Scudo" at bounding box center [434, 279] width 426 height 6
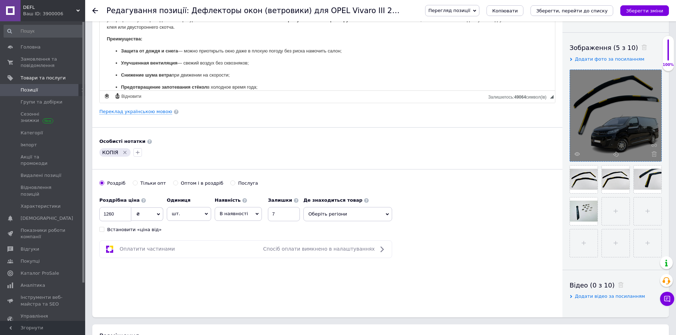
scroll to position [106, 0]
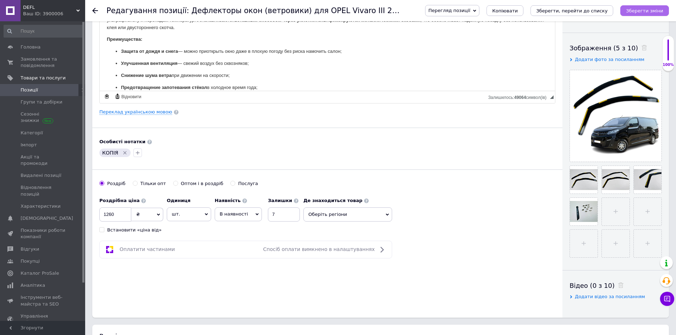
click at [645, 11] on icon "Зберегти зміни" at bounding box center [644, 10] width 37 height 5
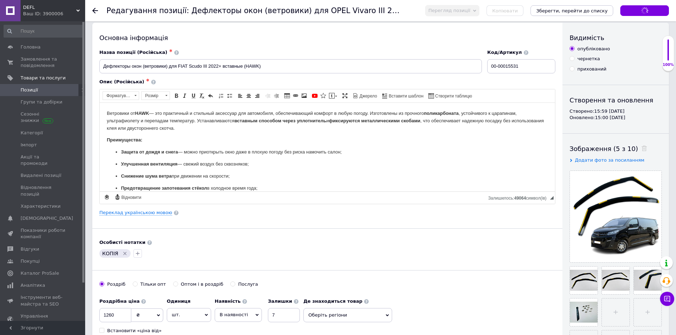
scroll to position [0, 0]
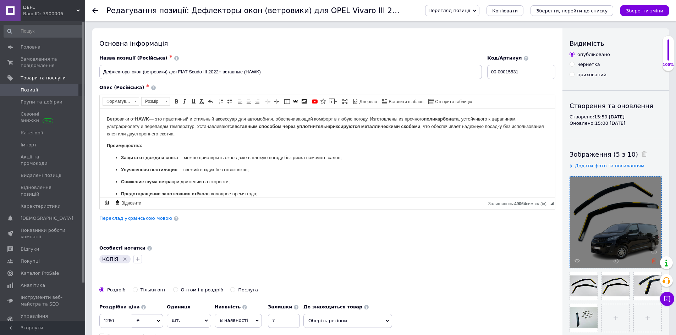
click at [652, 259] on icon at bounding box center [654, 260] width 5 height 5
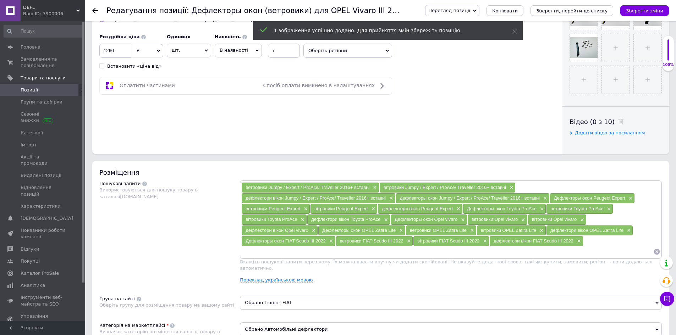
scroll to position [319, 0]
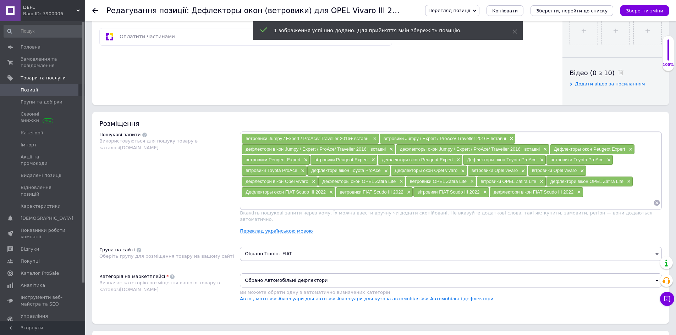
click at [288, 247] on span "Обрано Тюнінг FIAT" at bounding box center [451, 254] width 422 height 14
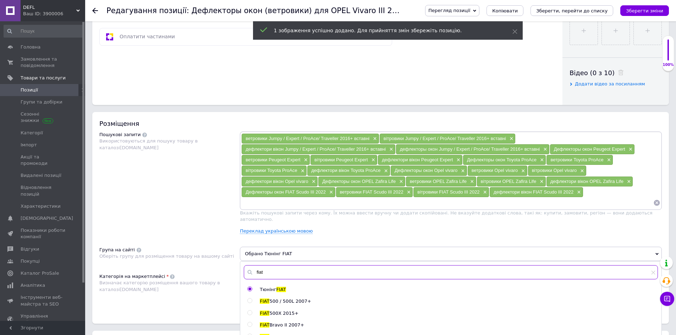
click at [290, 268] on input "fiat" at bounding box center [451, 272] width 414 height 14
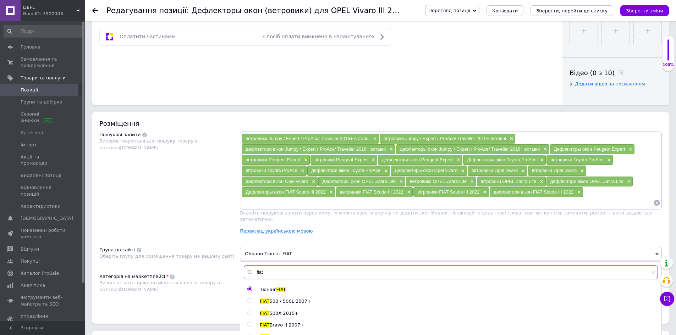
drag, startPoint x: 269, startPoint y: 265, endPoint x: 253, endPoint y: 265, distance: 16.3
click at [251, 265] on div "fiat" at bounding box center [451, 272] width 414 height 14
type input "sc"
click at [206, 247] on div "Група на сайті Оберіть групу для розміщення товару на вашому сайті" at bounding box center [169, 257] width 141 height 20
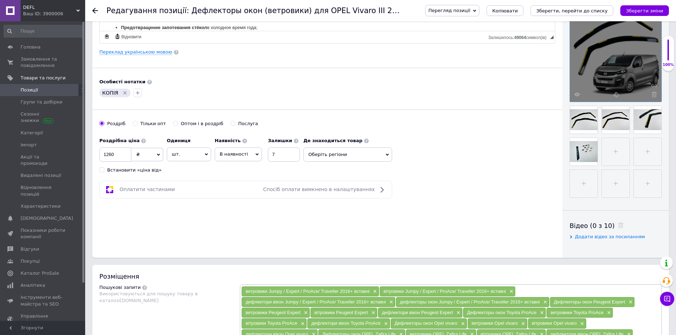
scroll to position [71, 0]
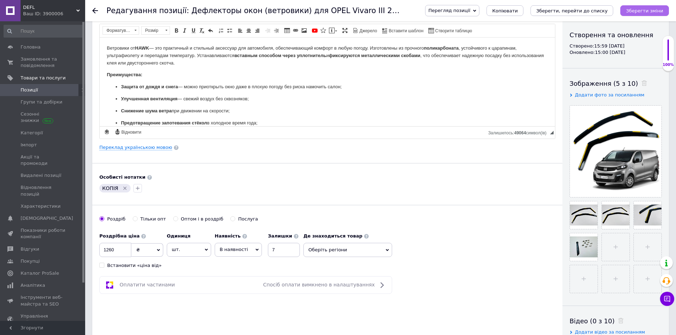
click at [646, 10] on icon "Зберегти зміни" at bounding box center [644, 10] width 37 height 5
